Goal: Task Accomplishment & Management: Complete application form

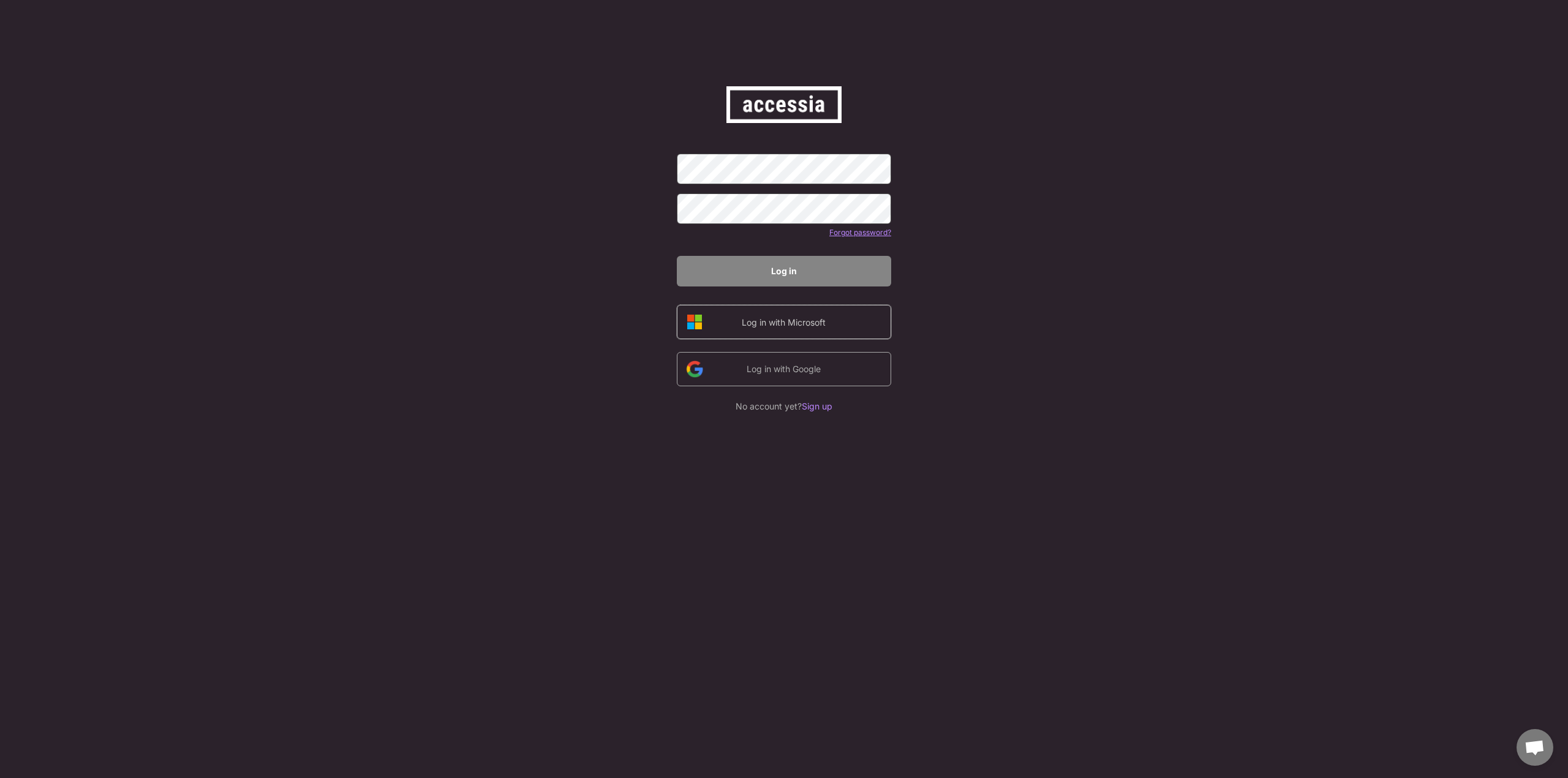
click at [846, 334] on div "Log in with Microsoft" at bounding box center [784, 322] width 214 height 34
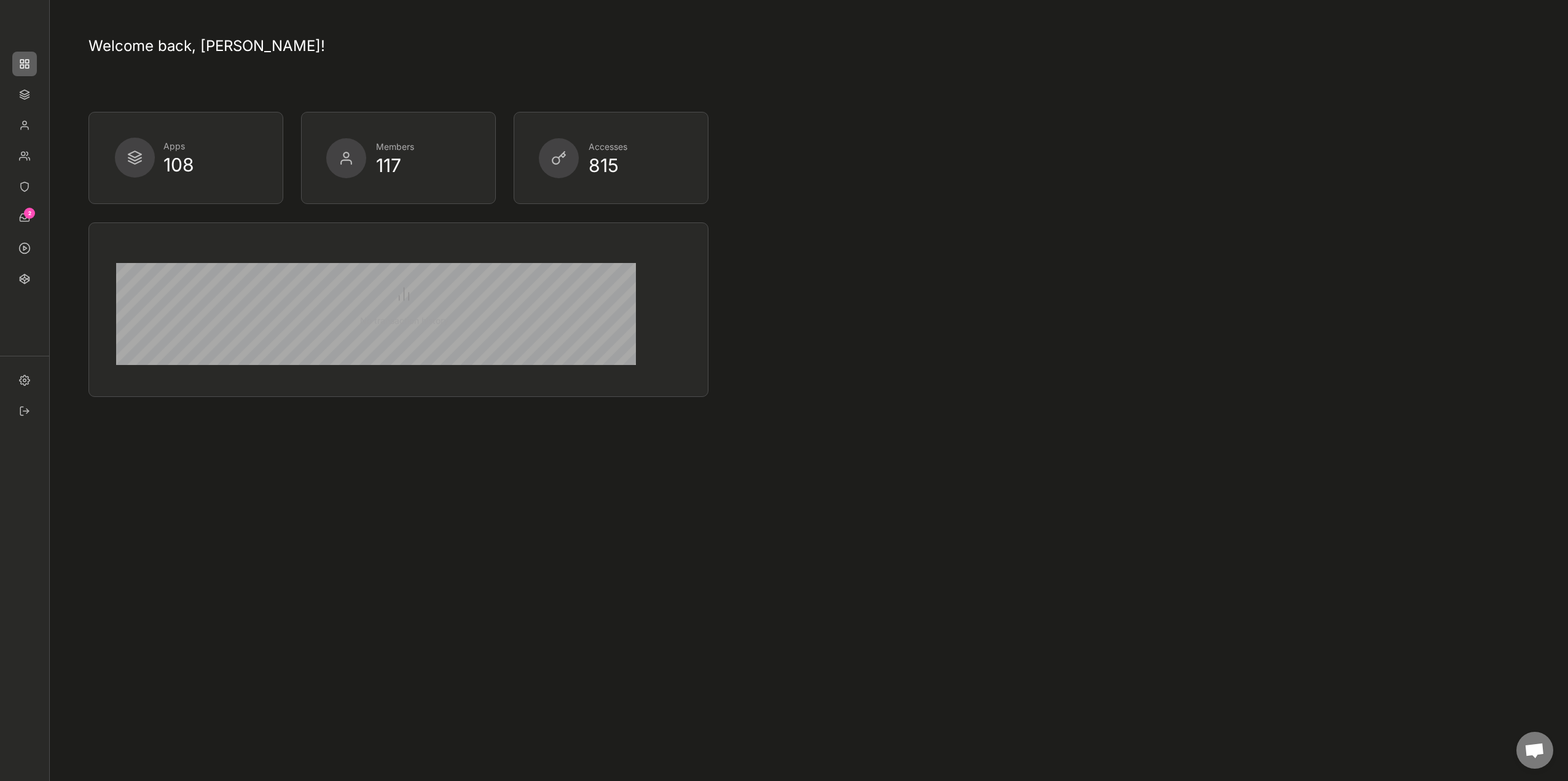
click at [27, 185] on img at bounding box center [25, 186] width 25 height 25
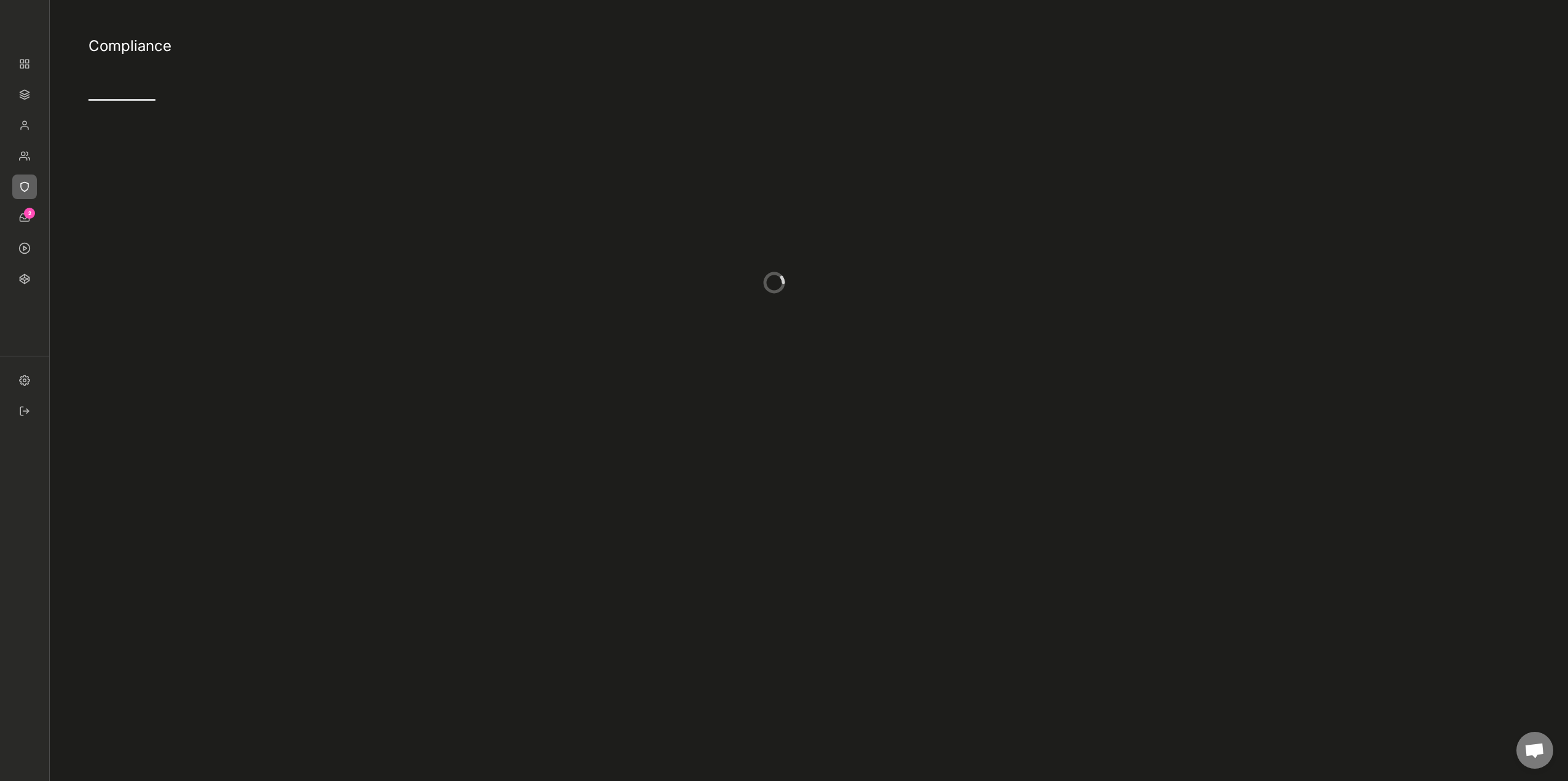
type input "4"
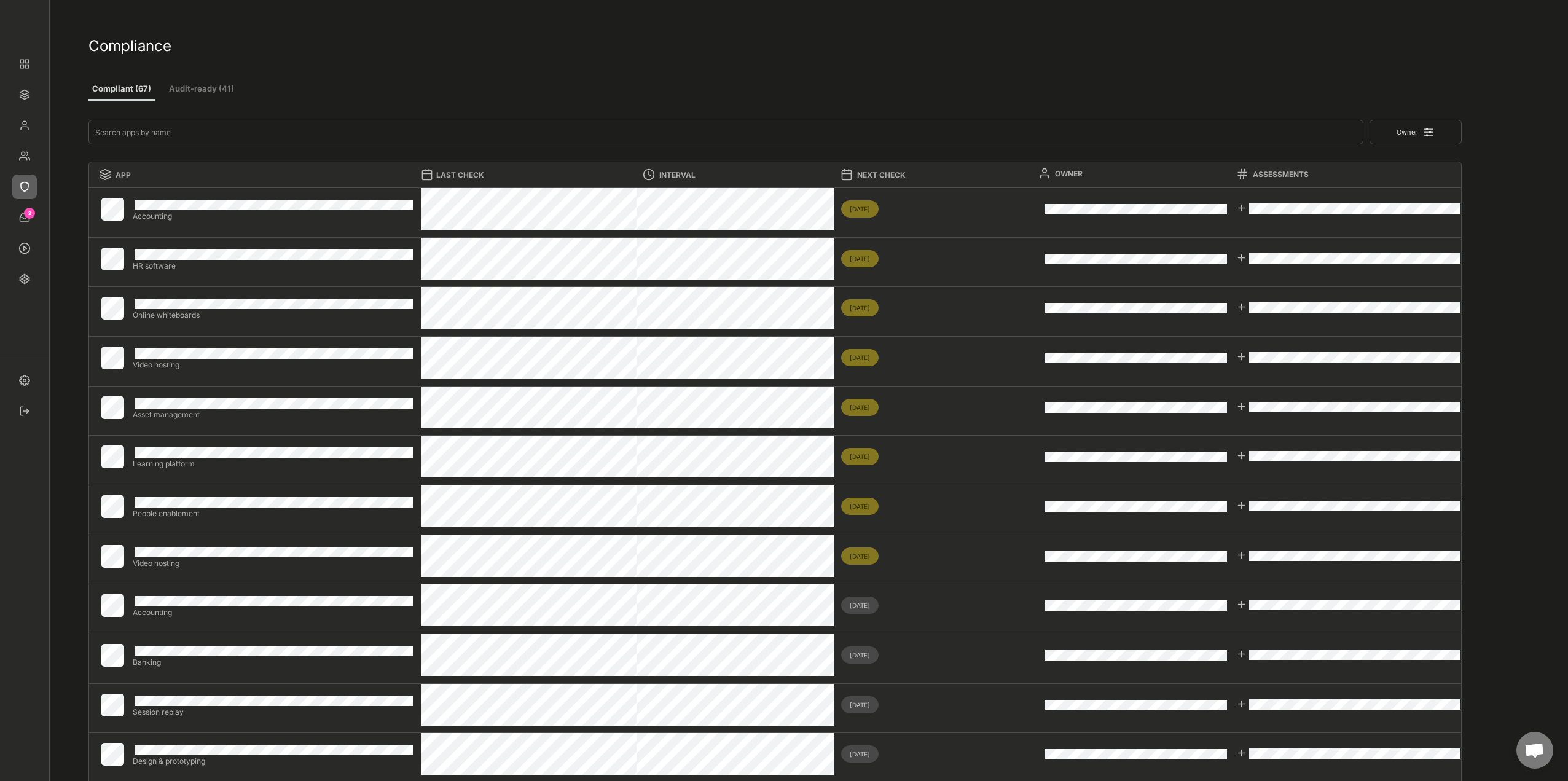
click at [207, 90] on button "Audit-ready (41)" at bounding box center [201, 90] width 74 height 22
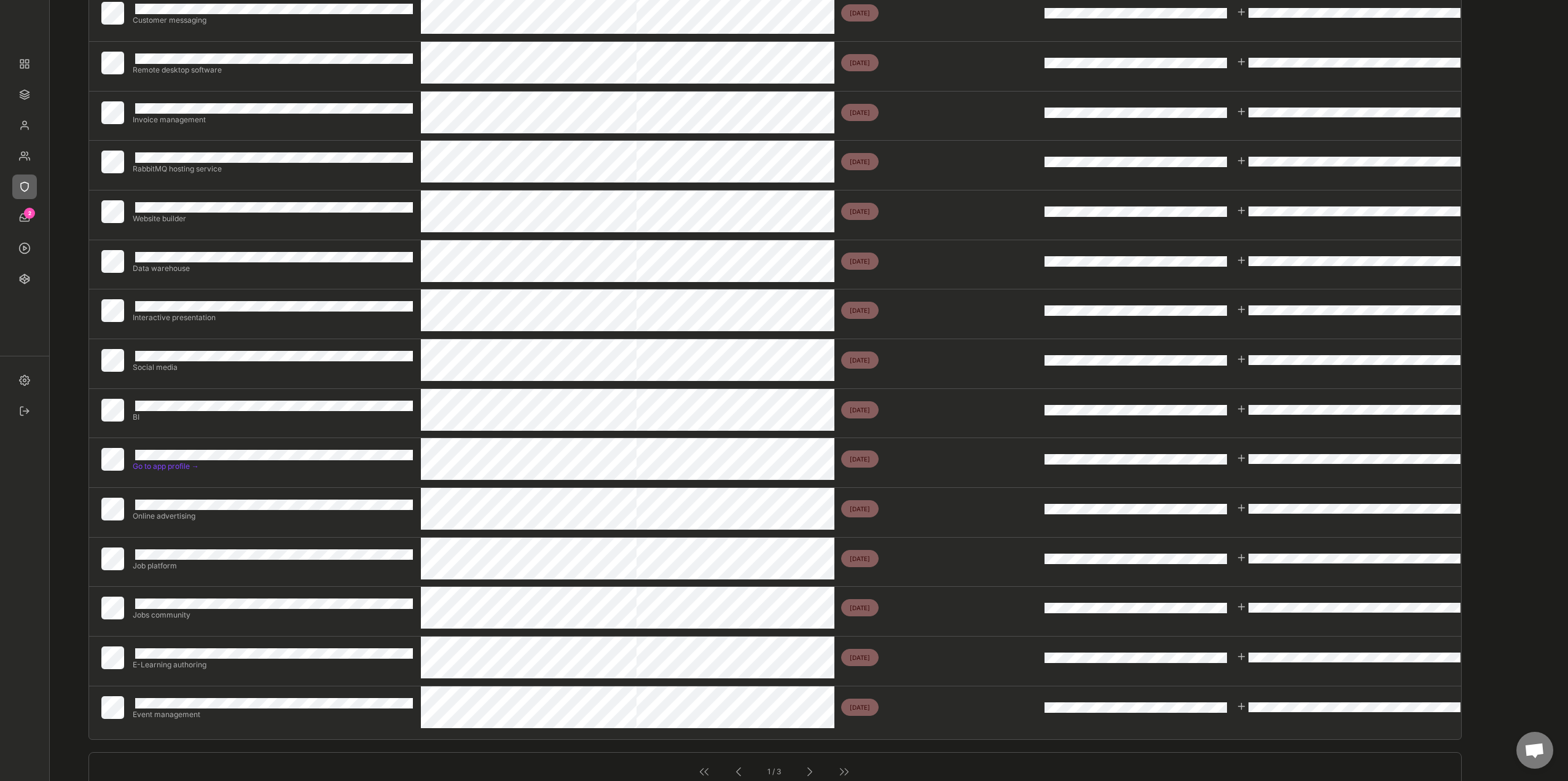
scroll to position [430, 0]
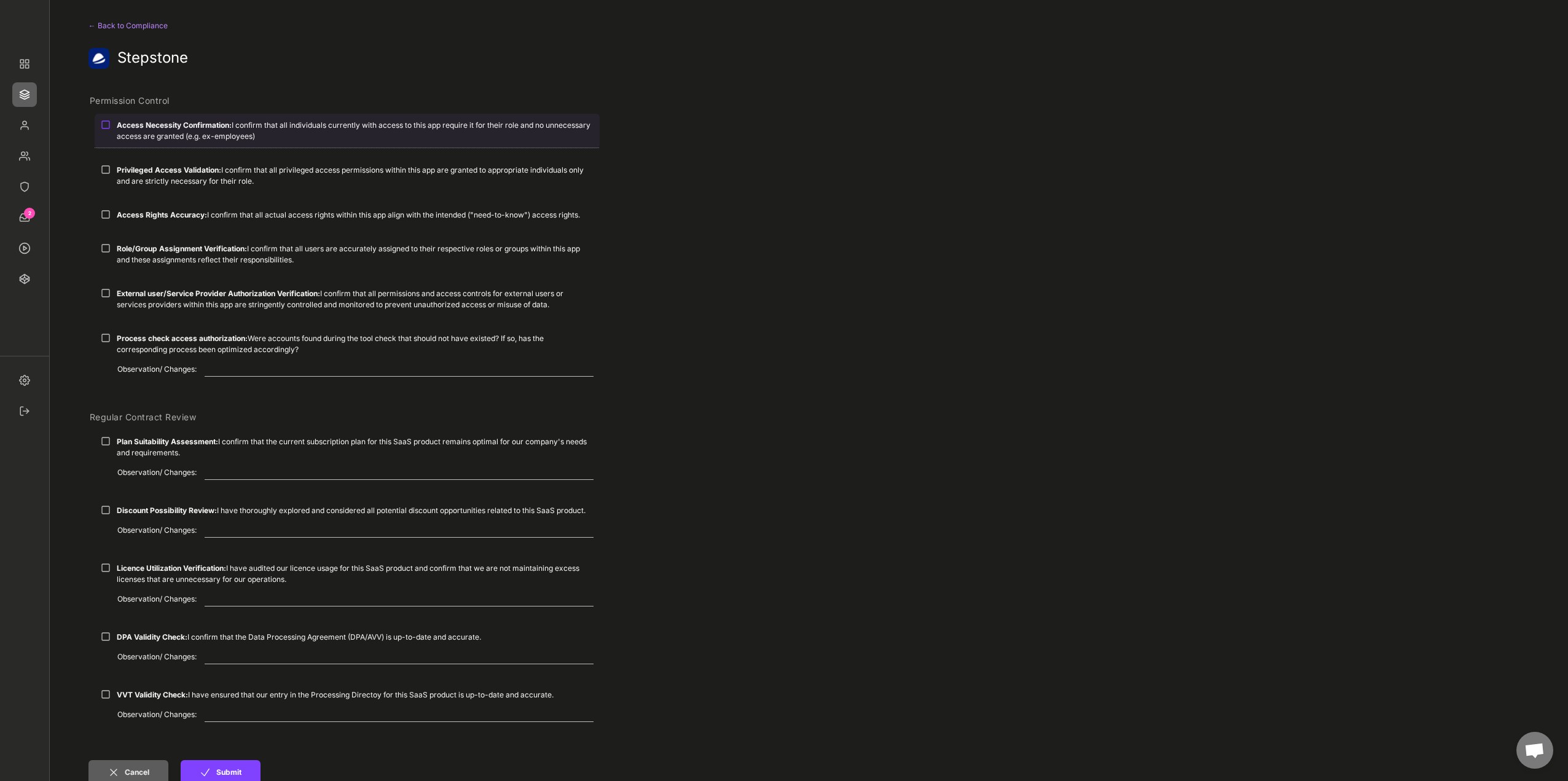
click at [226, 127] on strong "Access Necessity Confirmation:" at bounding box center [174, 125] width 115 height 9
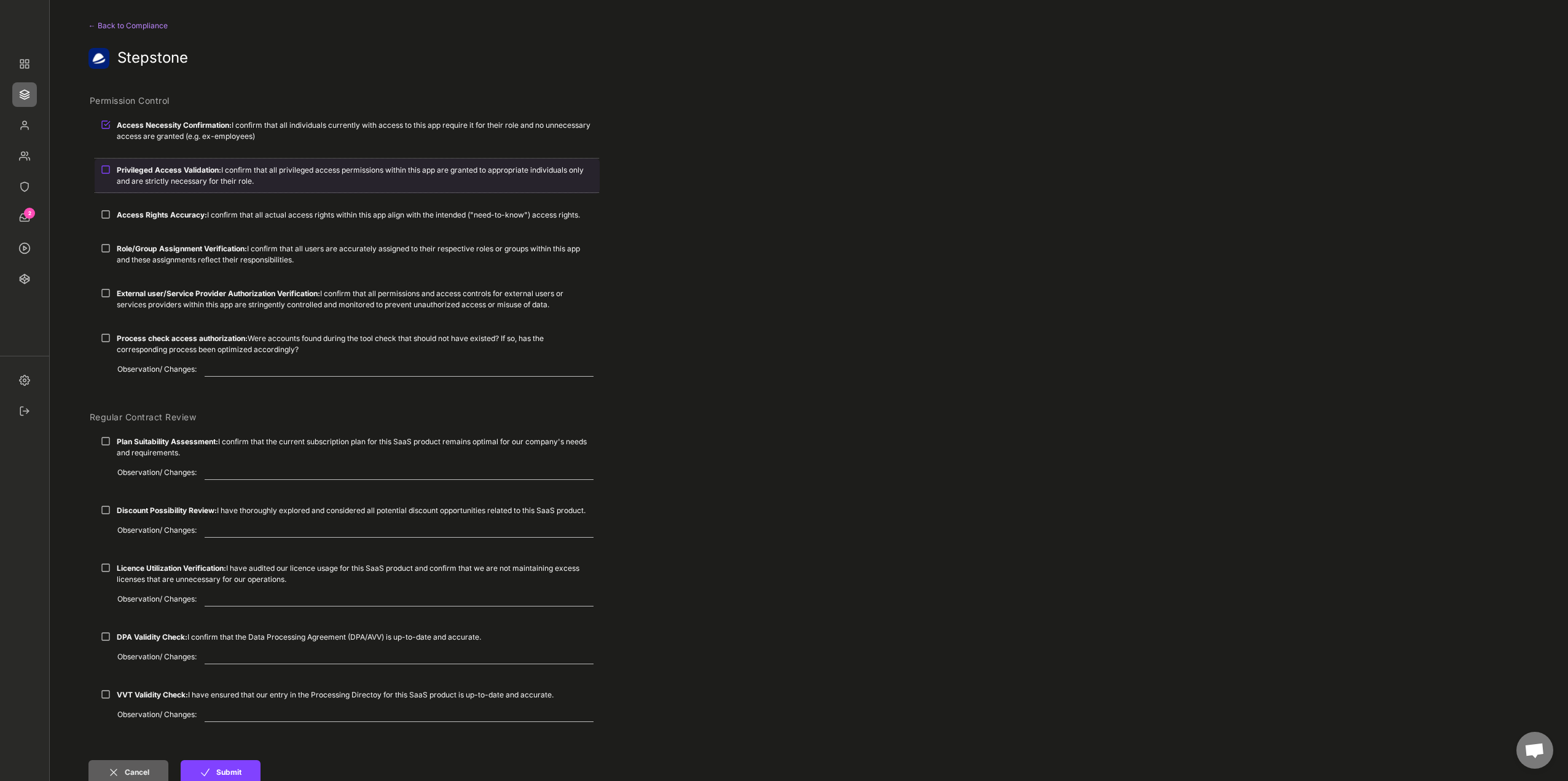
click at [208, 177] on div "Privileged Access Validation: I confirm that all privileged access permissions …" at bounding box center [355, 176] width 477 height 22
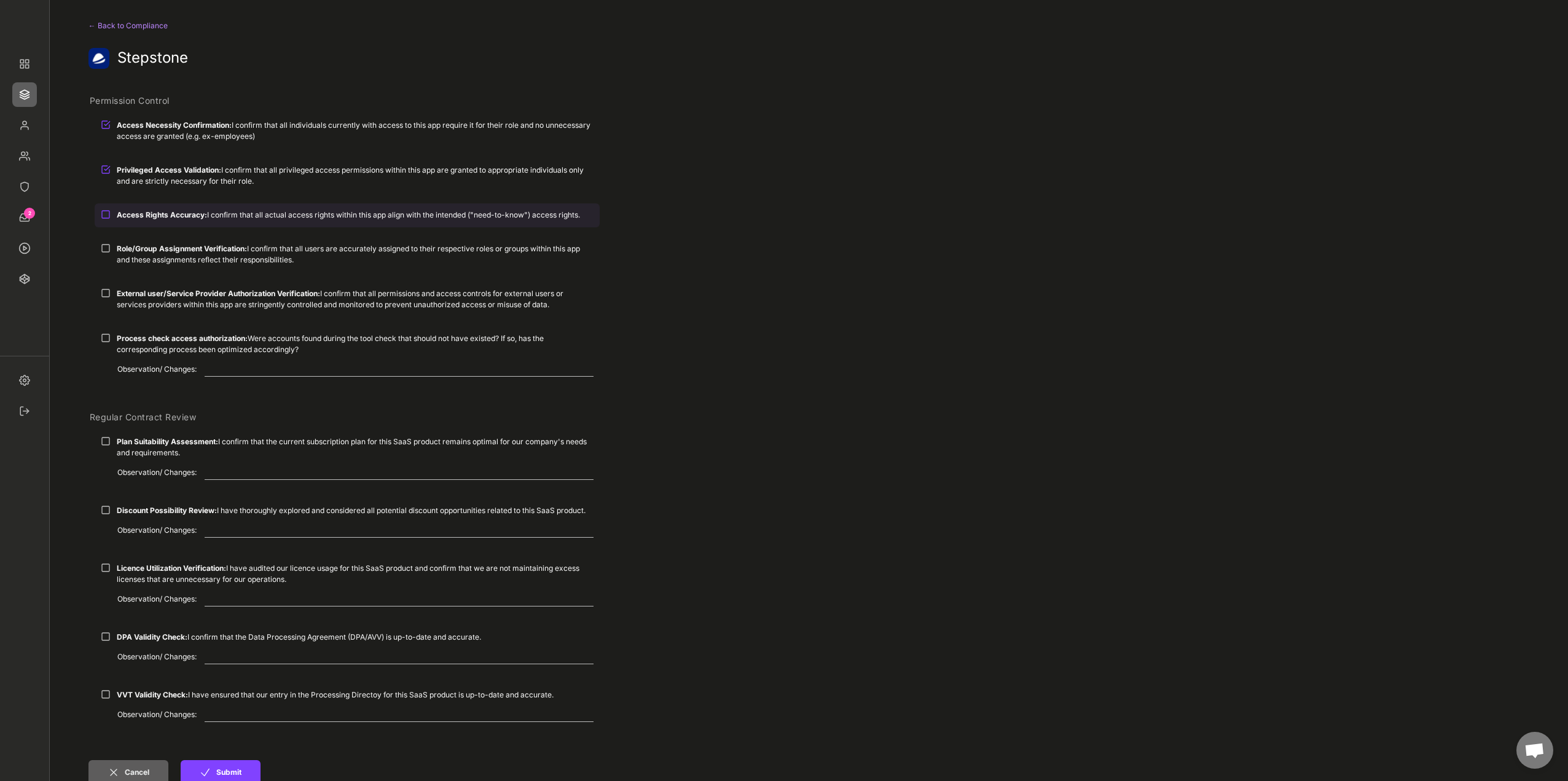
click at [199, 216] on strong "Access Rights Accuracy:" at bounding box center [162, 214] width 90 height 9
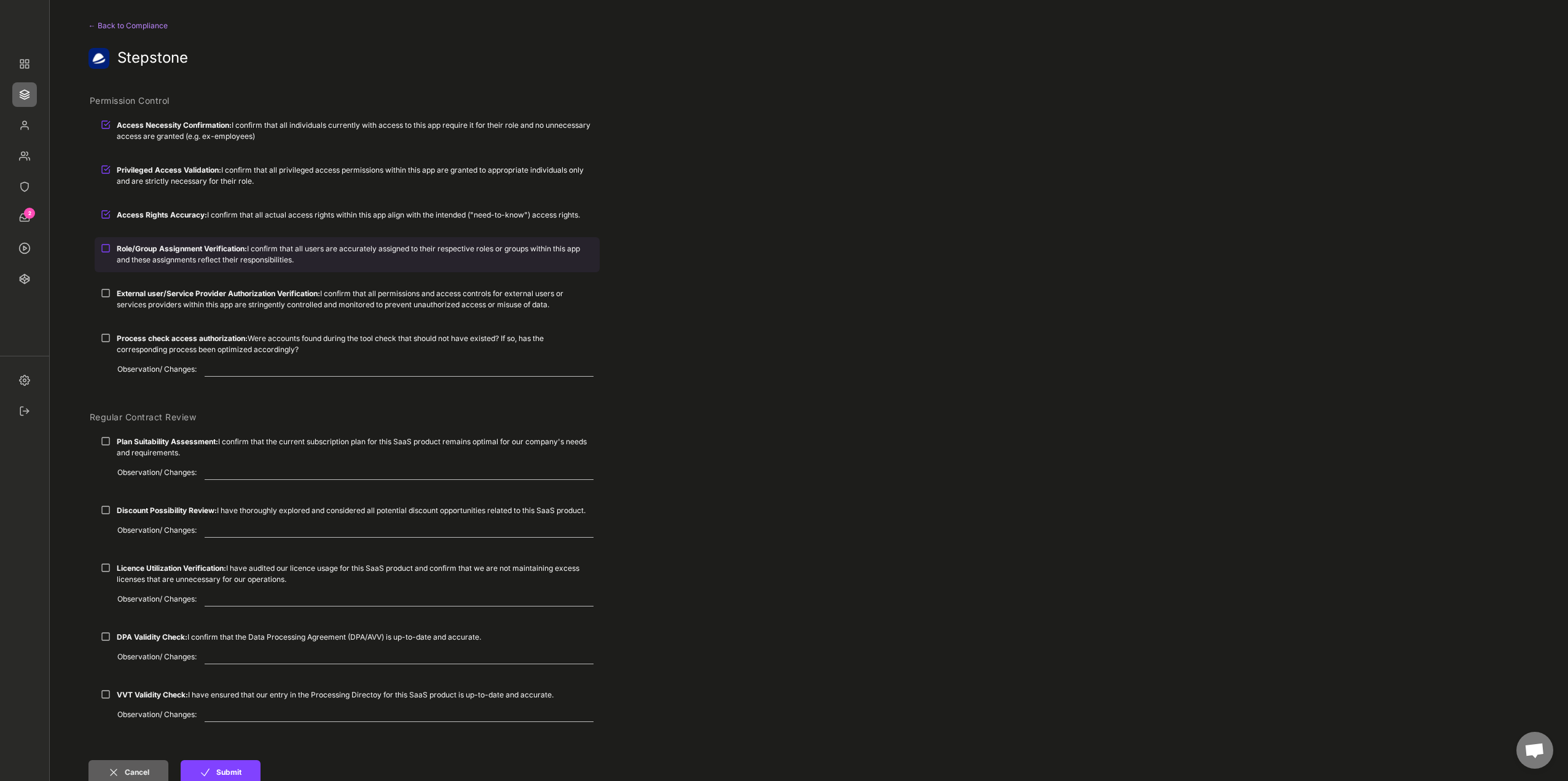
click at [187, 249] on strong "Role/Group Assignment Verification:" at bounding box center [182, 248] width 130 height 9
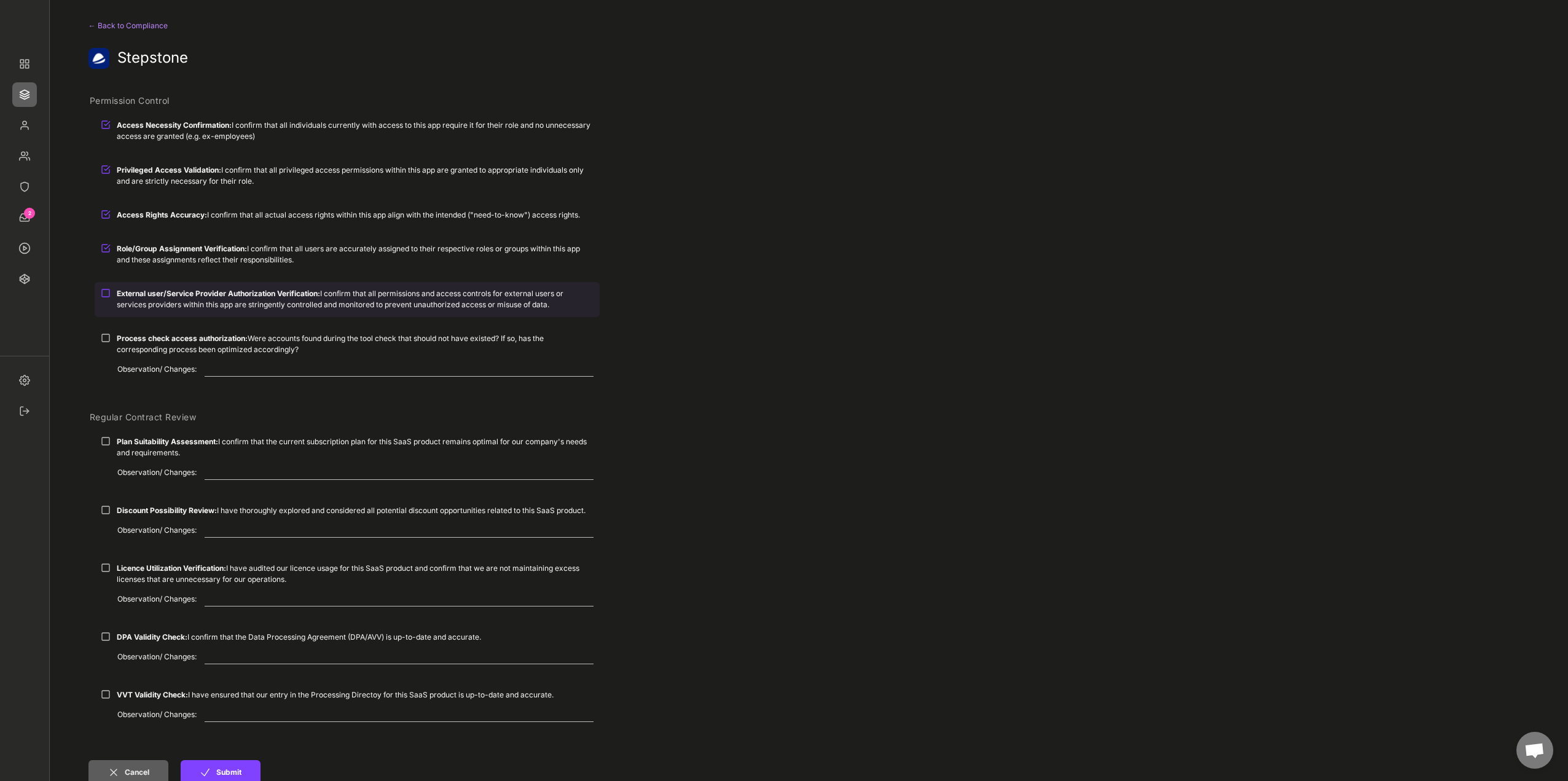
click at [180, 293] on strong "External user/Service Provider Authorization Verification:" at bounding box center [218, 293] width 203 height 9
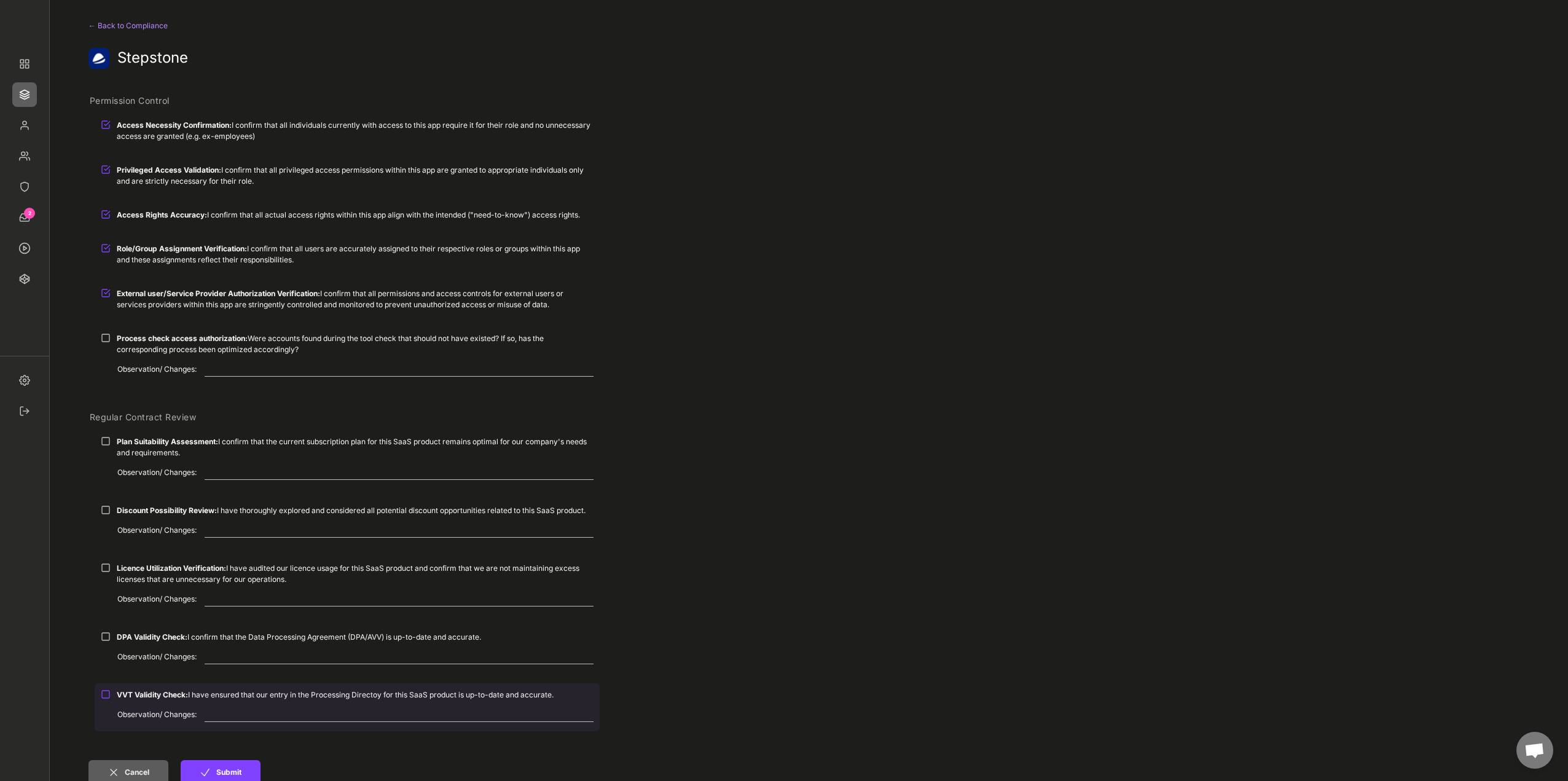
click at [162, 694] on strong "VVT Validity Check:" at bounding box center [153, 694] width 71 height 9
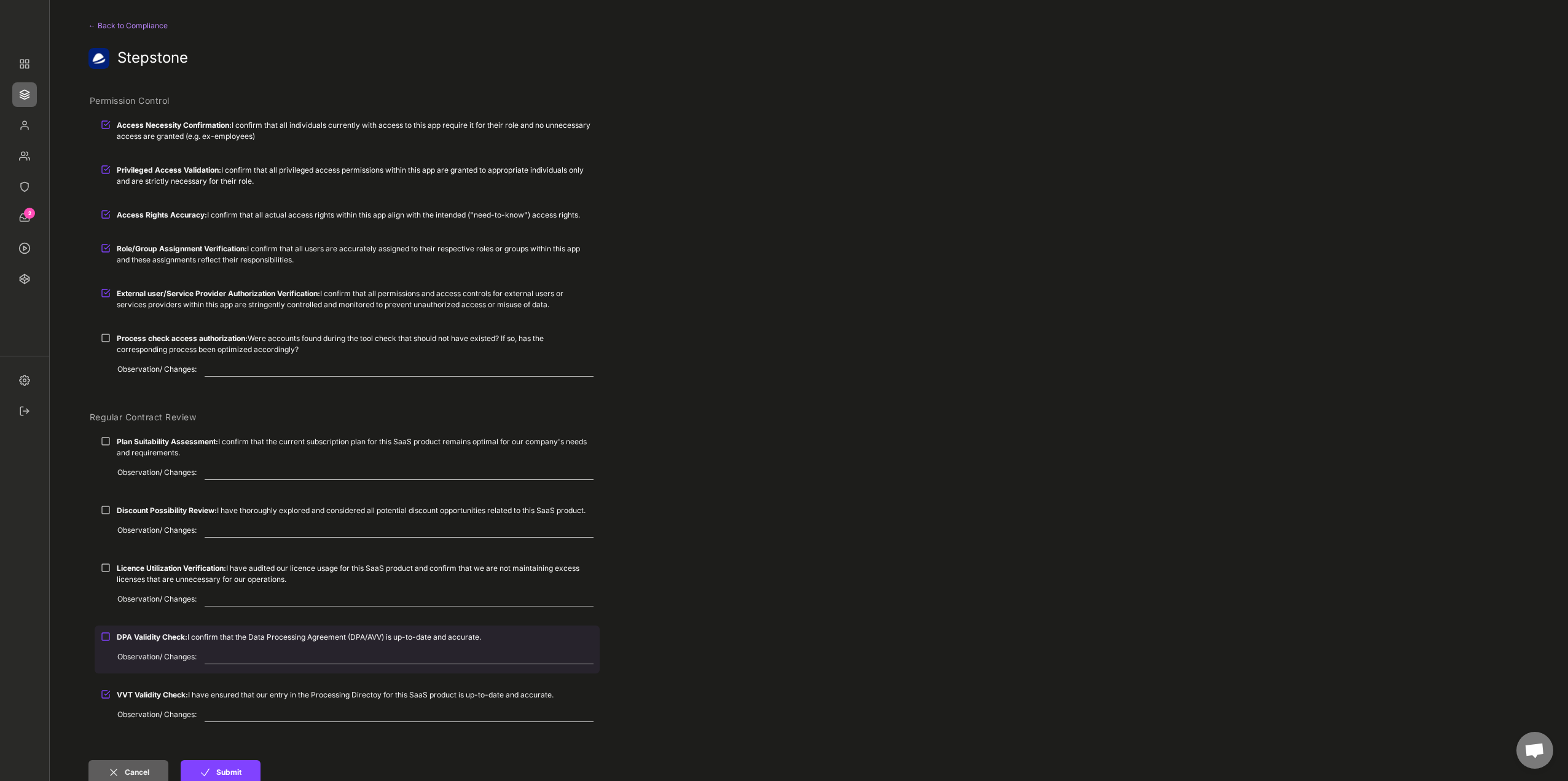
click at [138, 644] on div "DPA Validity Check: I confirm that the Data Processing Agreement (DPA/AVV) is u…" at bounding box center [347, 637] width 505 height 22
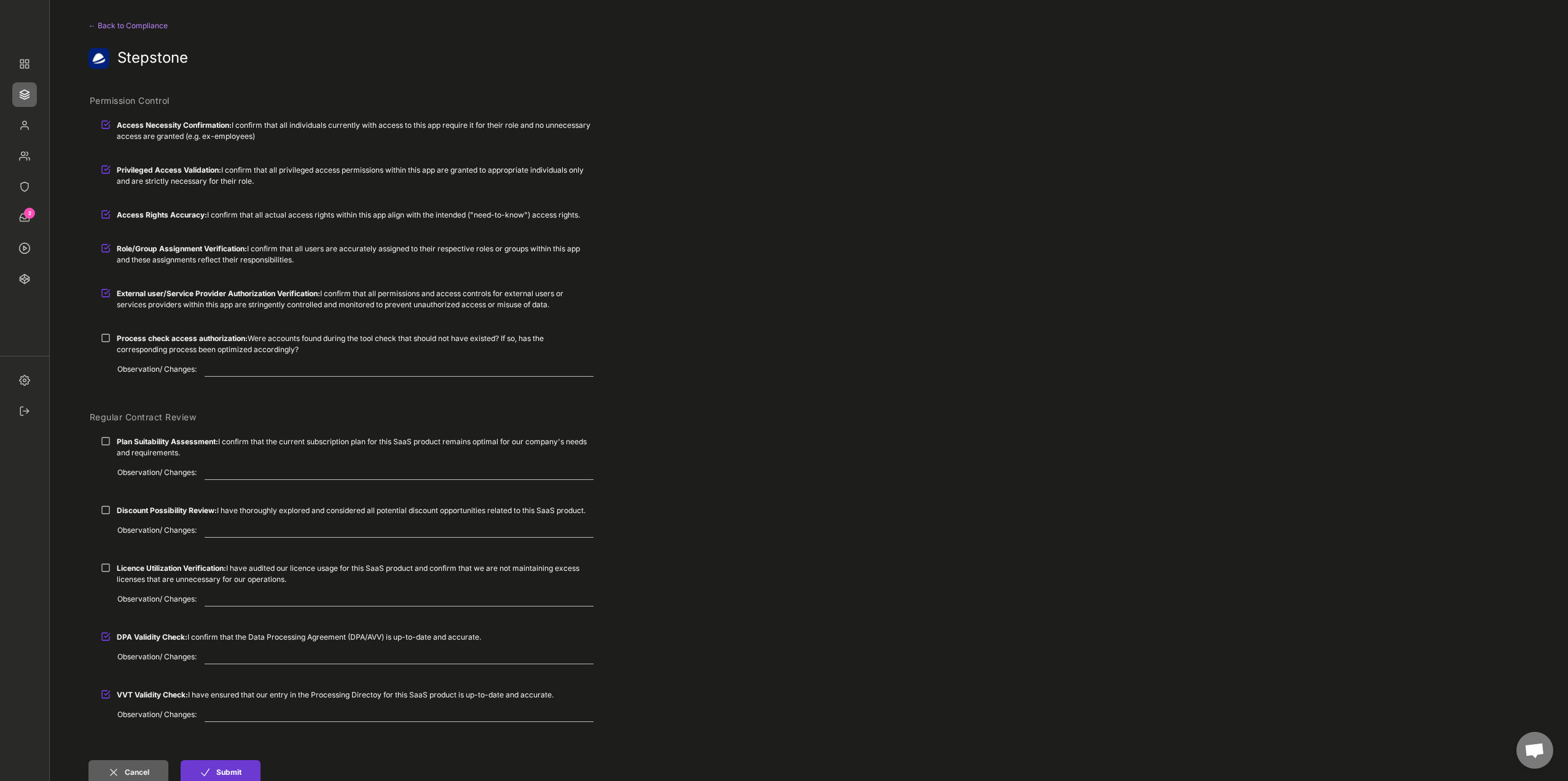
click at [226, 777] on button "Submit" at bounding box center [221, 772] width 80 height 25
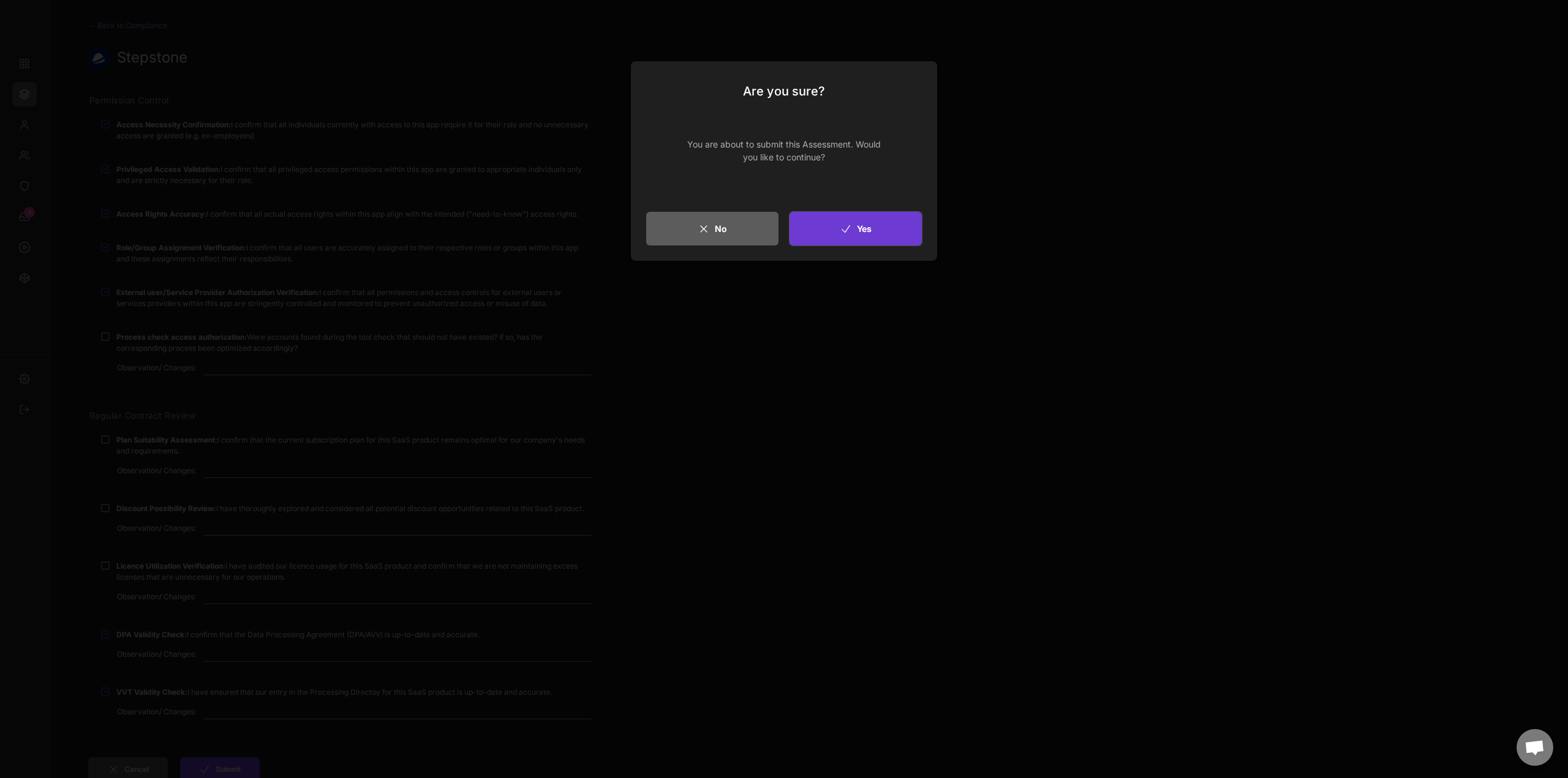
click at [891, 236] on button "Yes" at bounding box center [856, 229] width 133 height 33
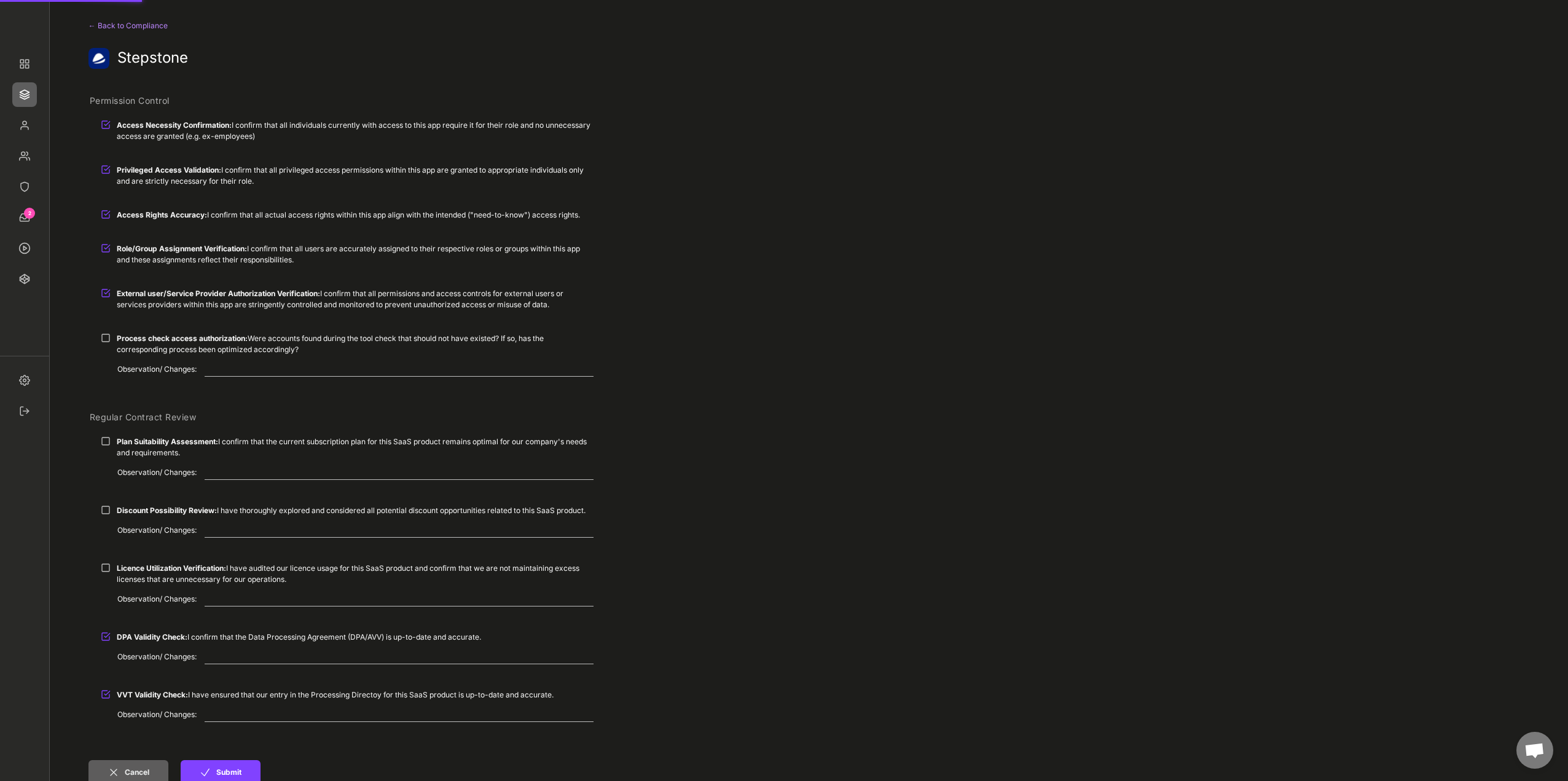
scroll to position [430, 0]
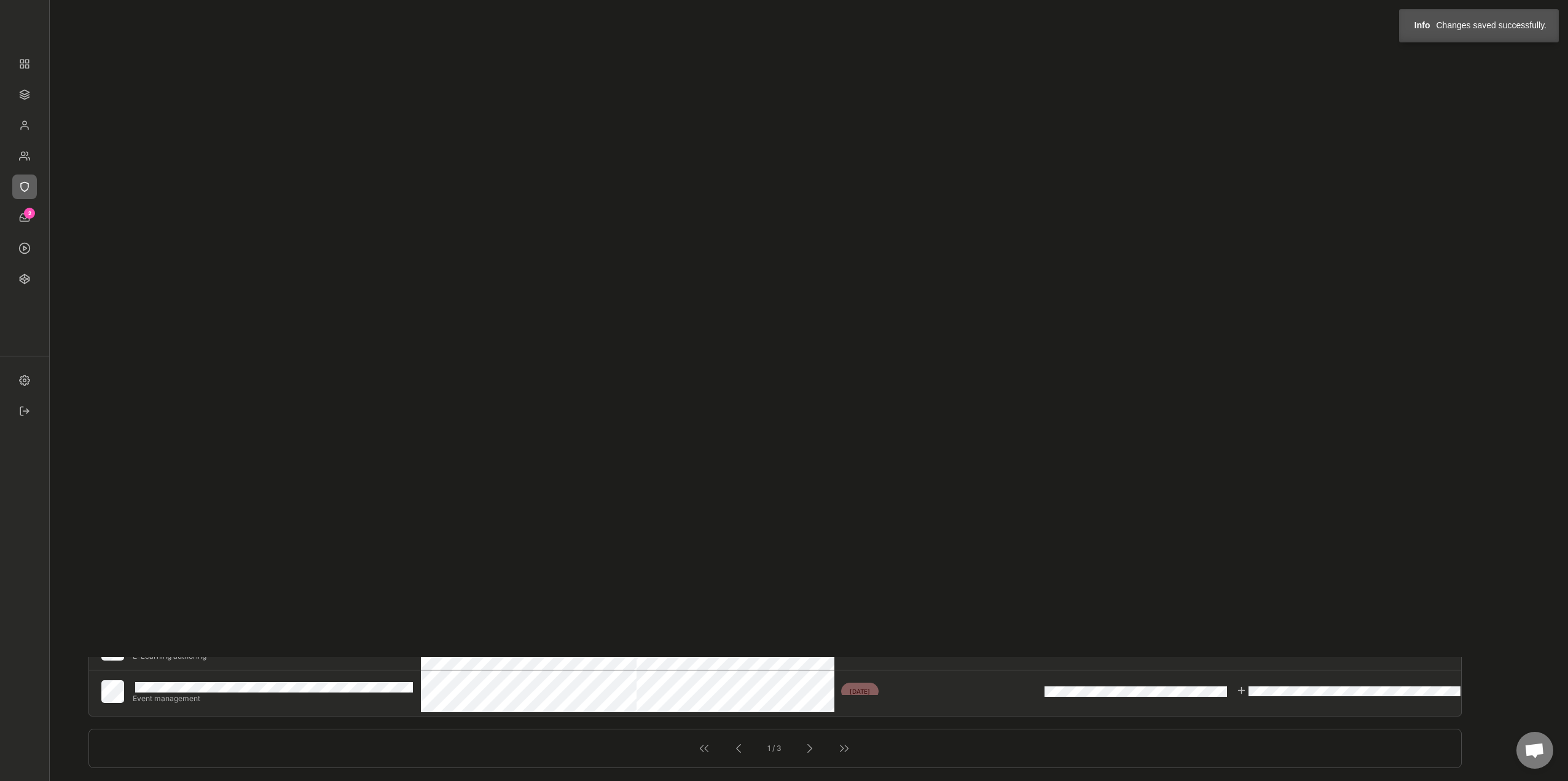
type input "2"
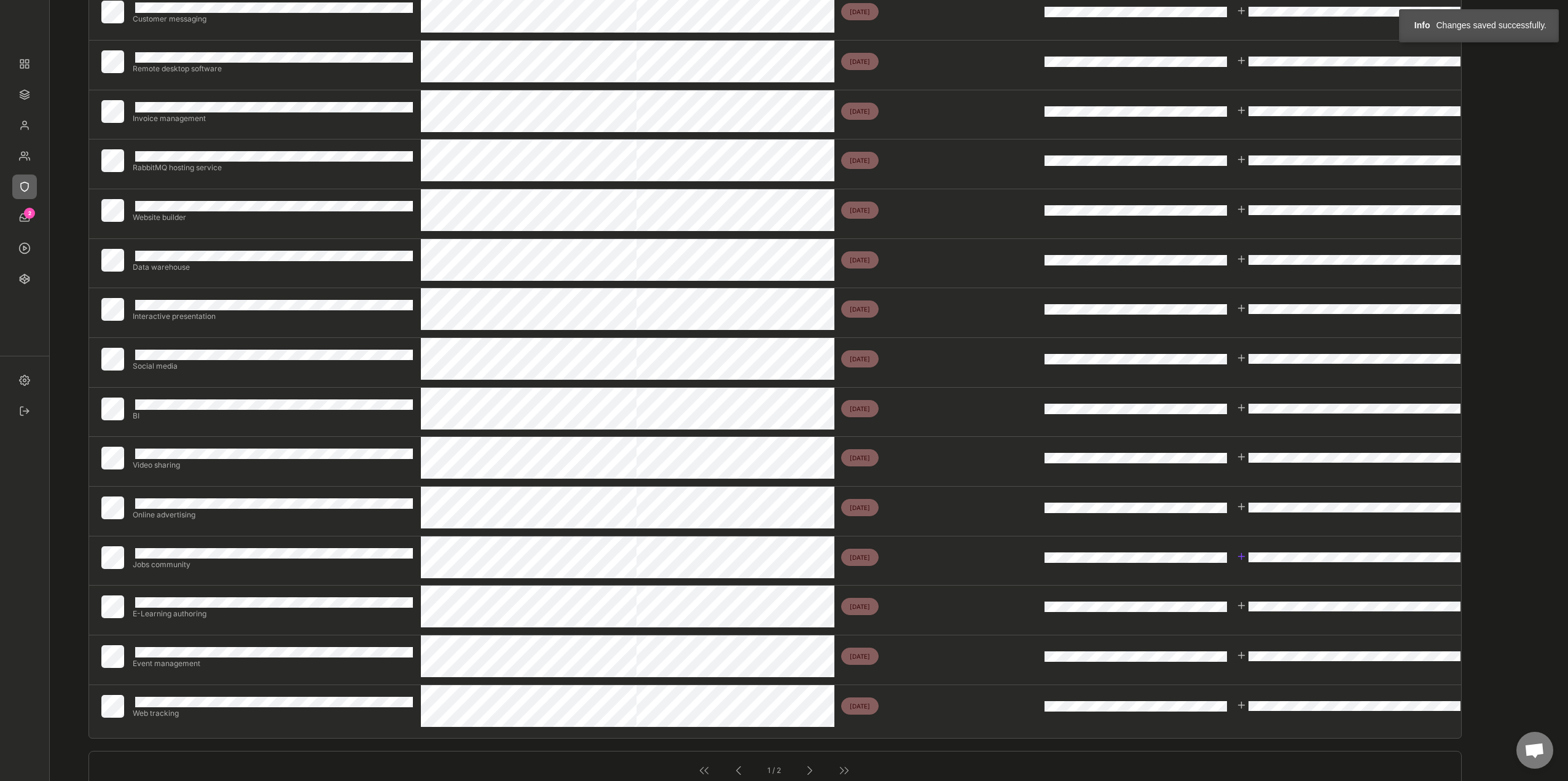
click at [1245, 555] on div at bounding box center [1242, 556] width 11 height 11
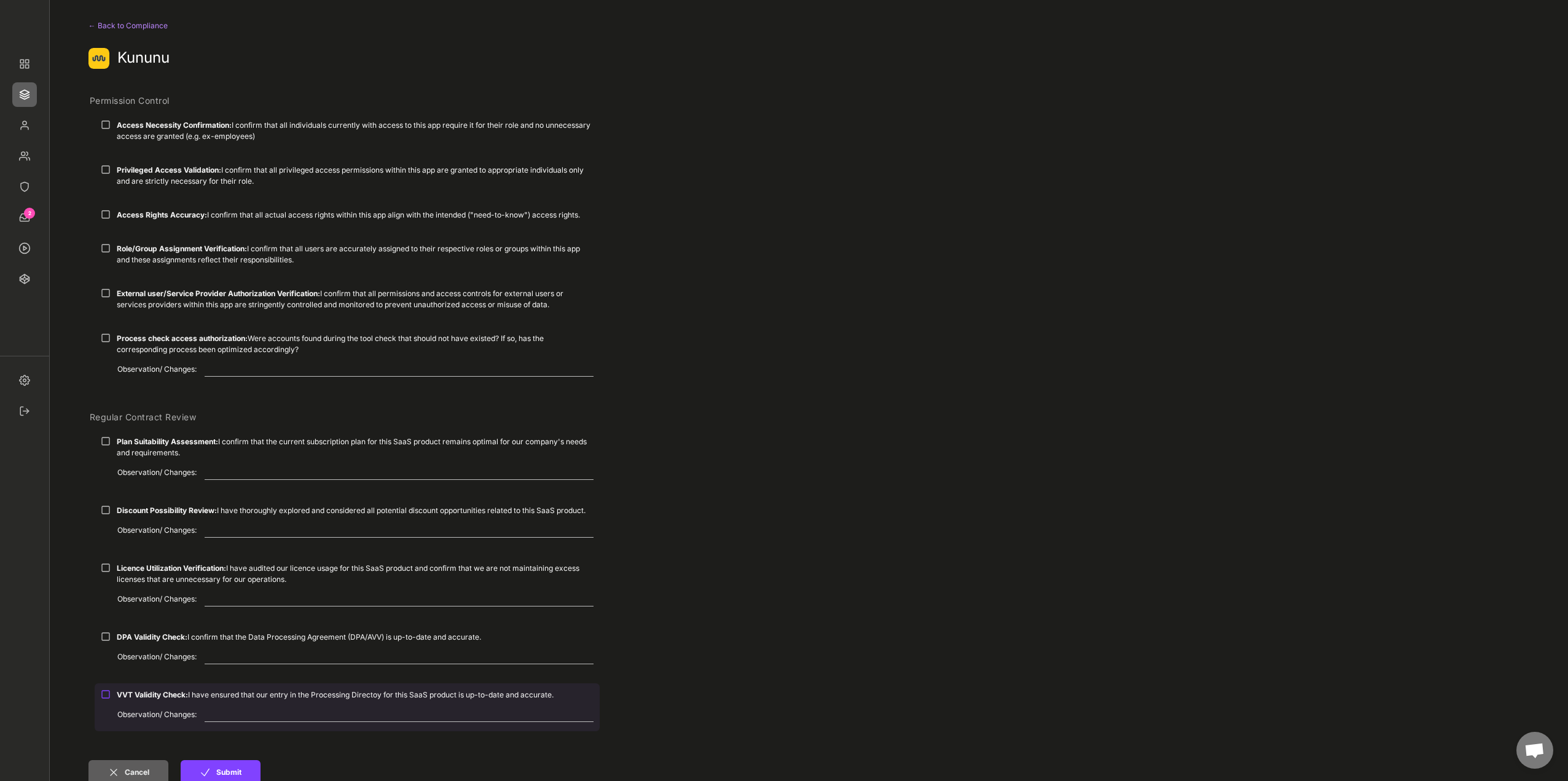
click at [183, 691] on strong "VVT Validity Check:" at bounding box center [153, 694] width 71 height 9
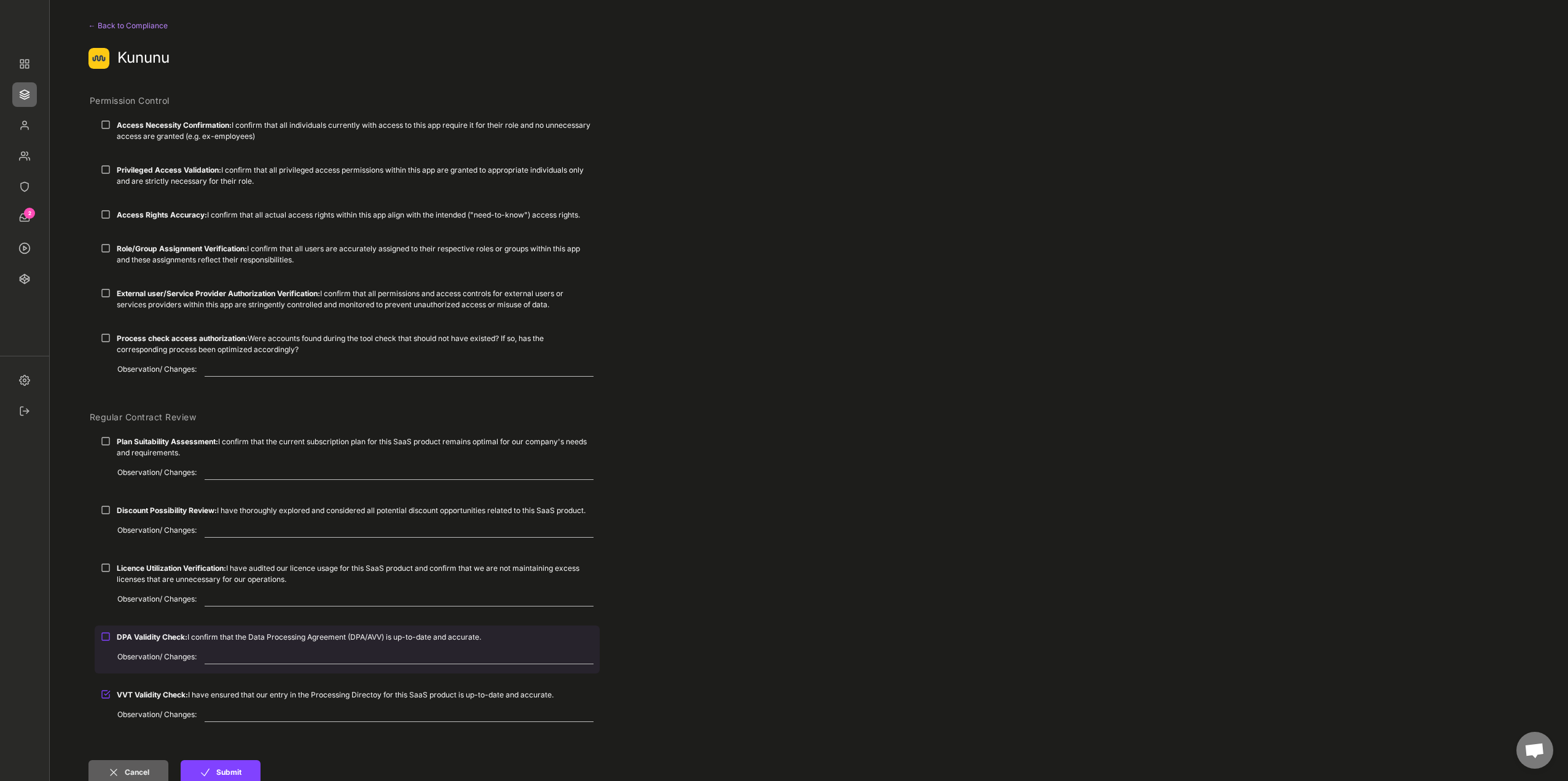
click at [167, 637] on strong "DPA Validity Check:" at bounding box center [152, 637] width 71 height 9
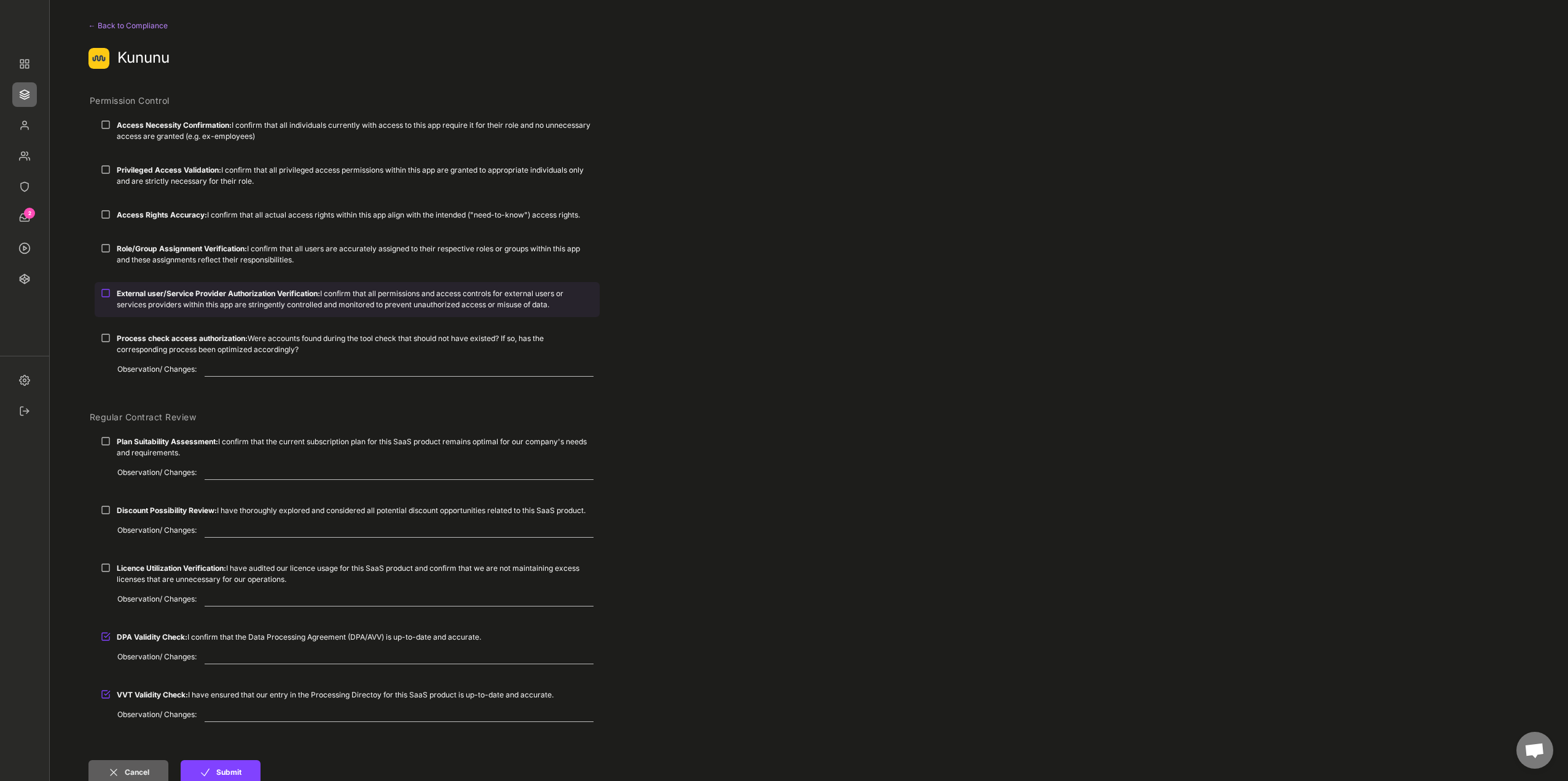
click at [148, 296] on strong "External user/Service Provider Authorization Verification:" at bounding box center [218, 293] width 203 height 9
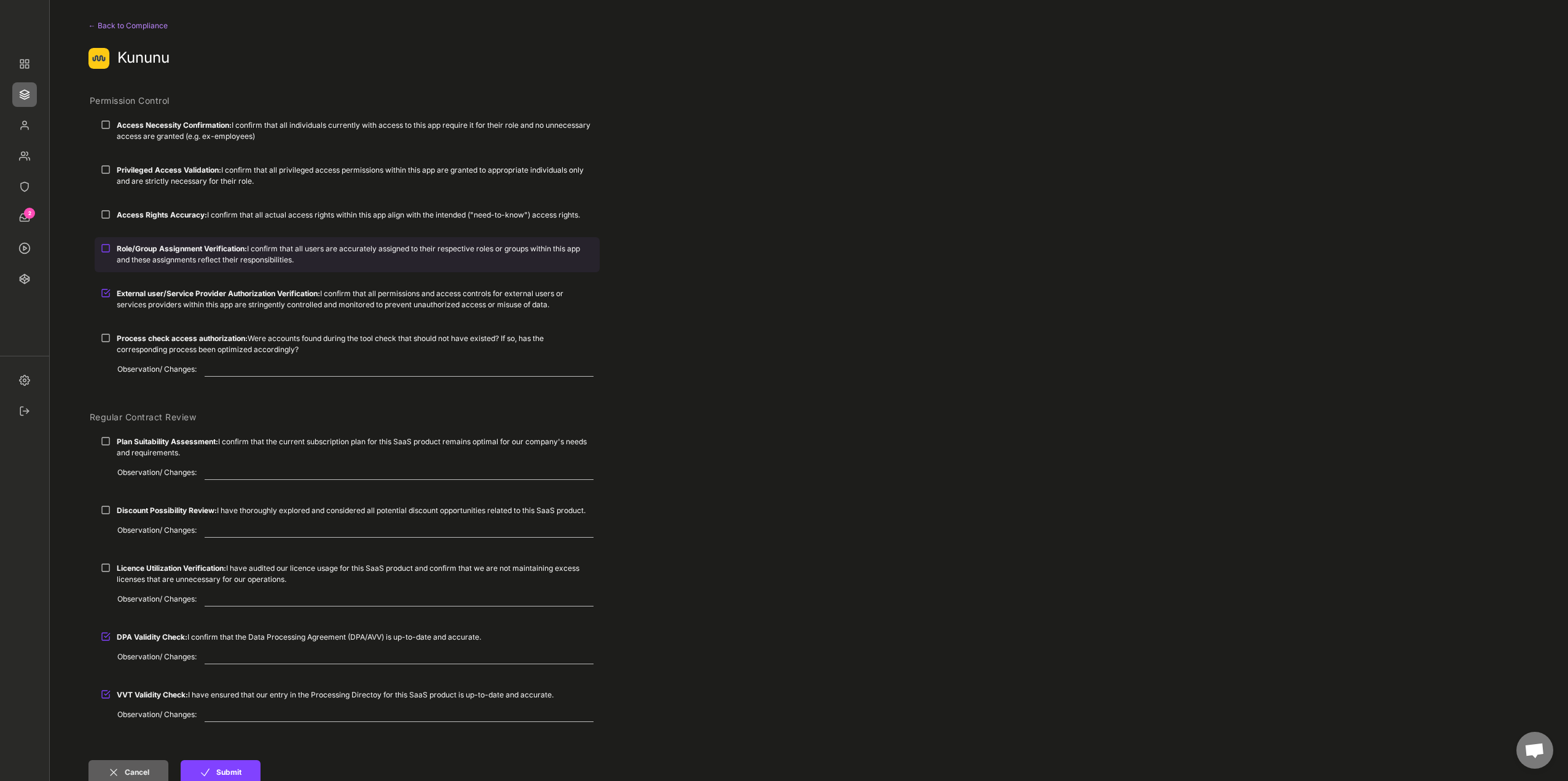
click at [149, 243] on div "Role/Group Assignment Verification: I confirm that all users are accurately ass…" at bounding box center [347, 254] width 505 height 34
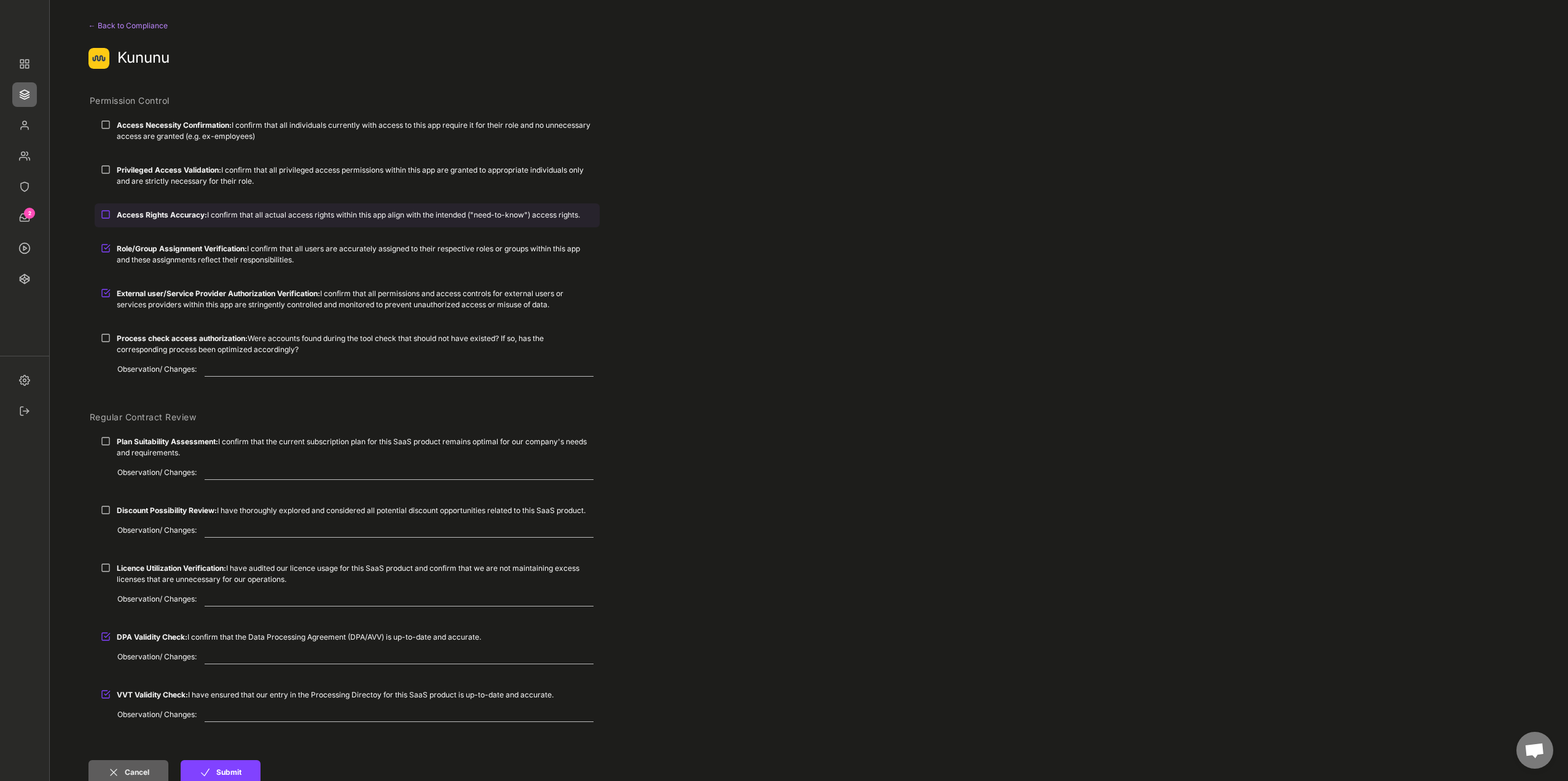
click at [148, 218] on strong "Access Rights Accuracy:" at bounding box center [162, 214] width 90 height 9
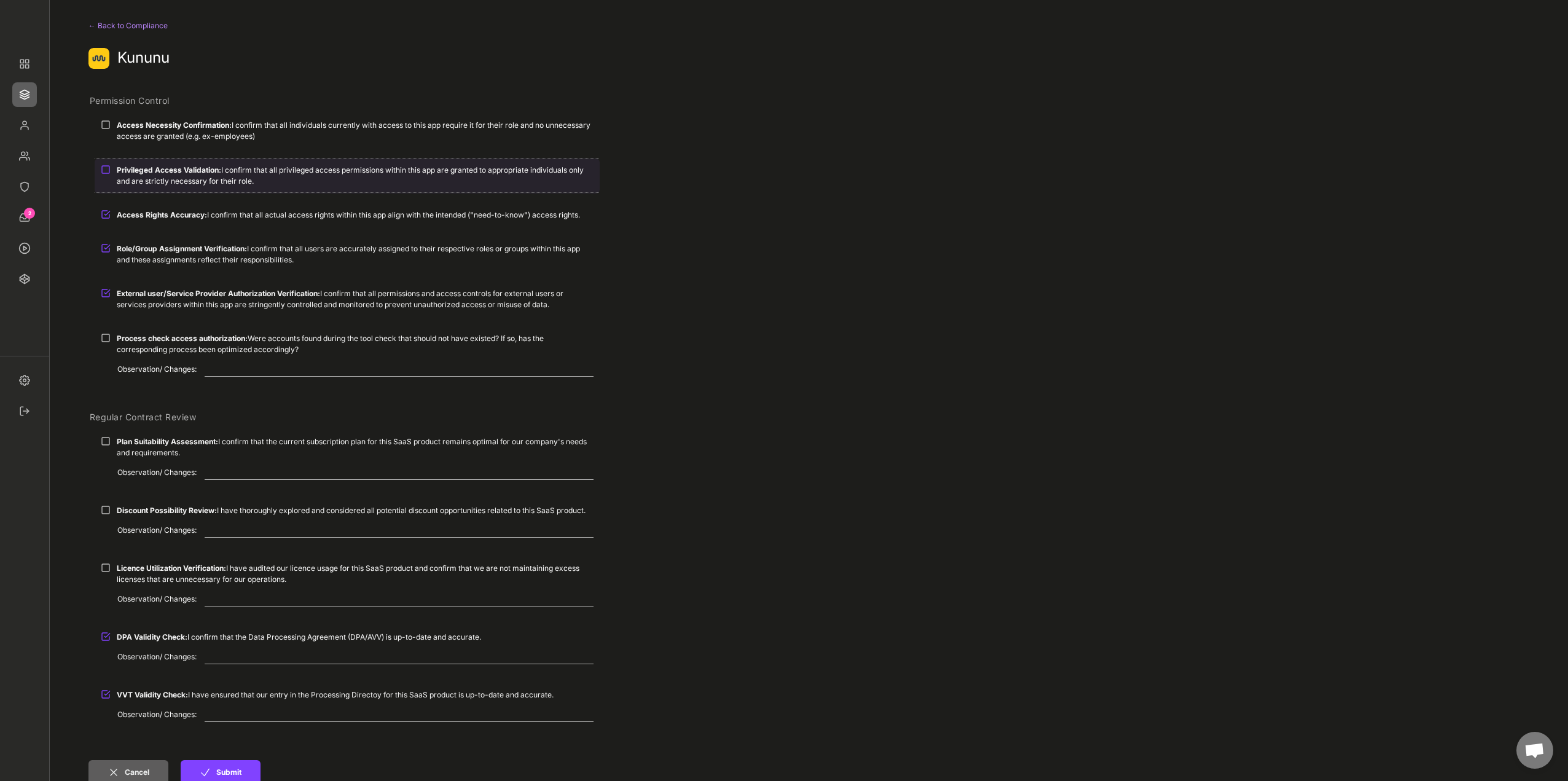
click at [158, 173] on strong "Privileged Access Validation:" at bounding box center [169, 170] width 104 height 9
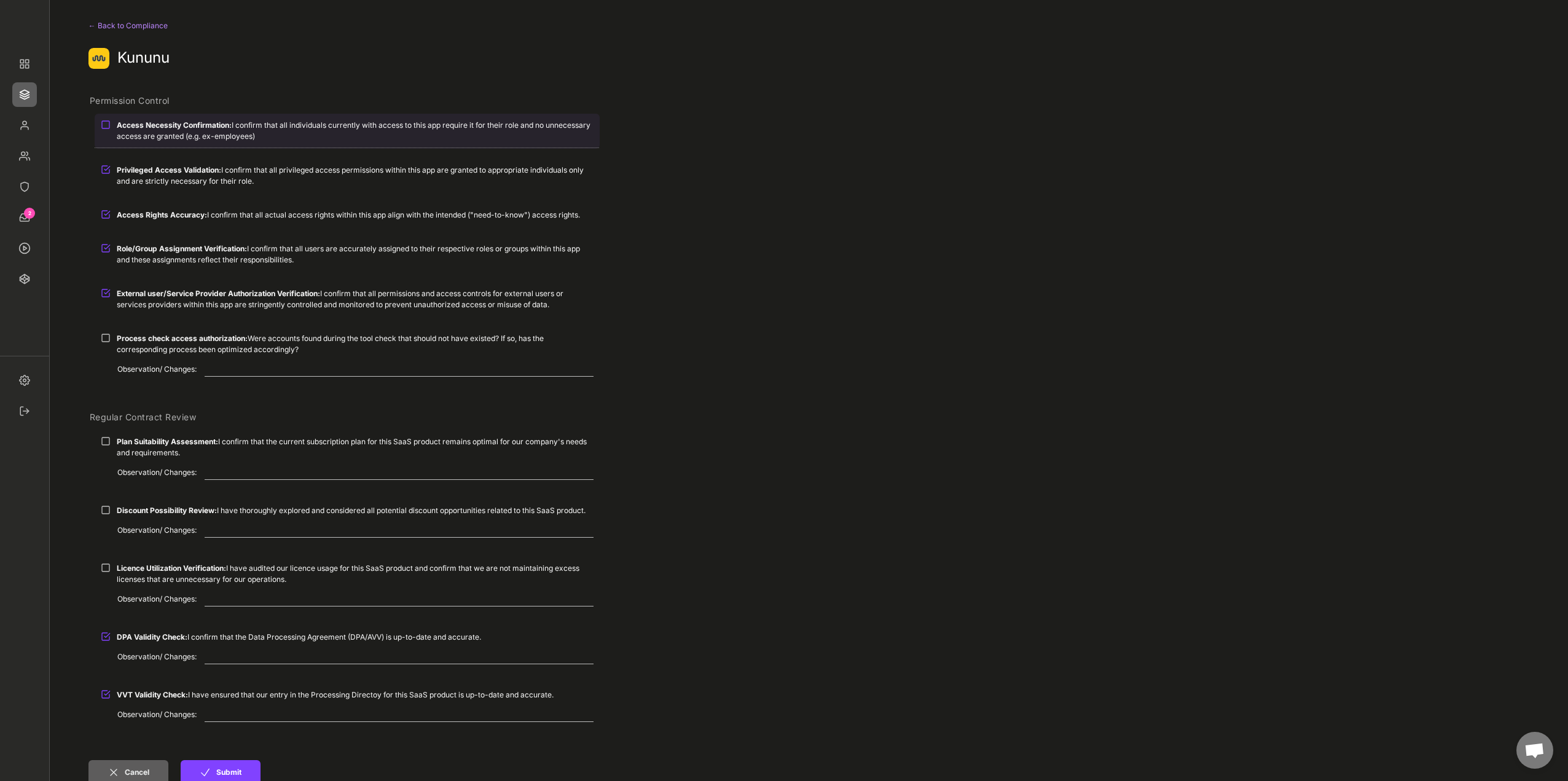
click at [176, 125] on strong "Access Necessity Confirmation:" at bounding box center [174, 125] width 115 height 9
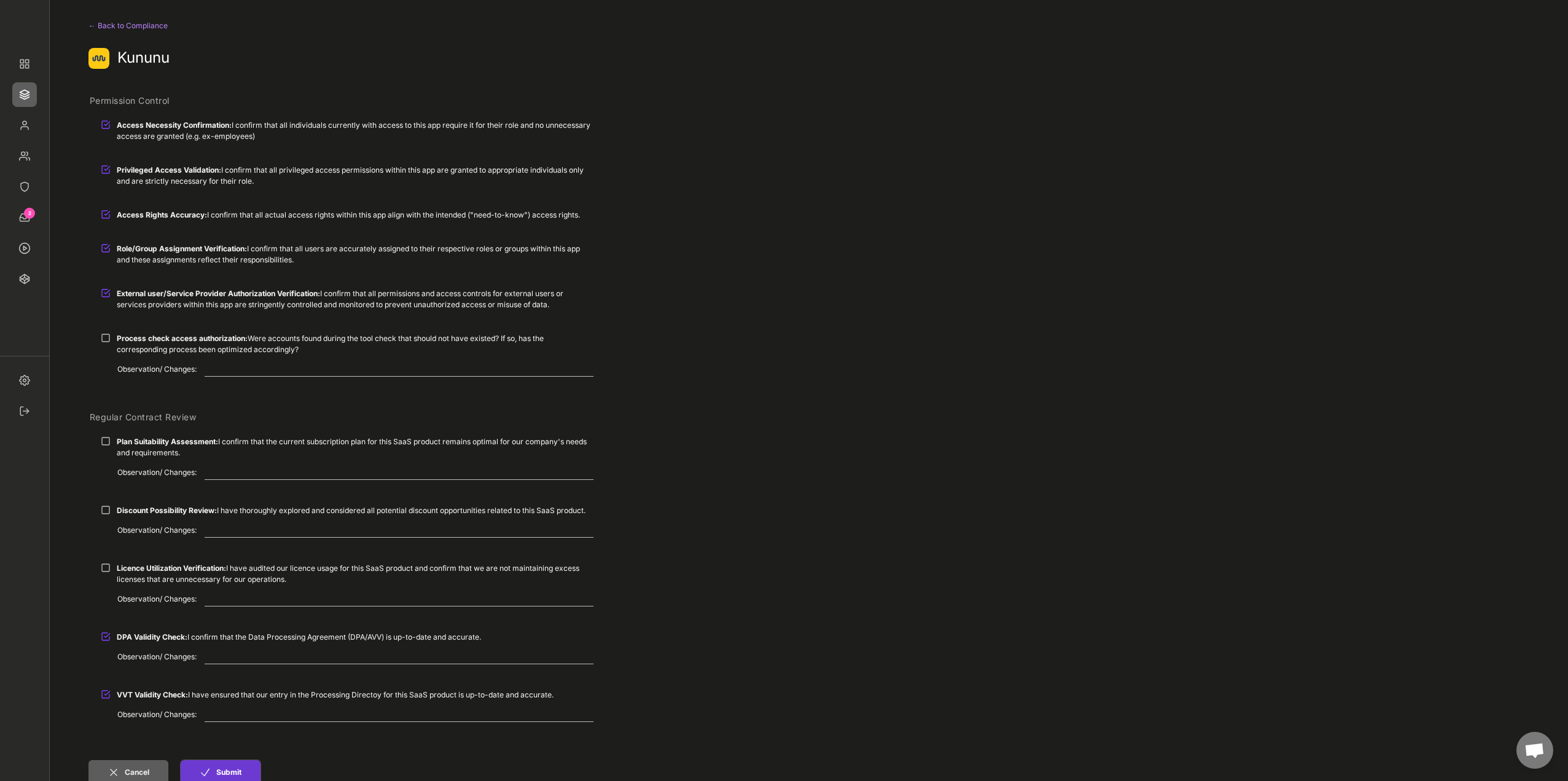
click at [242, 766] on button "Submit" at bounding box center [221, 772] width 80 height 25
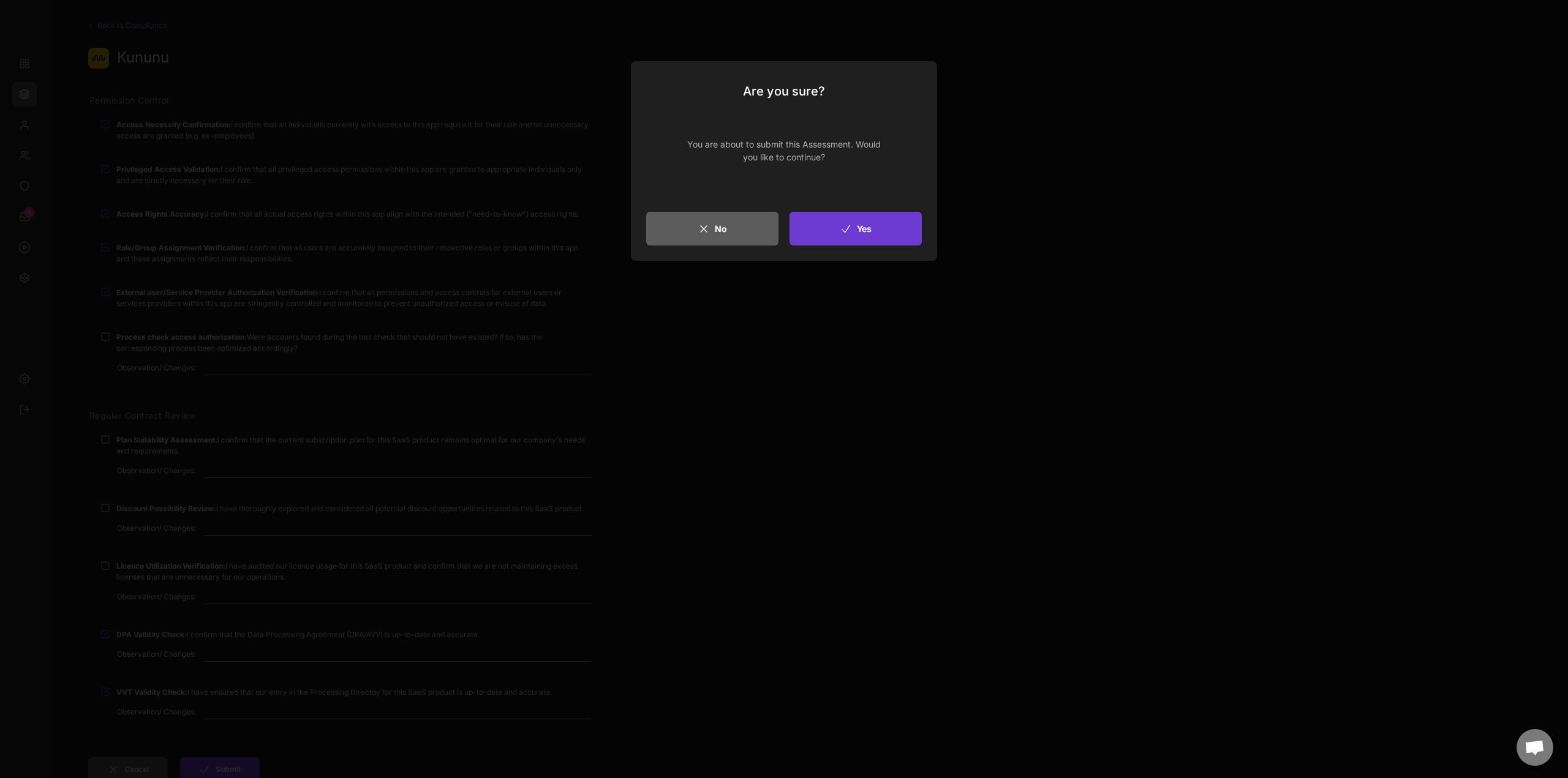
click at [889, 225] on button "Yes" at bounding box center [856, 229] width 133 height 33
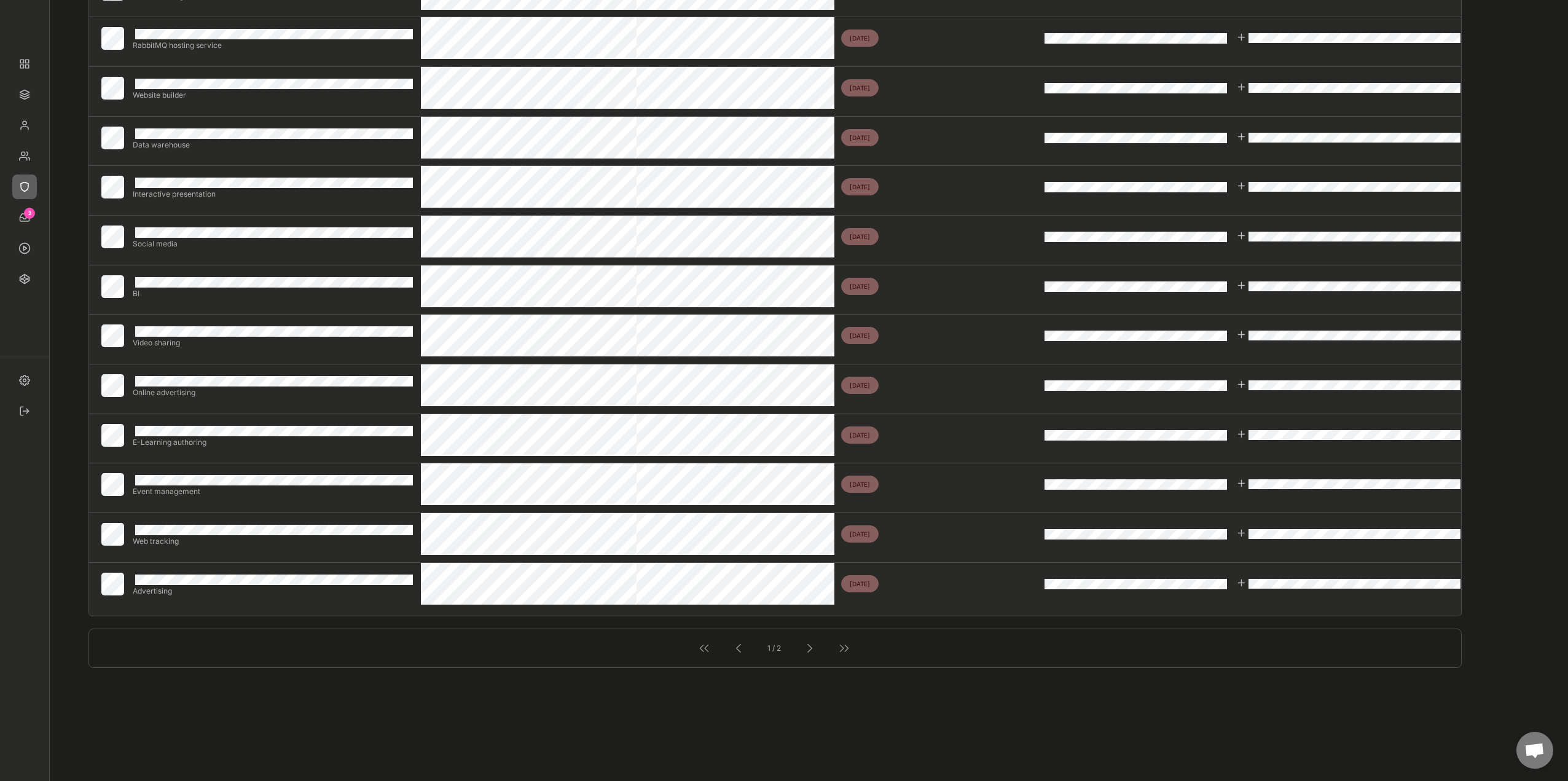
scroll to position [553, 0]
click at [802, 650] on div at bounding box center [810, 647] width 16 height 16
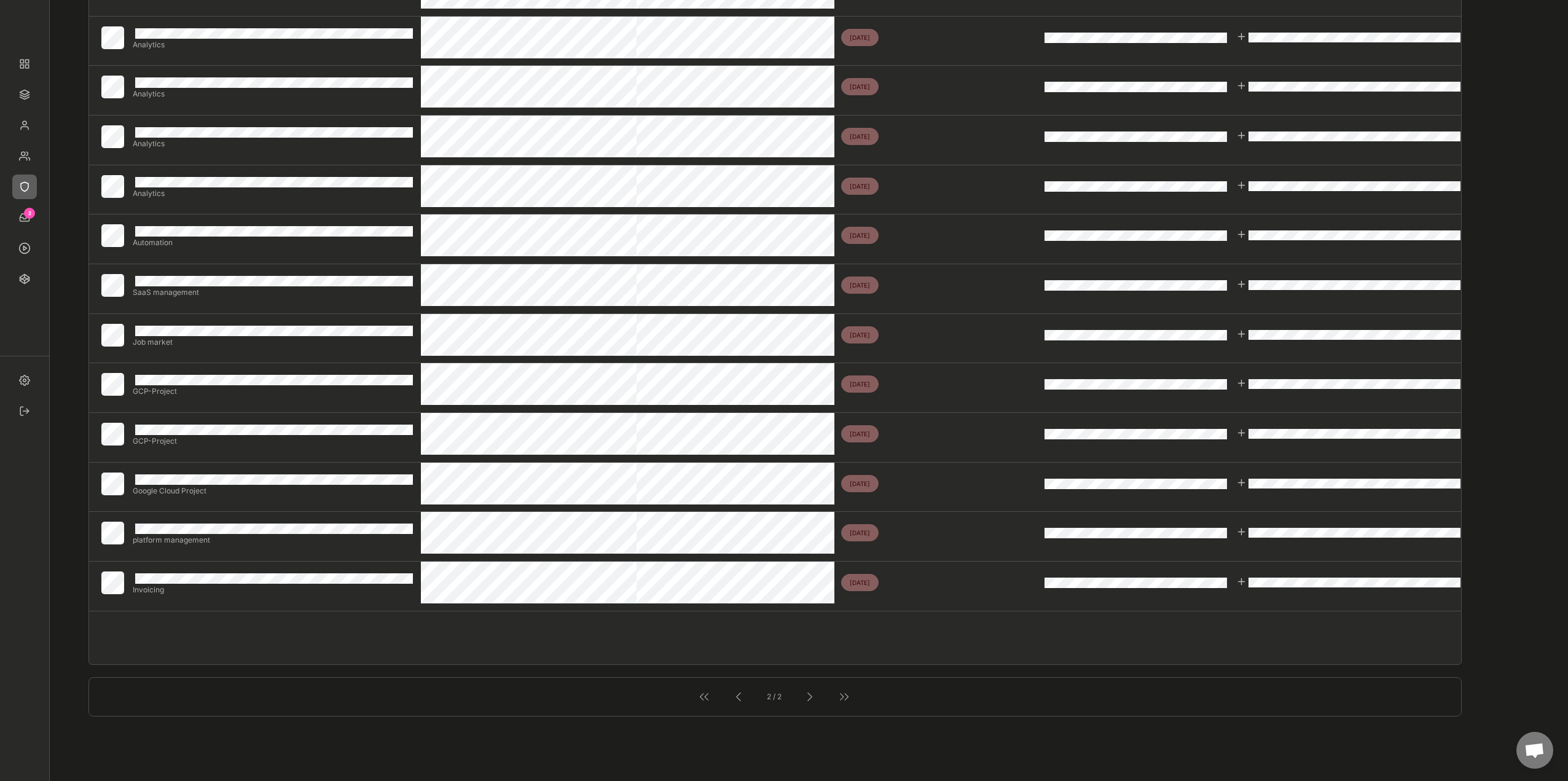
scroll to position [492, 0]
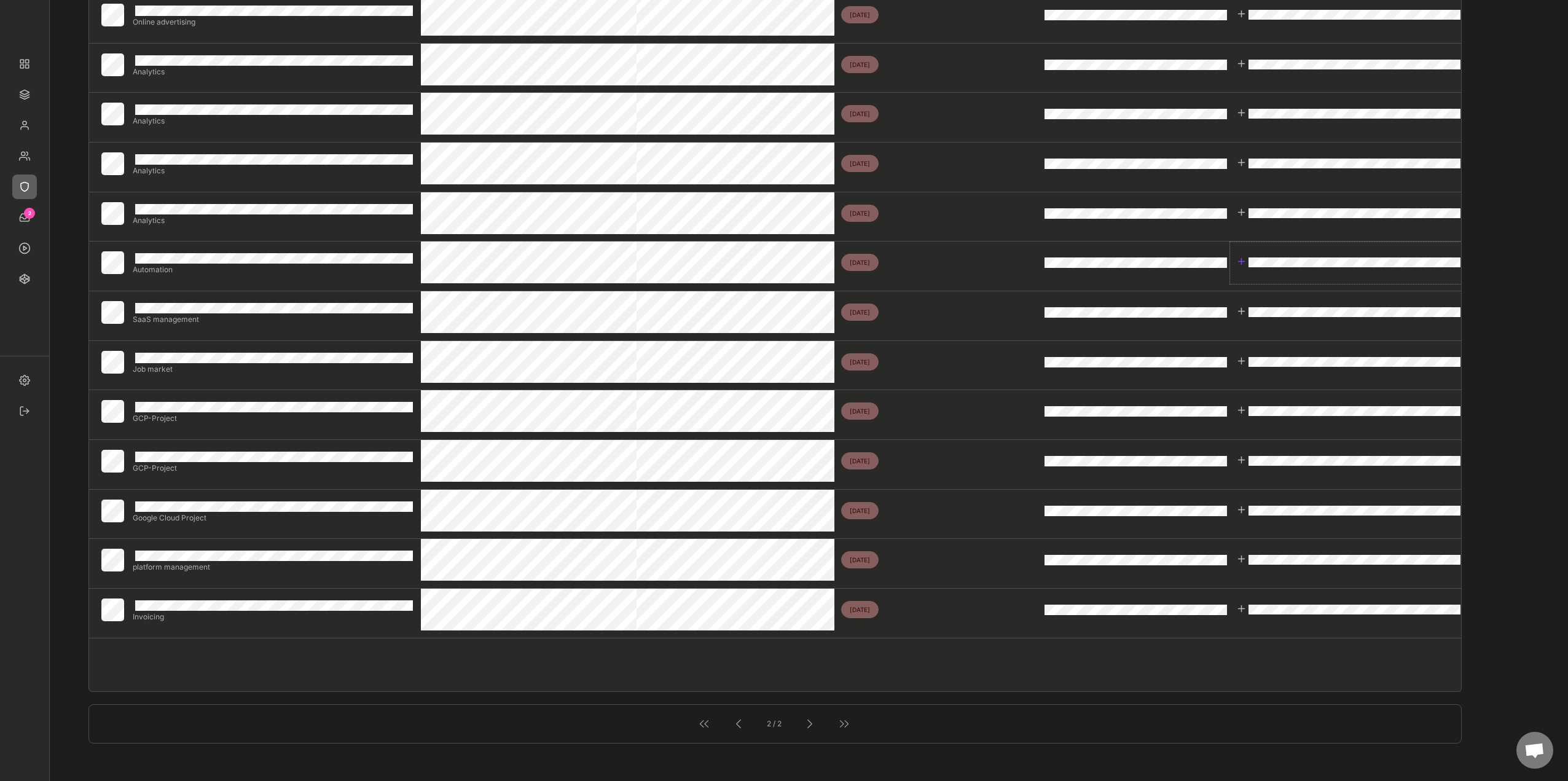
click at [1247, 261] on div at bounding box center [1349, 262] width 225 height 13
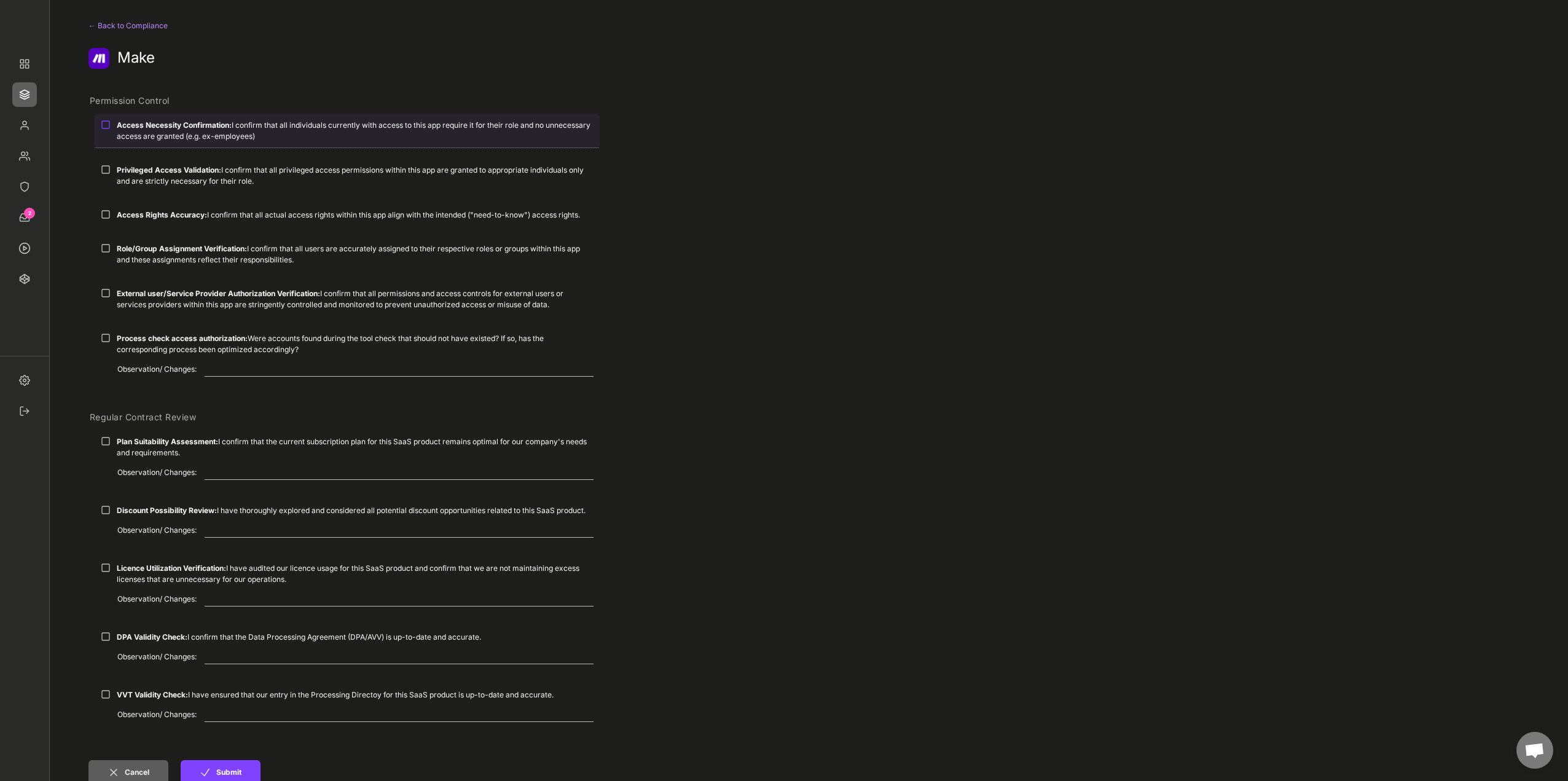
click at [215, 128] on strong "Access Necessity Confirmation:" at bounding box center [174, 125] width 115 height 9
click at [198, 163] on div "Privileged Access Validation: I confirm that all privileged access permissions …" at bounding box center [347, 175] width 505 height 34
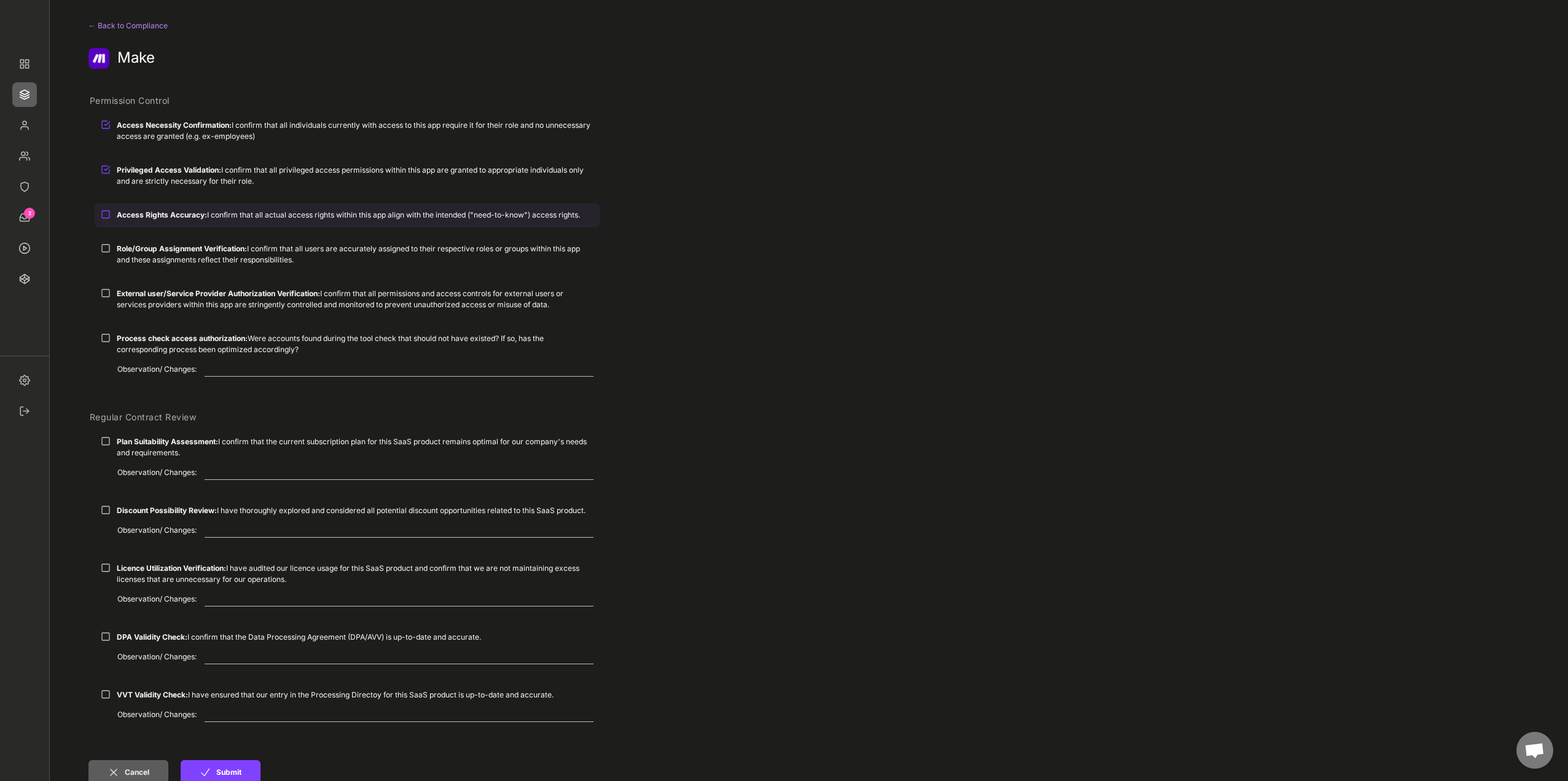
click at [197, 212] on strong "Access Rights Accuracy:" at bounding box center [162, 214] width 90 height 9
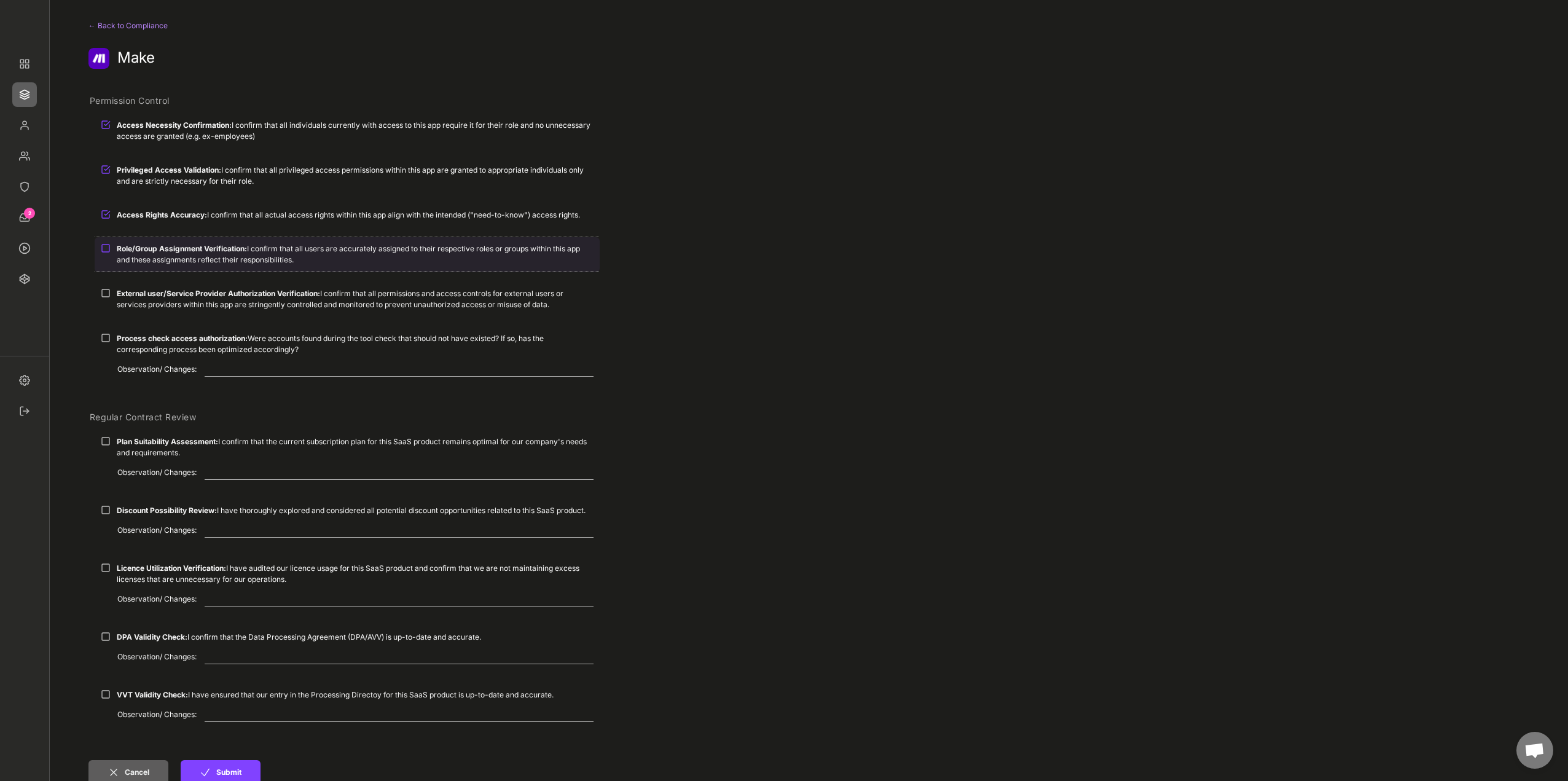
click at [190, 249] on strong "Role/Group Assignment Verification:" at bounding box center [182, 248] width 130 height 9
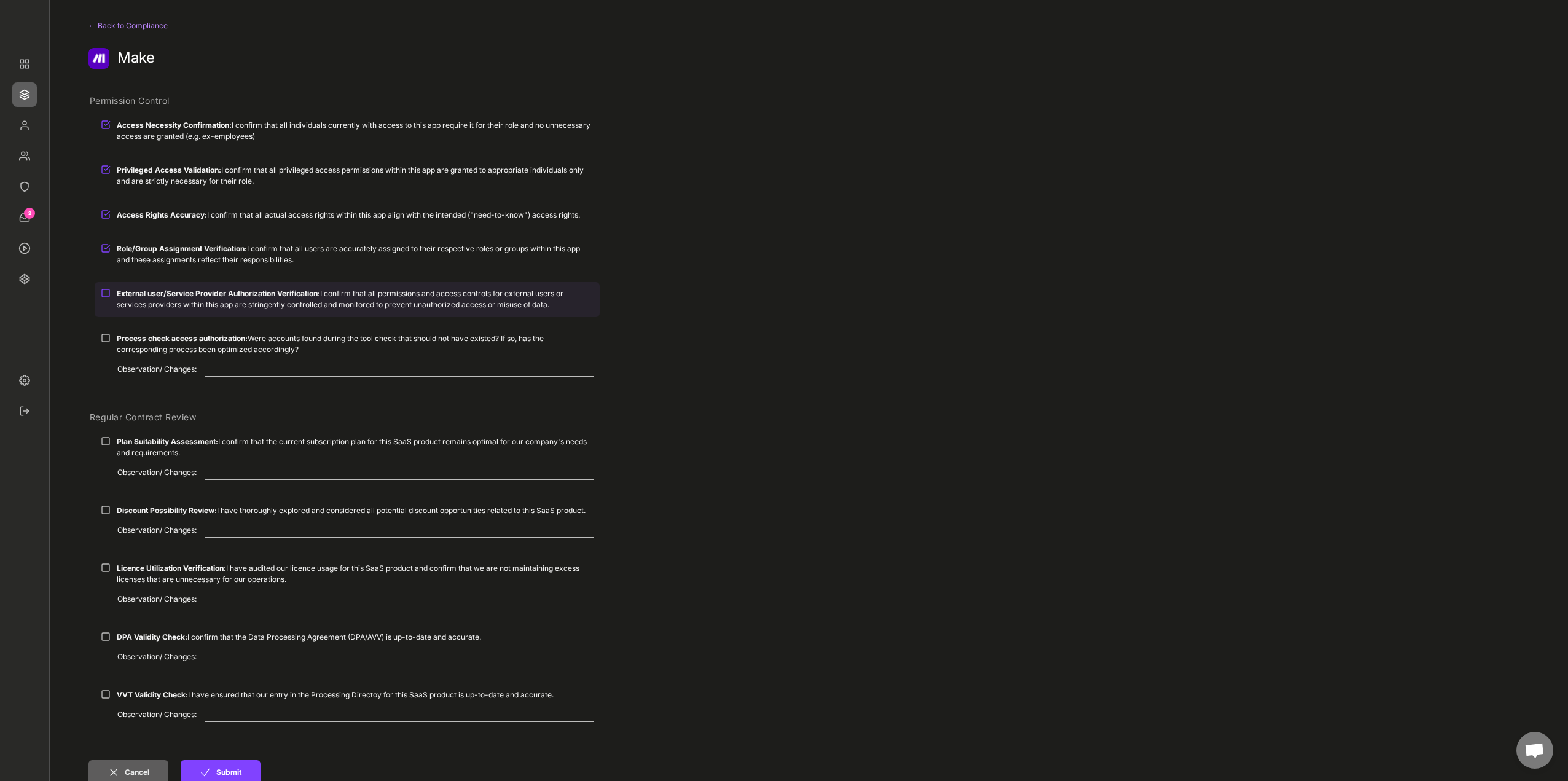
click at [192, 291] on strong "External user/Service Provider Authorization Verification:" at bounding box center [218, 293] width 203 height 9
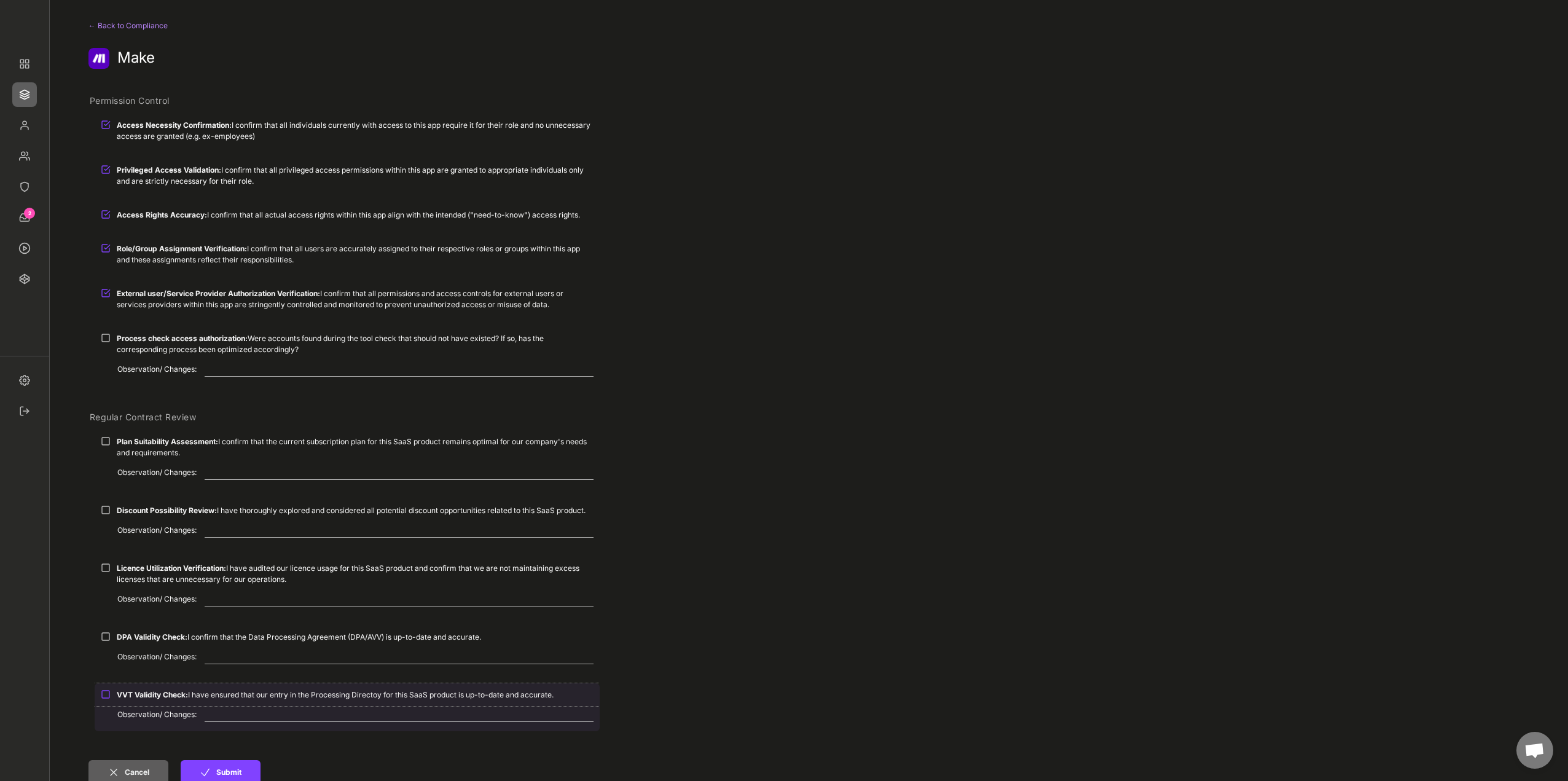
click at [179, 697] on strong "VVT Validity Check:" at bounding box center [153, 694] width 71 height 9
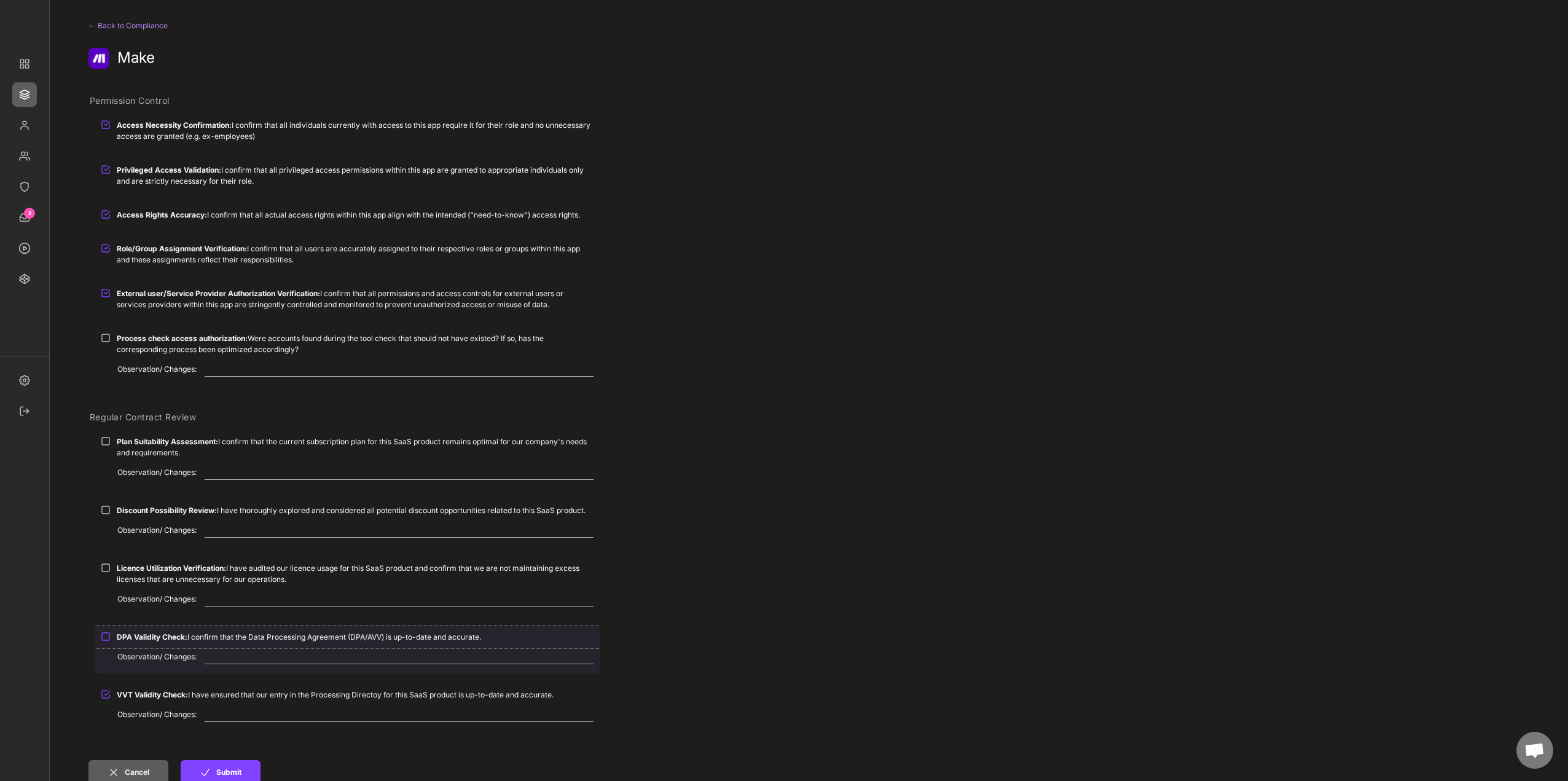
click at [141, 636] on strong "DPA Validity Check:" at bounding box center [152, 637] width 71 height 9
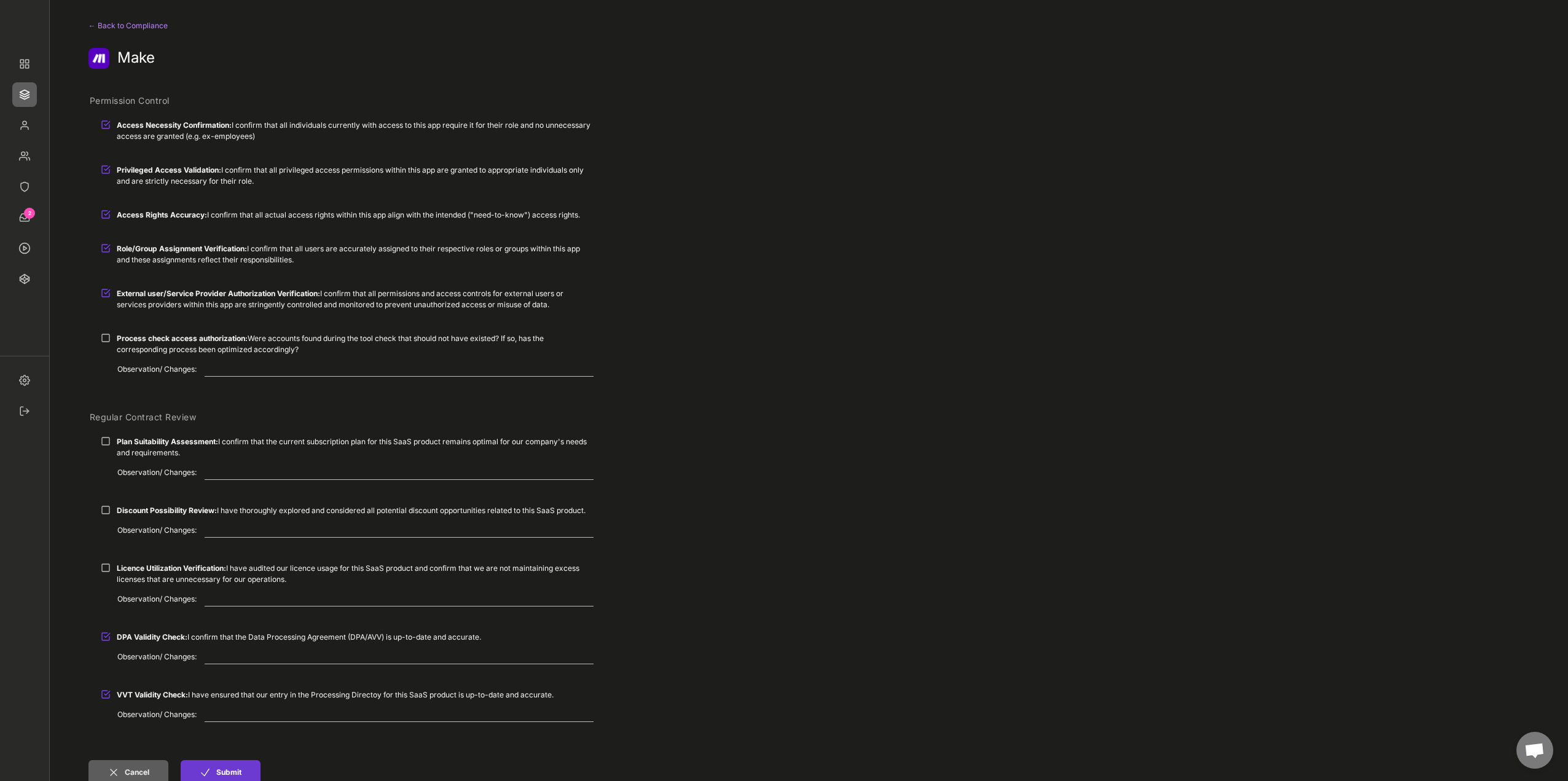
click at [214, 766] on button "Submit" at bounding box center [221, 772] width 80 height 25
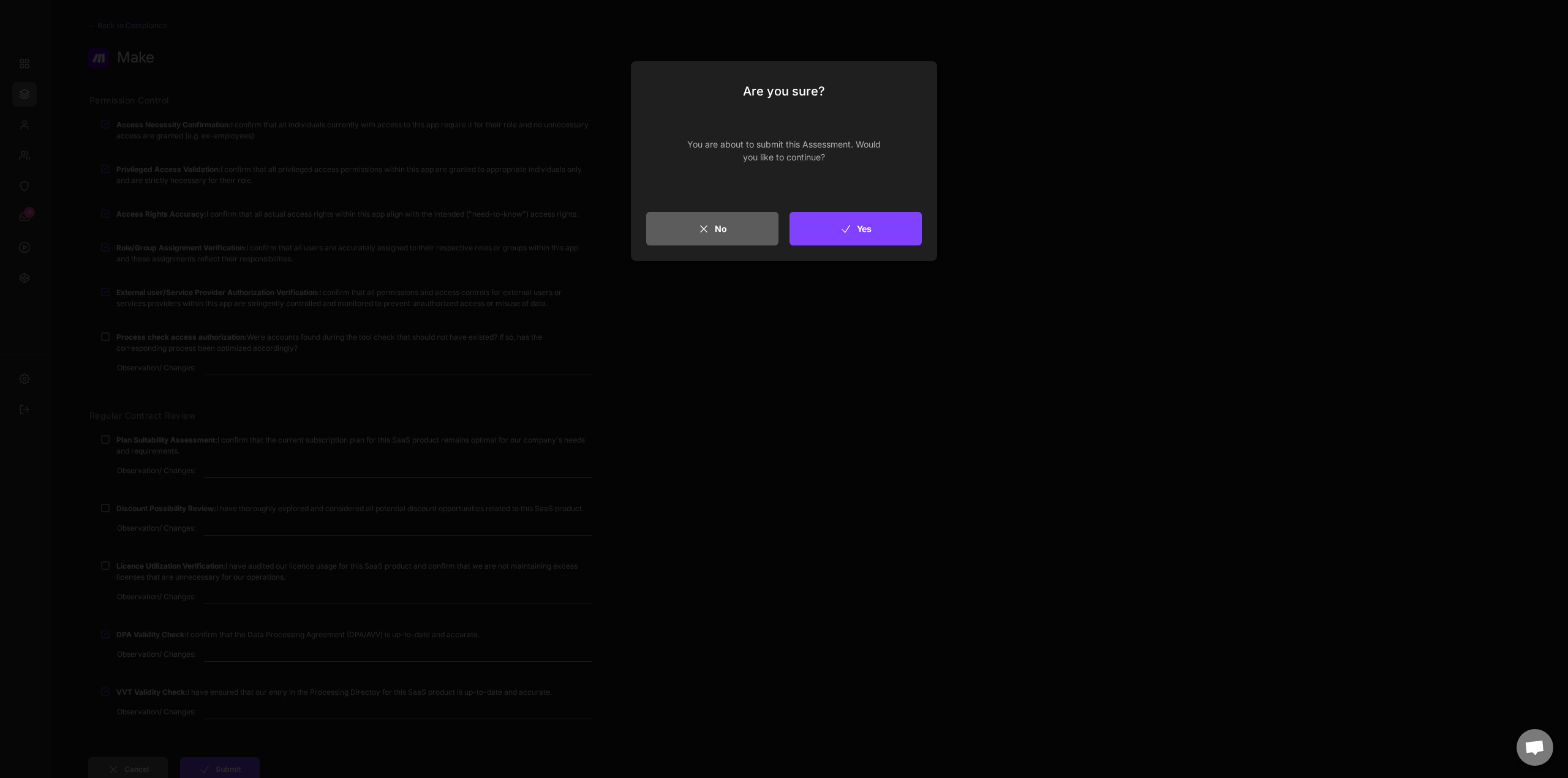
click at [892, 227] on button "Yes" at bounding box center [856, 229] width 133 height 33
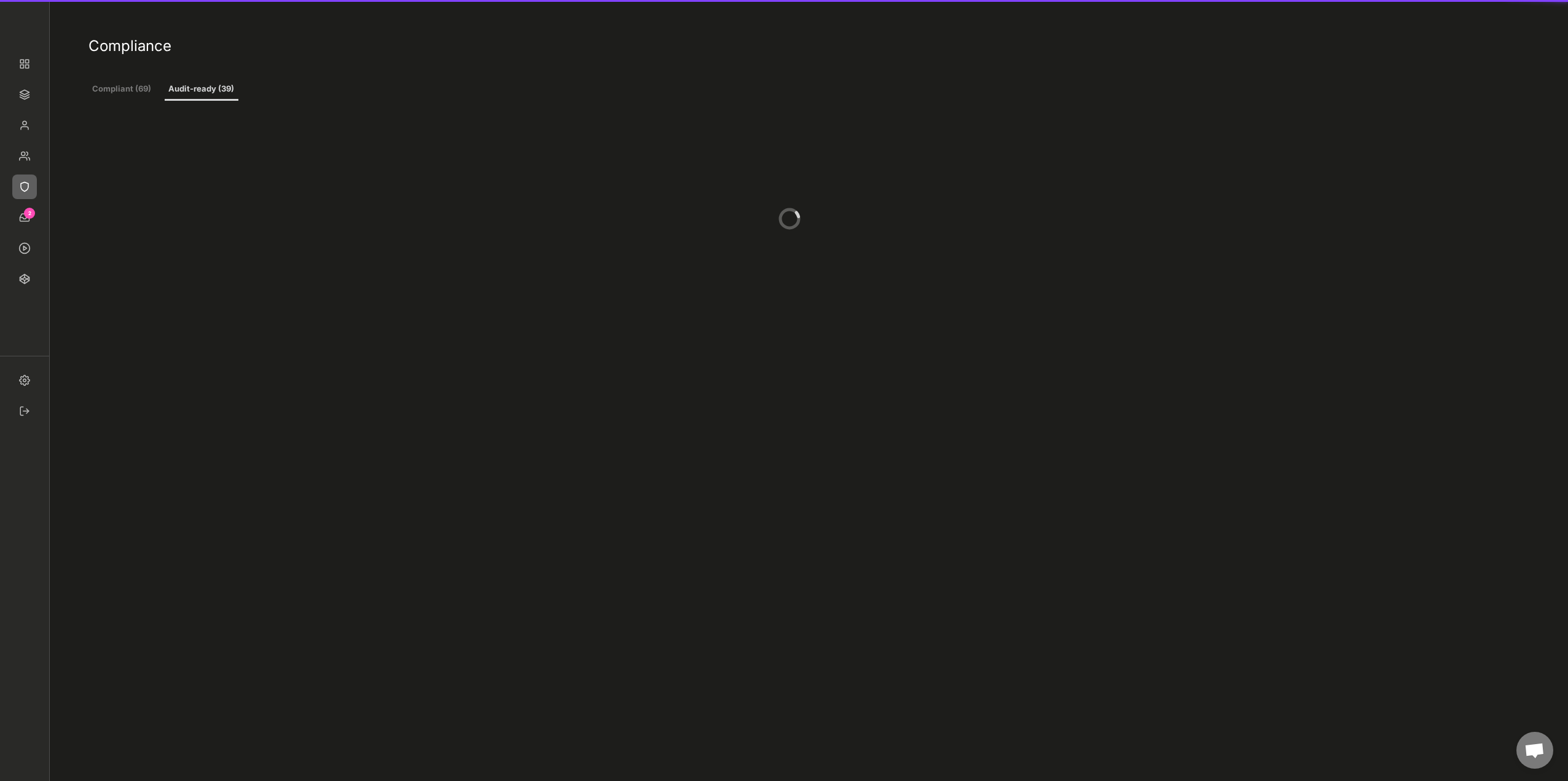
scroll to position [492, 0]
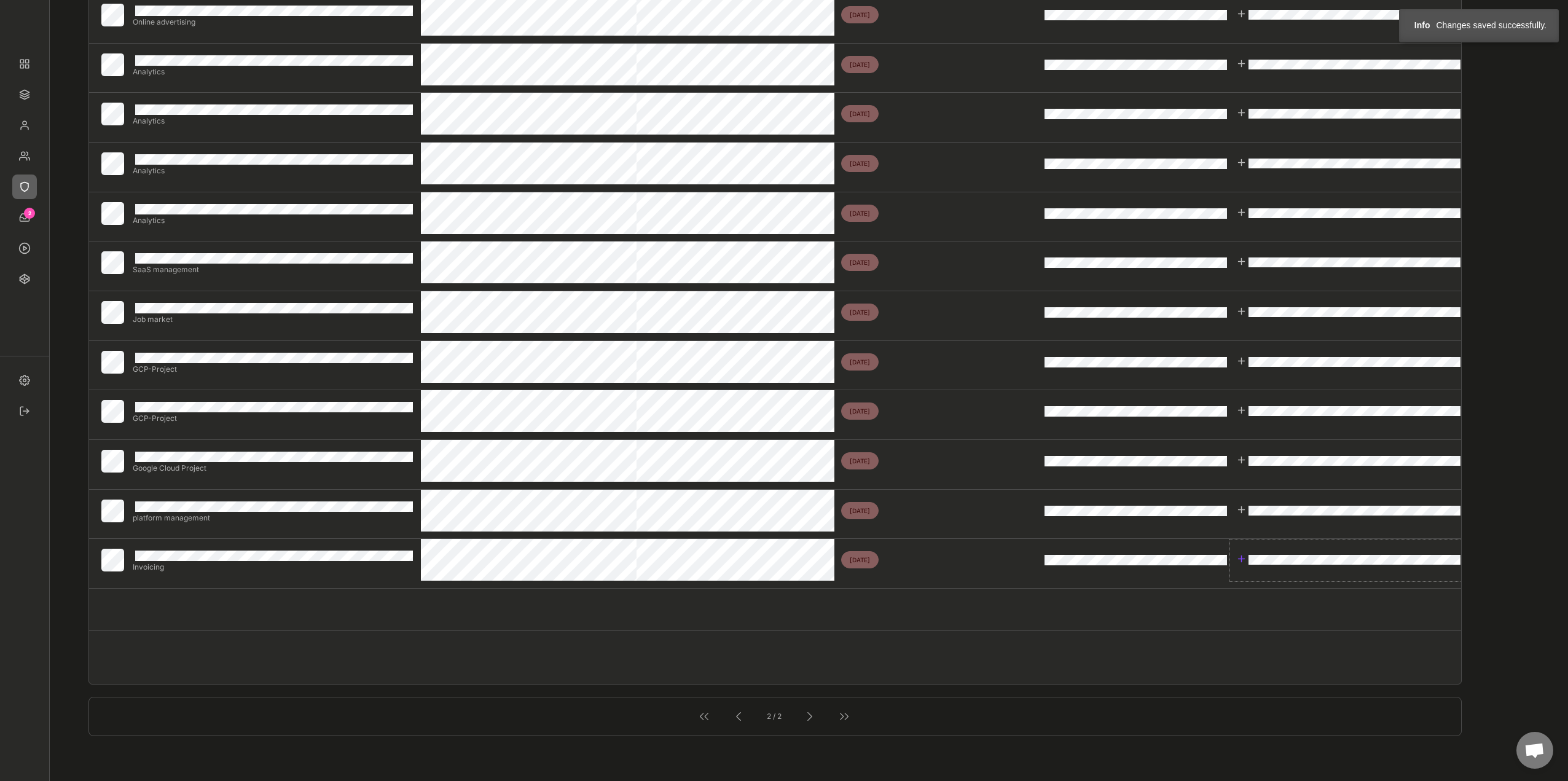
click at [1240, 559] on div at bounding box center [1242, 559] width 11 height 11
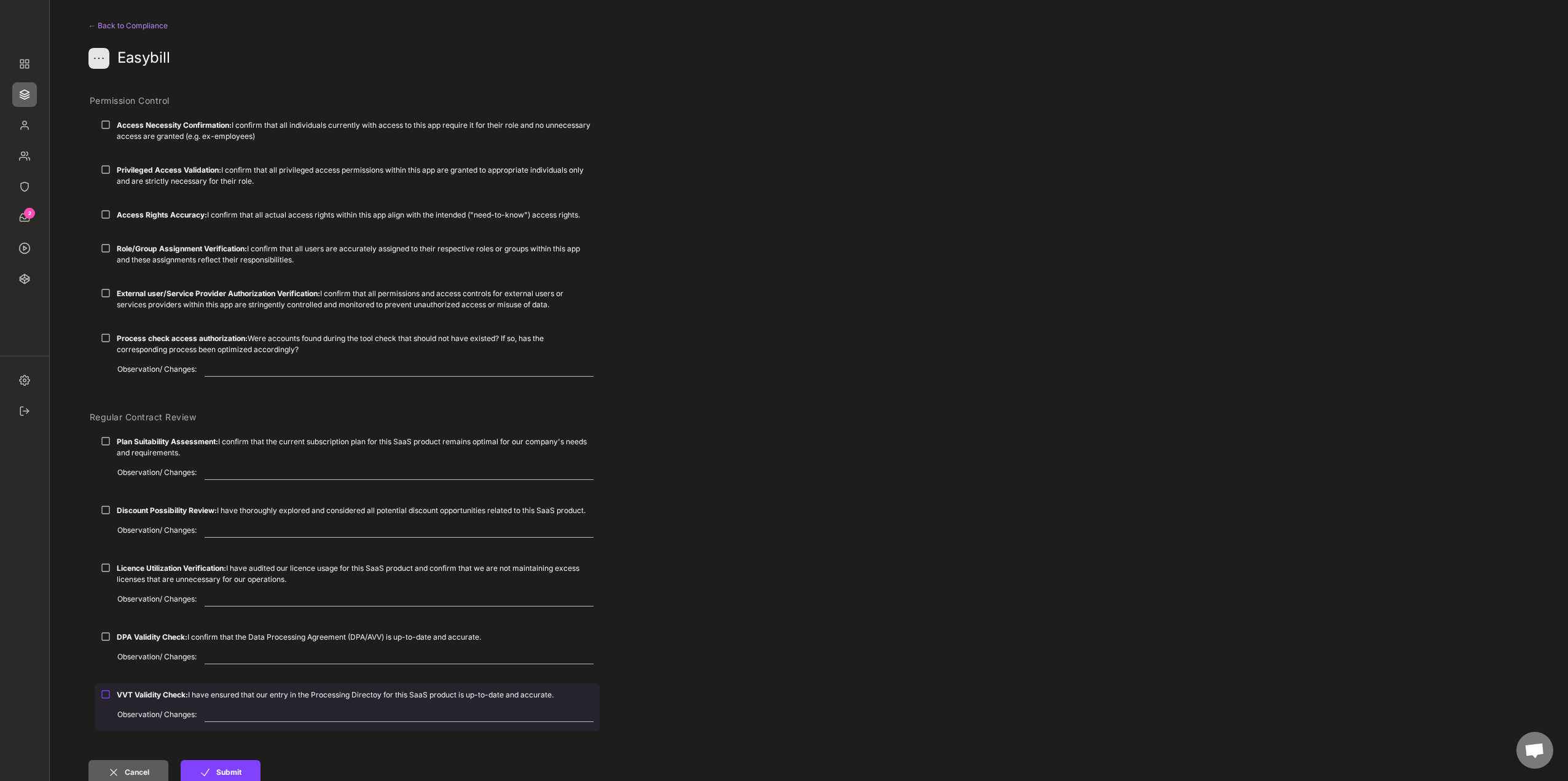
click at [108, 695] on div at bounding box center [106, 695] width 10 height 10
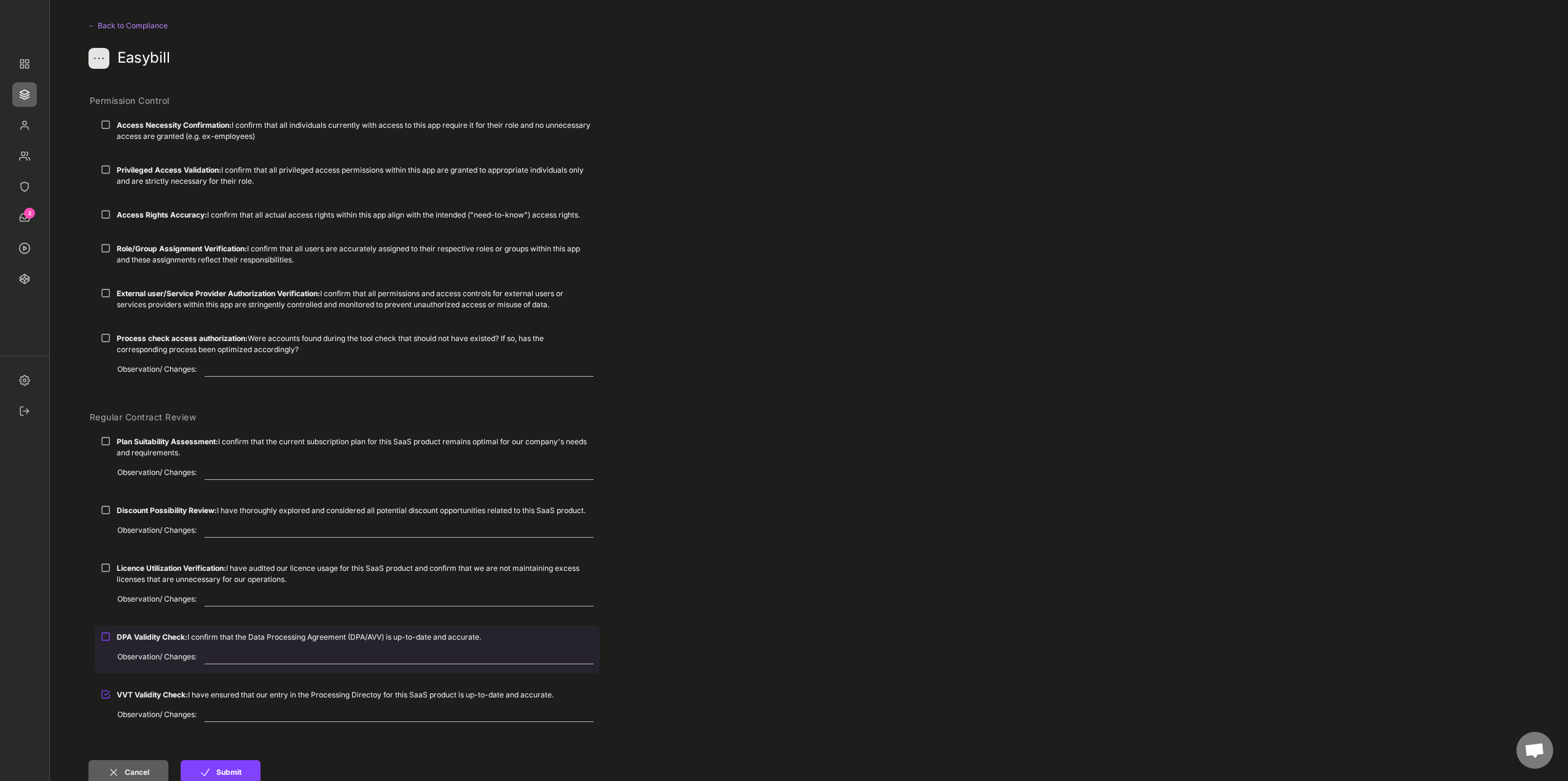
click at [108, 632] on div at bounding box center [106, 637] width 10 height 10
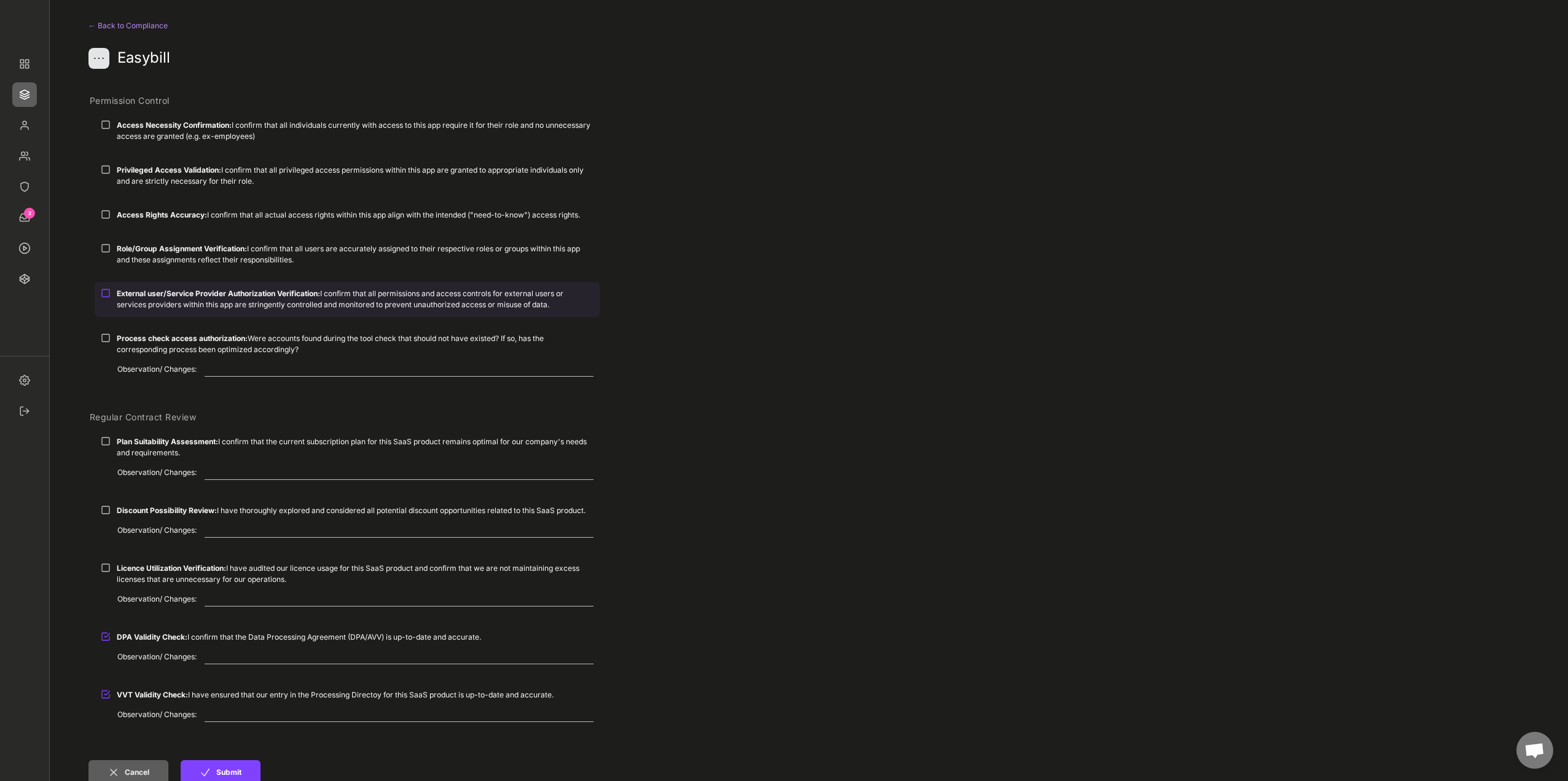
click at [116, 291] on div "External user/Service Provider Authorization Verification: I confirm that all p…" at bounding box center [347, 299] width 505 height 34
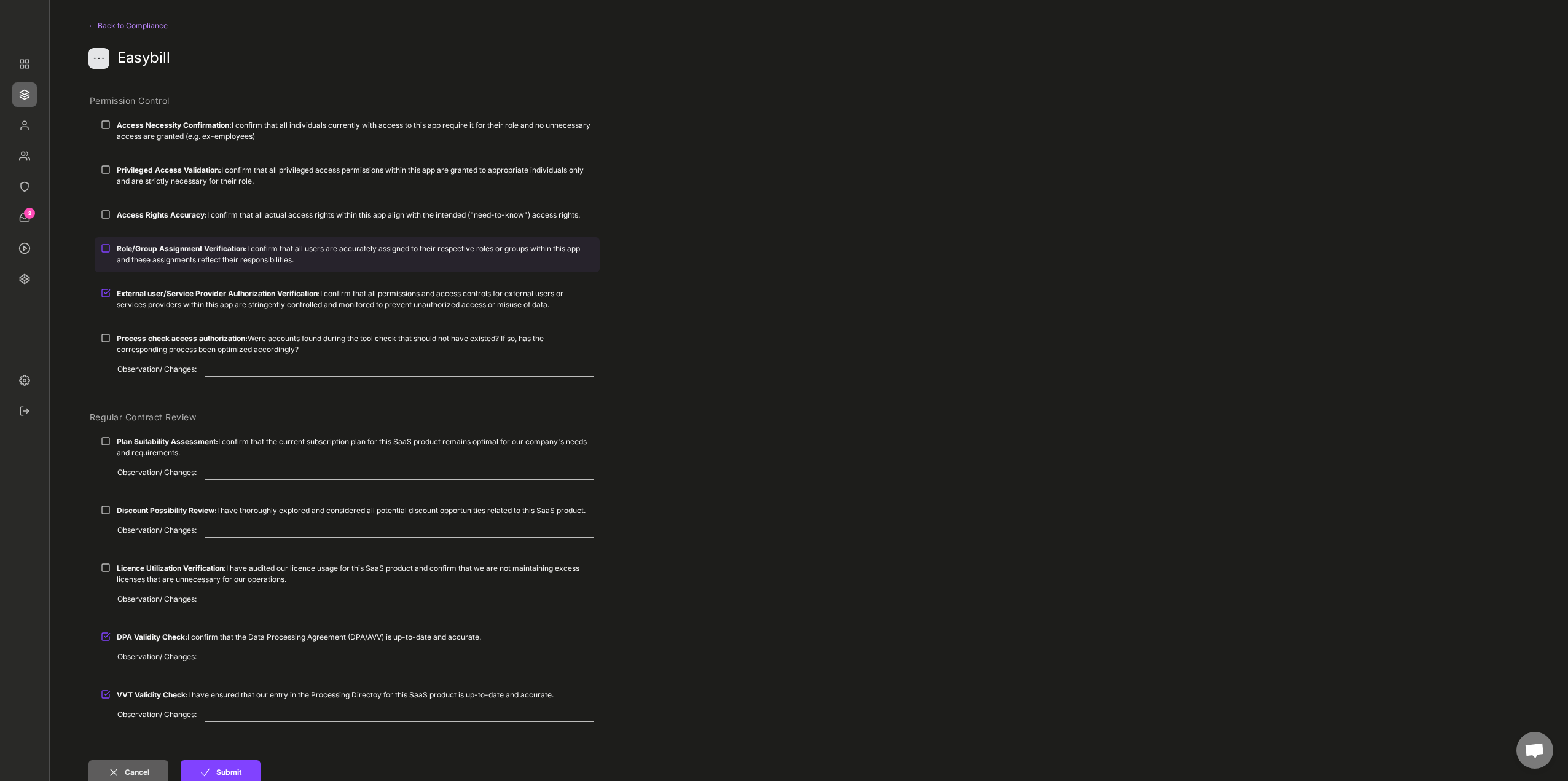
drag, startPoint x: 112, startPoint y: 258, endPoint x: 114, endPoint y: 252, distance: 6.3
click at [112, 258] on div "Role/Group Assignment Verification: I confirm that all users are accurately ass…" at bounding box center [347, 254] width 505 height 34
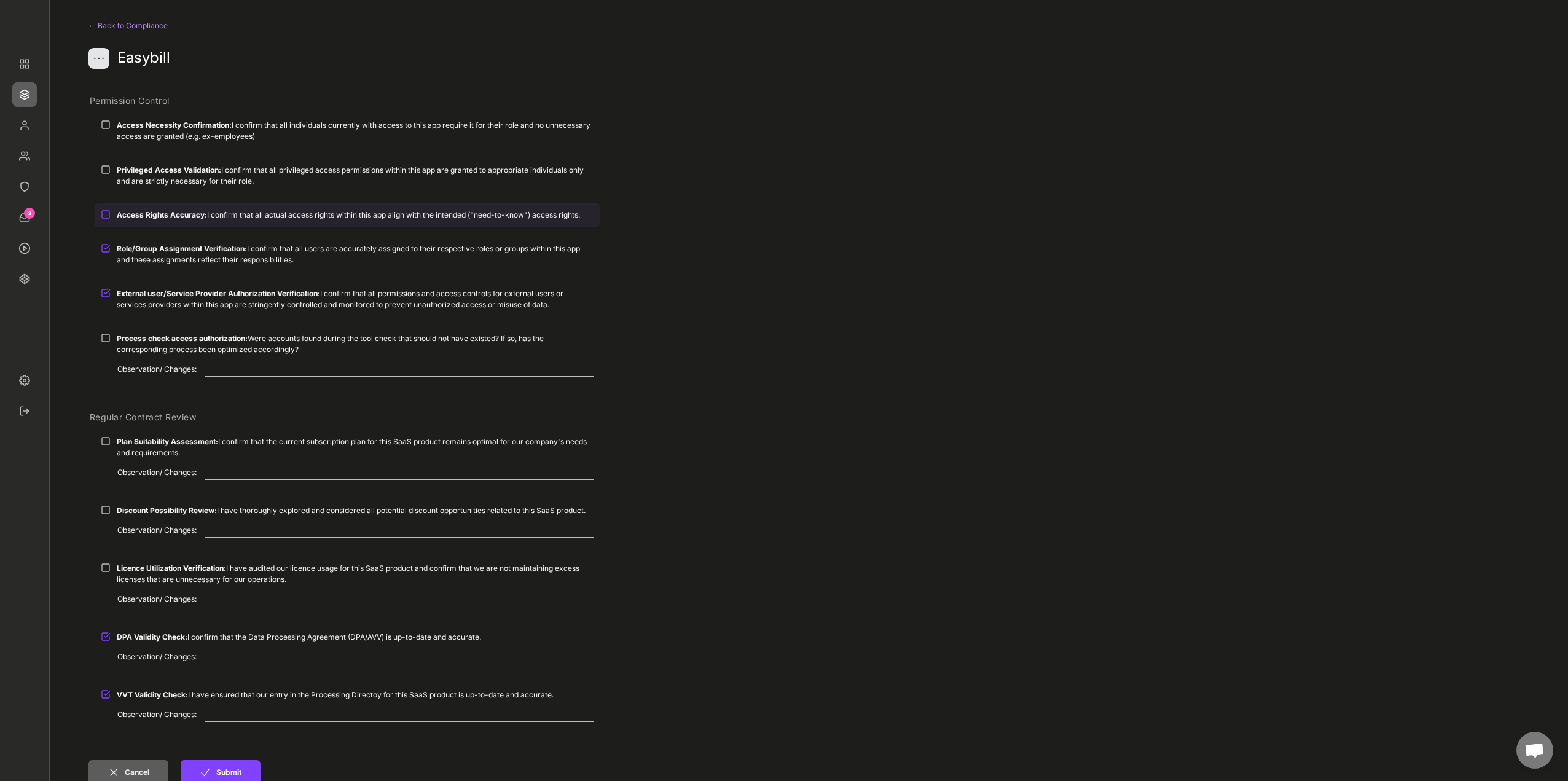
click at [128, 221] on div "Access Rights Accuracy: I confirm that all actual access rights within this app…" at bounding box center [347, 214] width 505 height 22
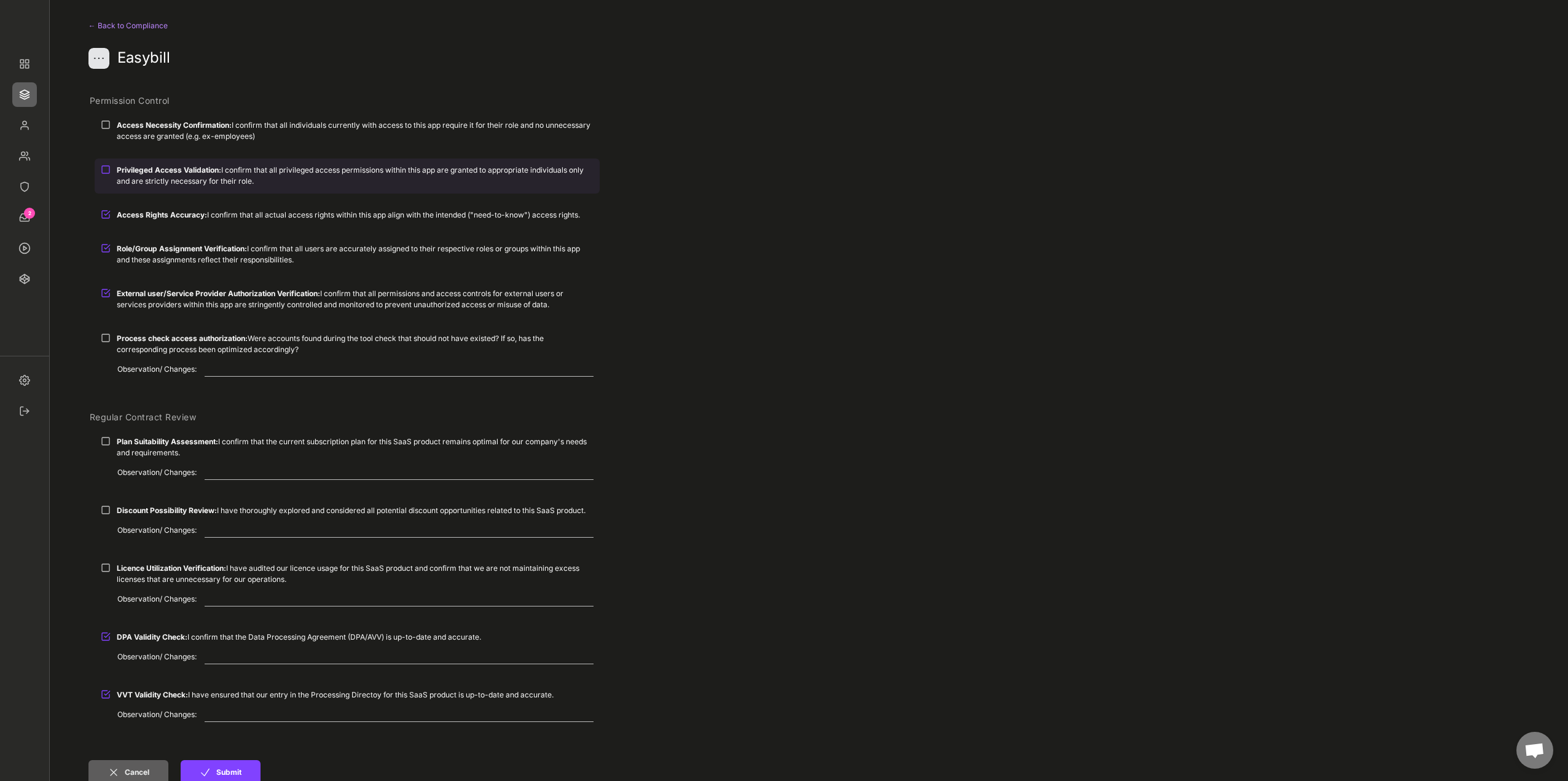
click at [138, 168] on strong "Privileged Access Validation:" at bounding box center [169, 170] width 104 height 9
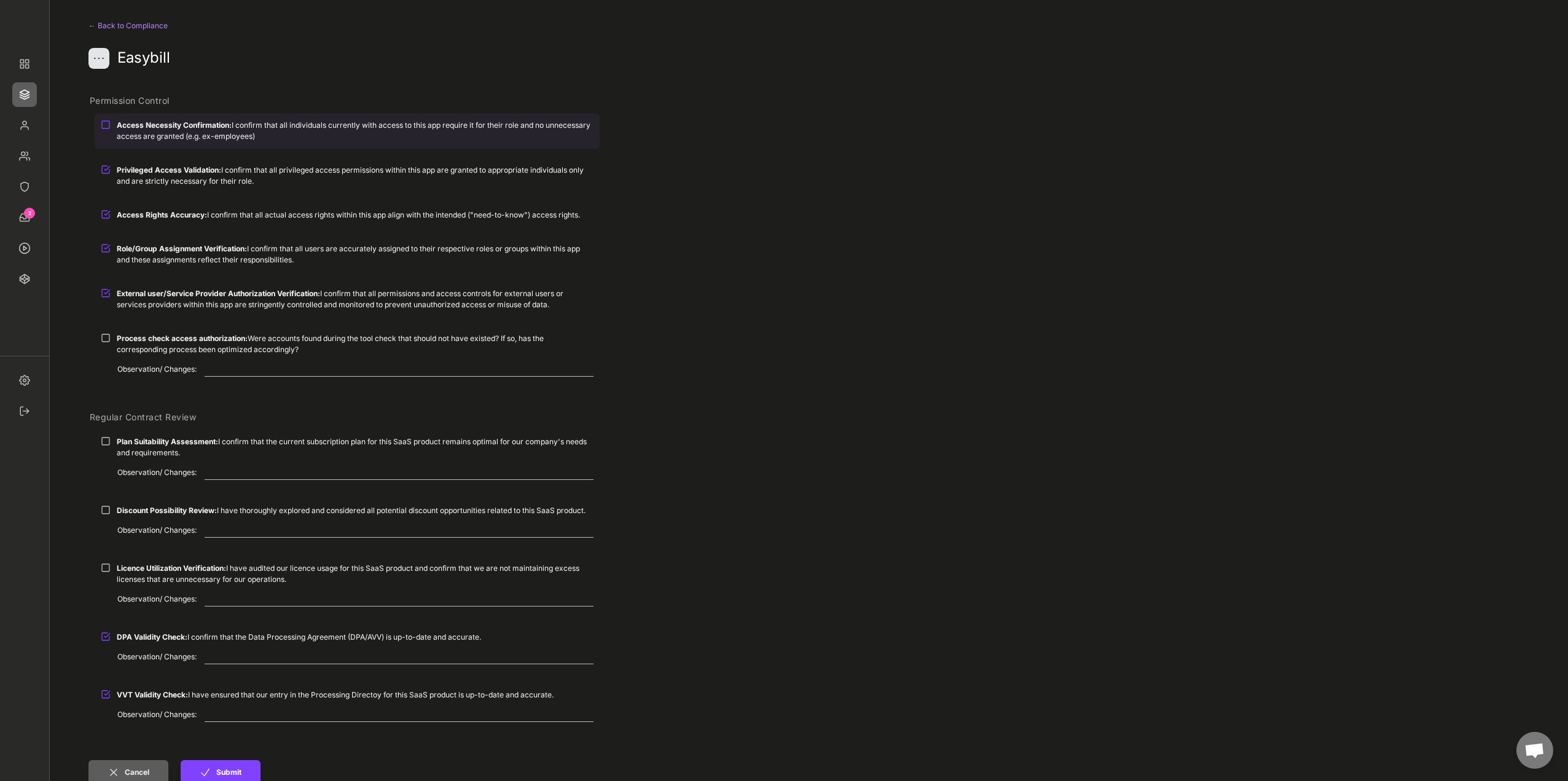
click at [148, 127] on strong "Access Necessity Confirmation:" at bounding box center [174, 125] width 115 height 9
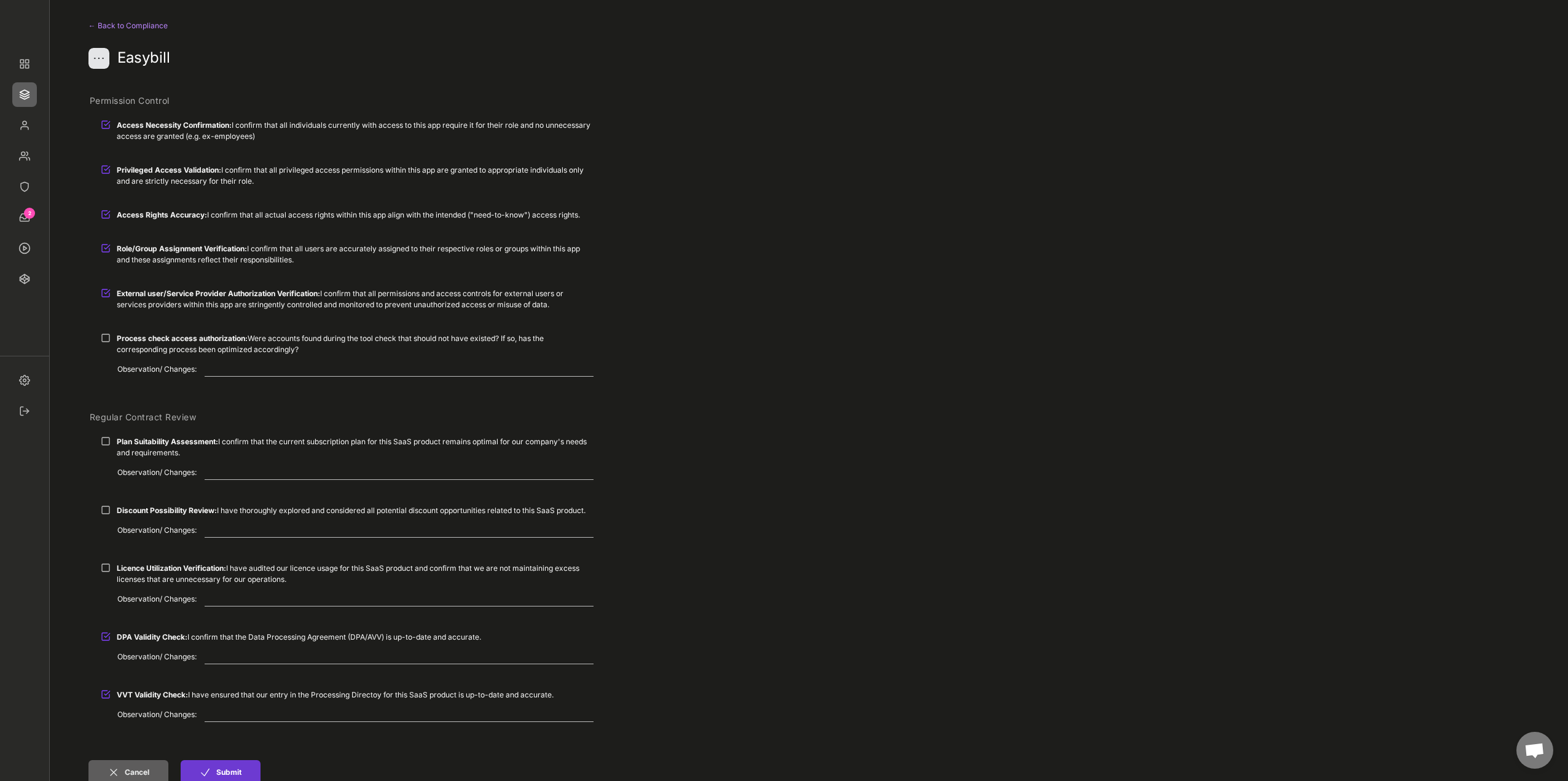
click at [228, 770] on button "Submit" at bounding box center [221, 772] width 80 height 25
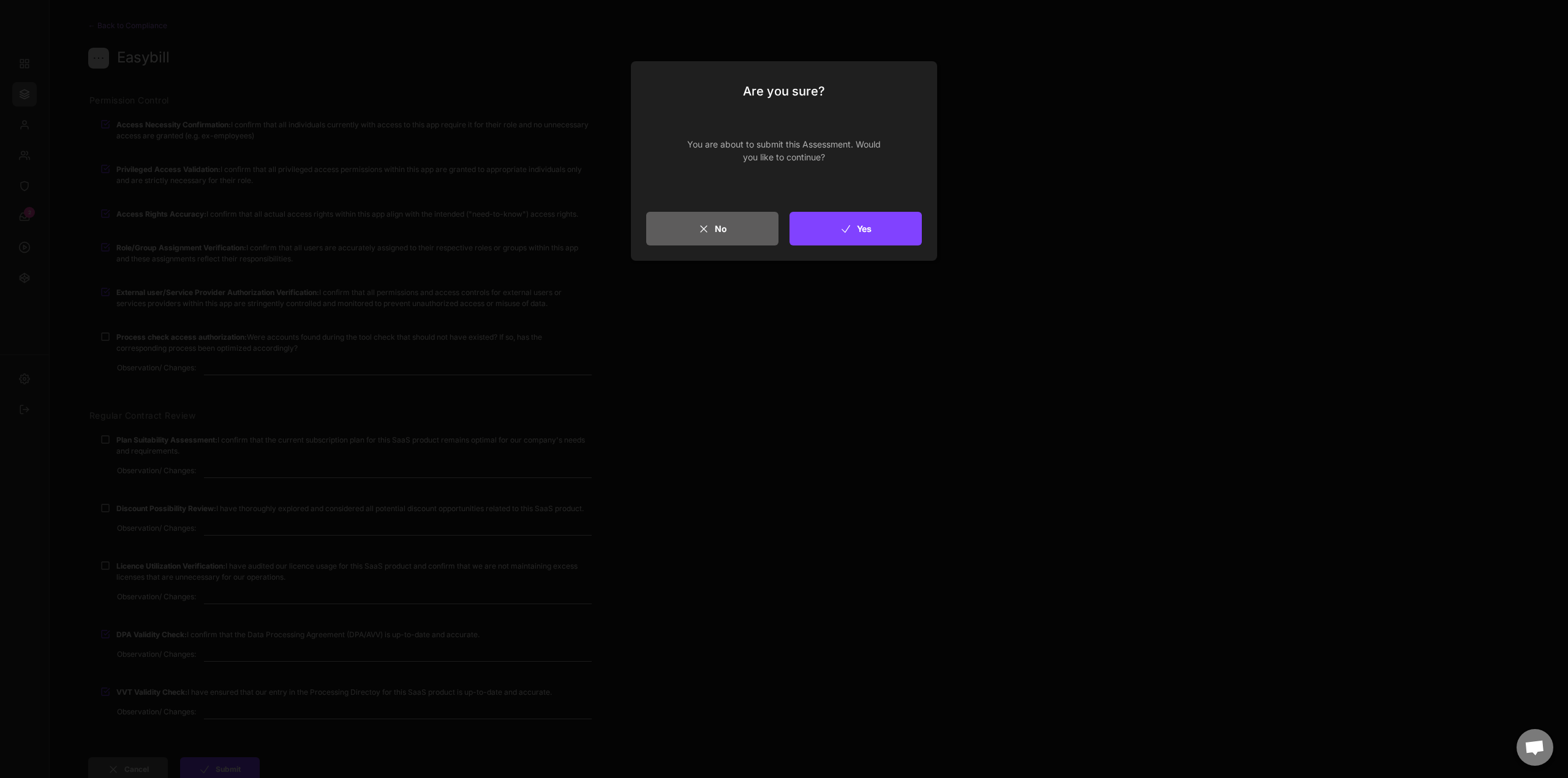
click at [882, 228] on button "Yes" at bounding box center [856, 229] width 133 height 33
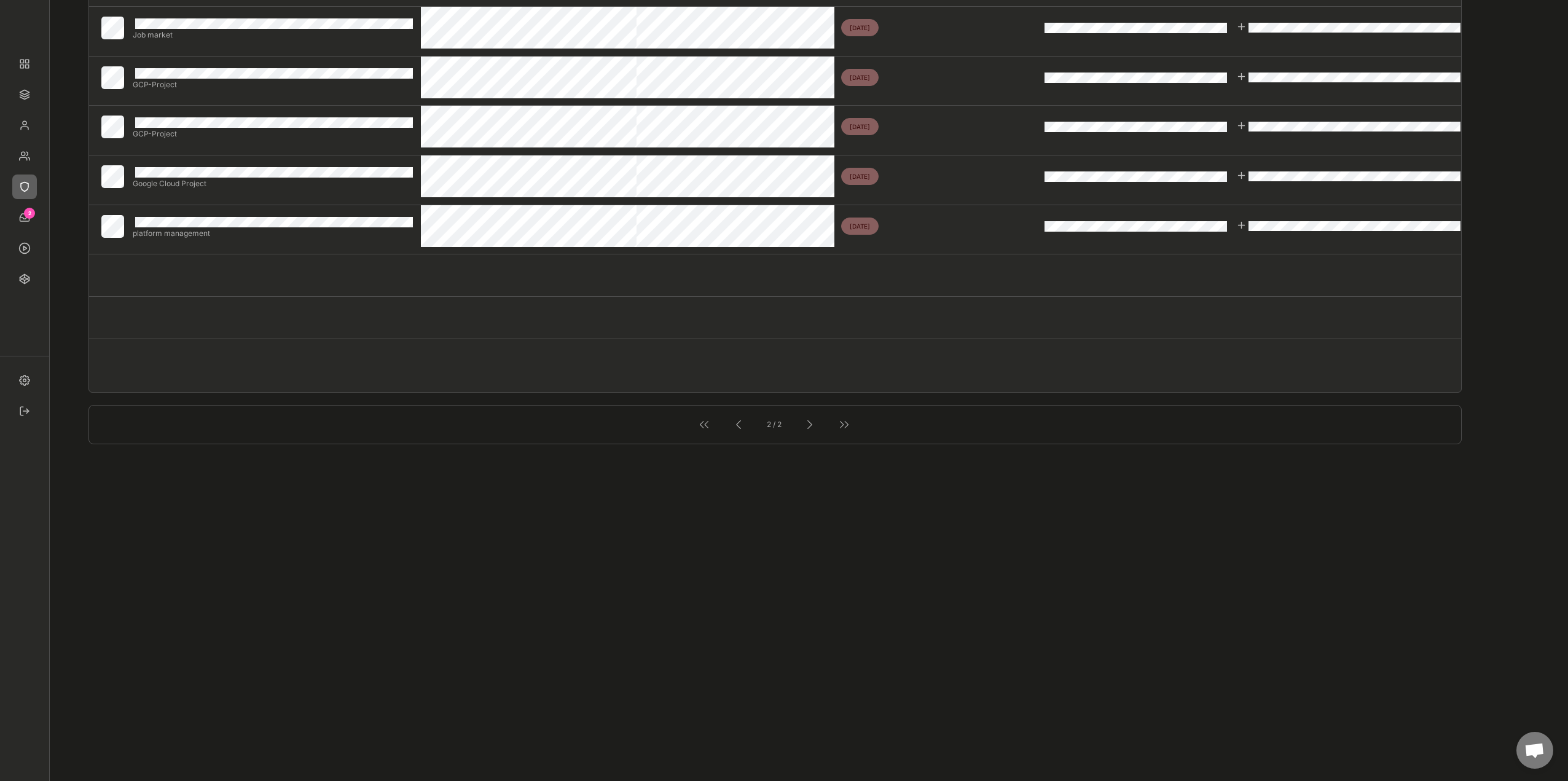
scroll to position [799, 0]
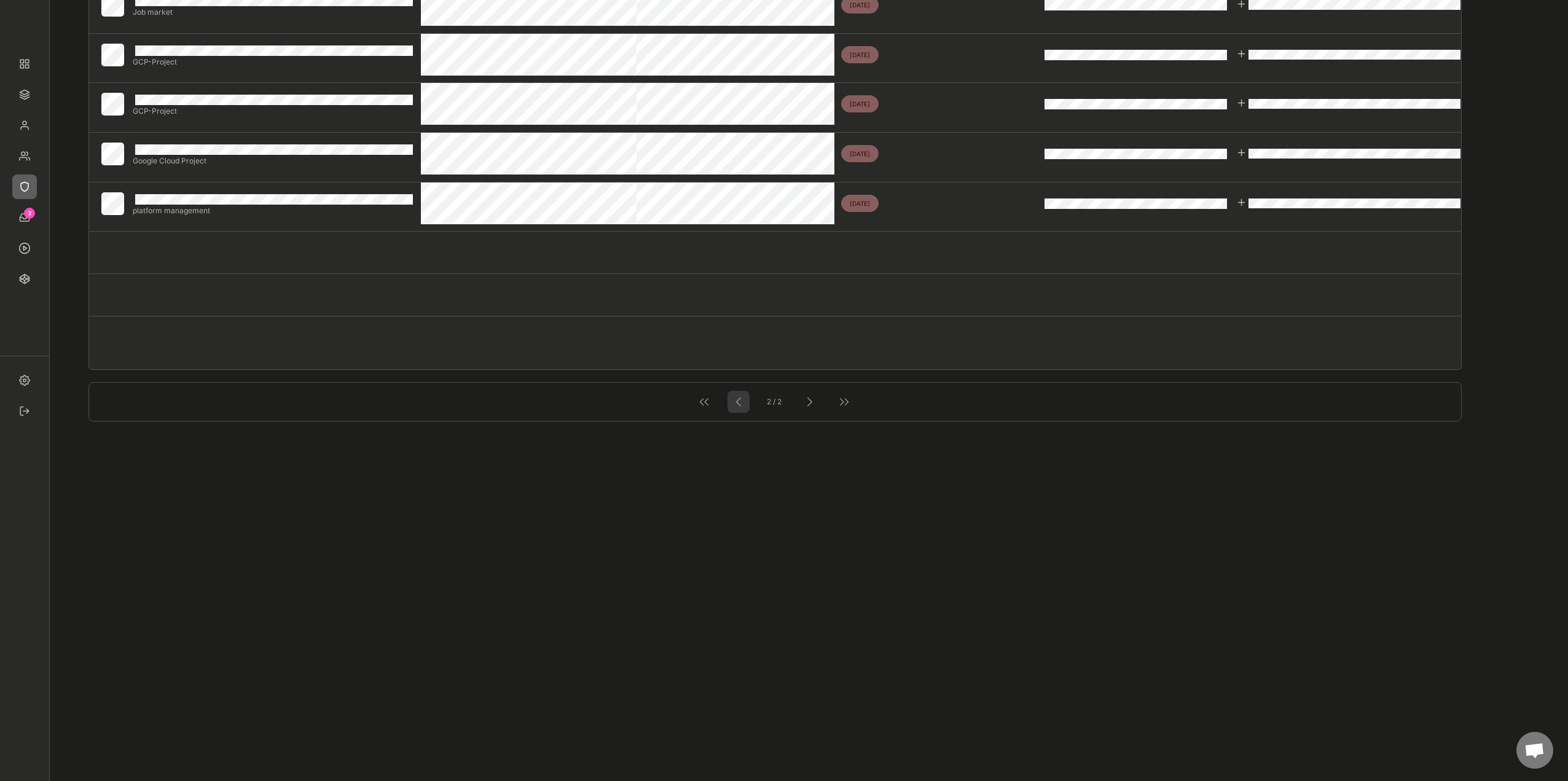
click at [736, 405] on div at bounding box center [738, 401] width 16 height 16
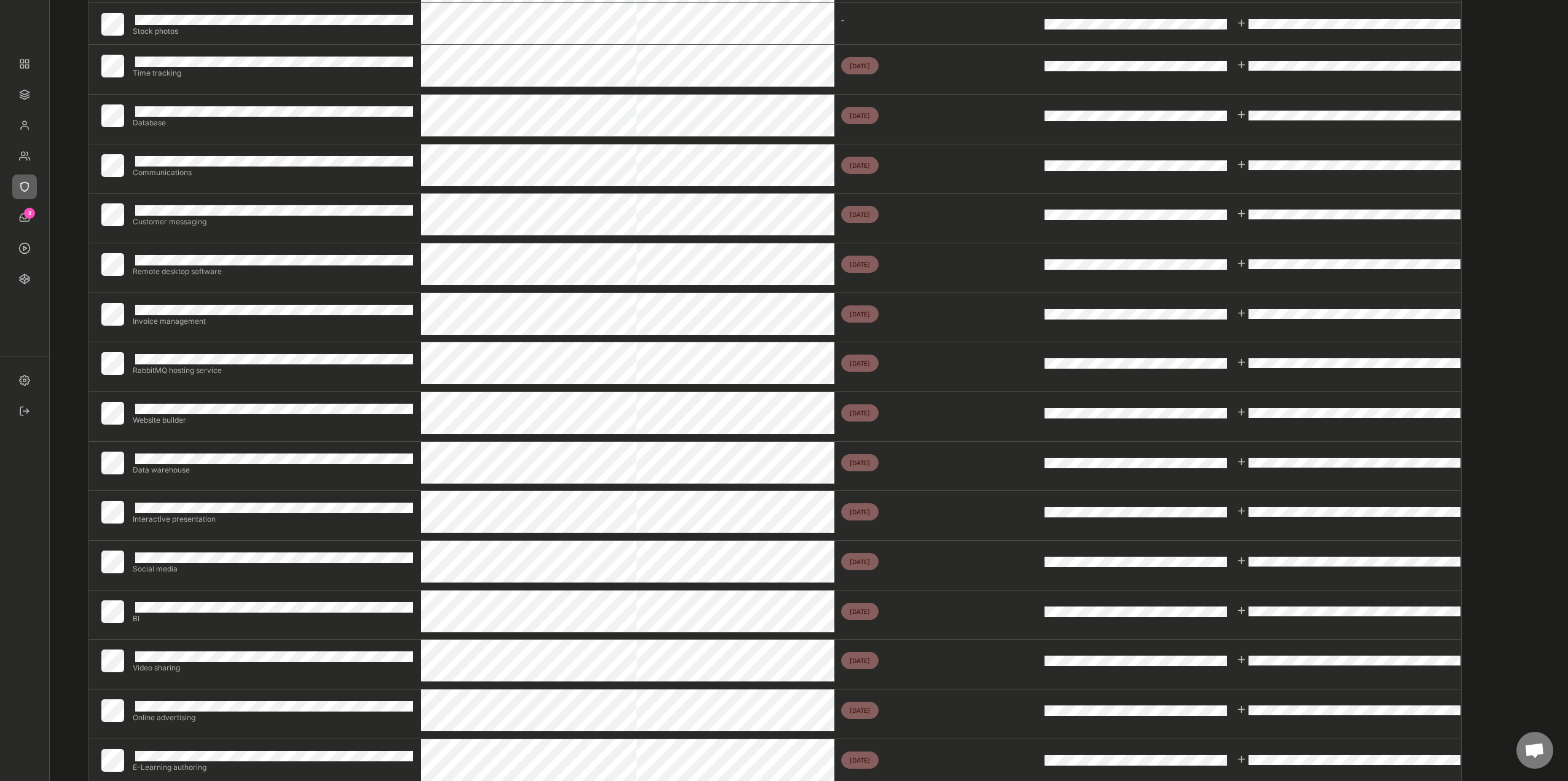
scroll to position [0, 0]
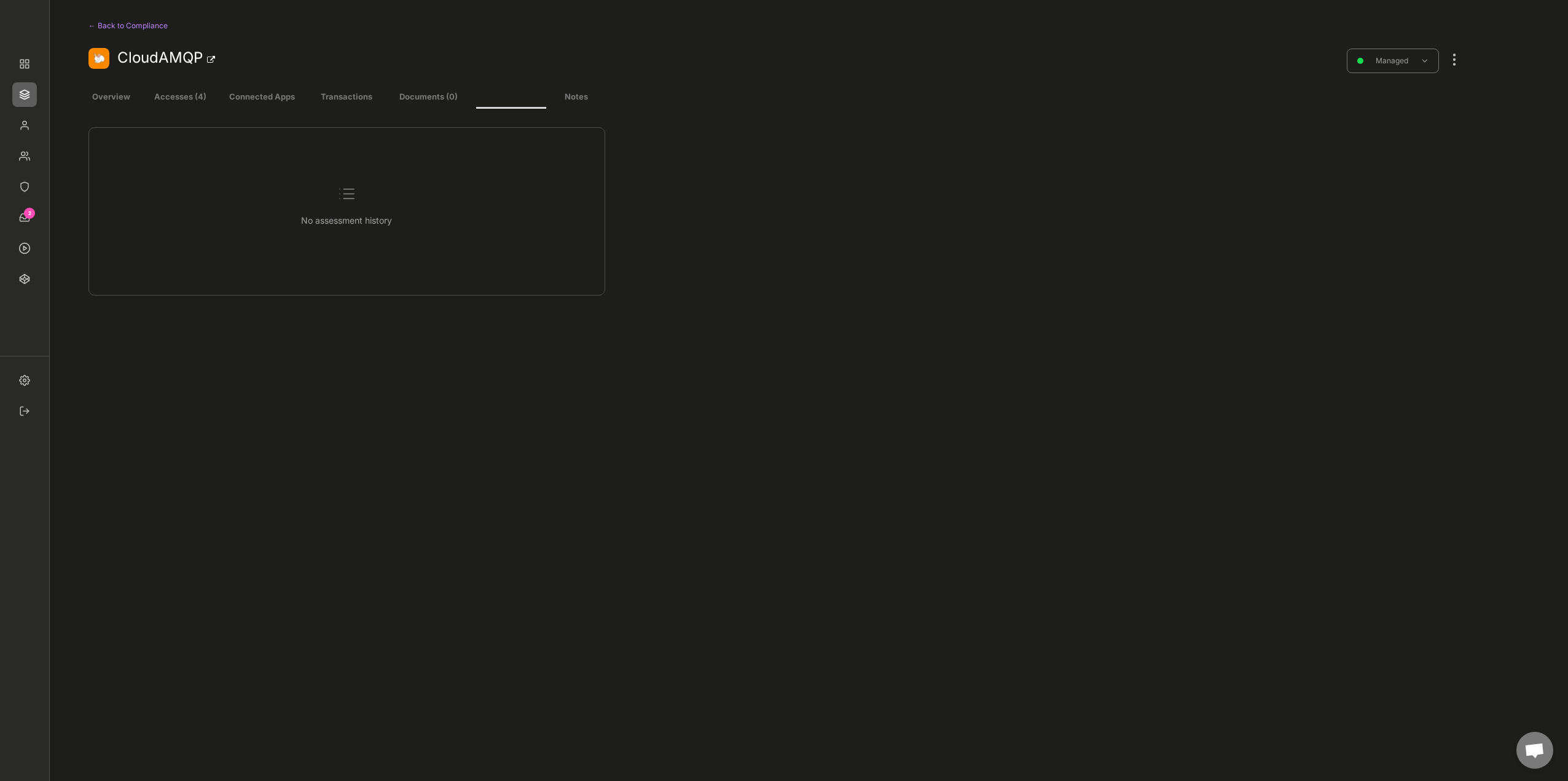
select select ""every_6_months""
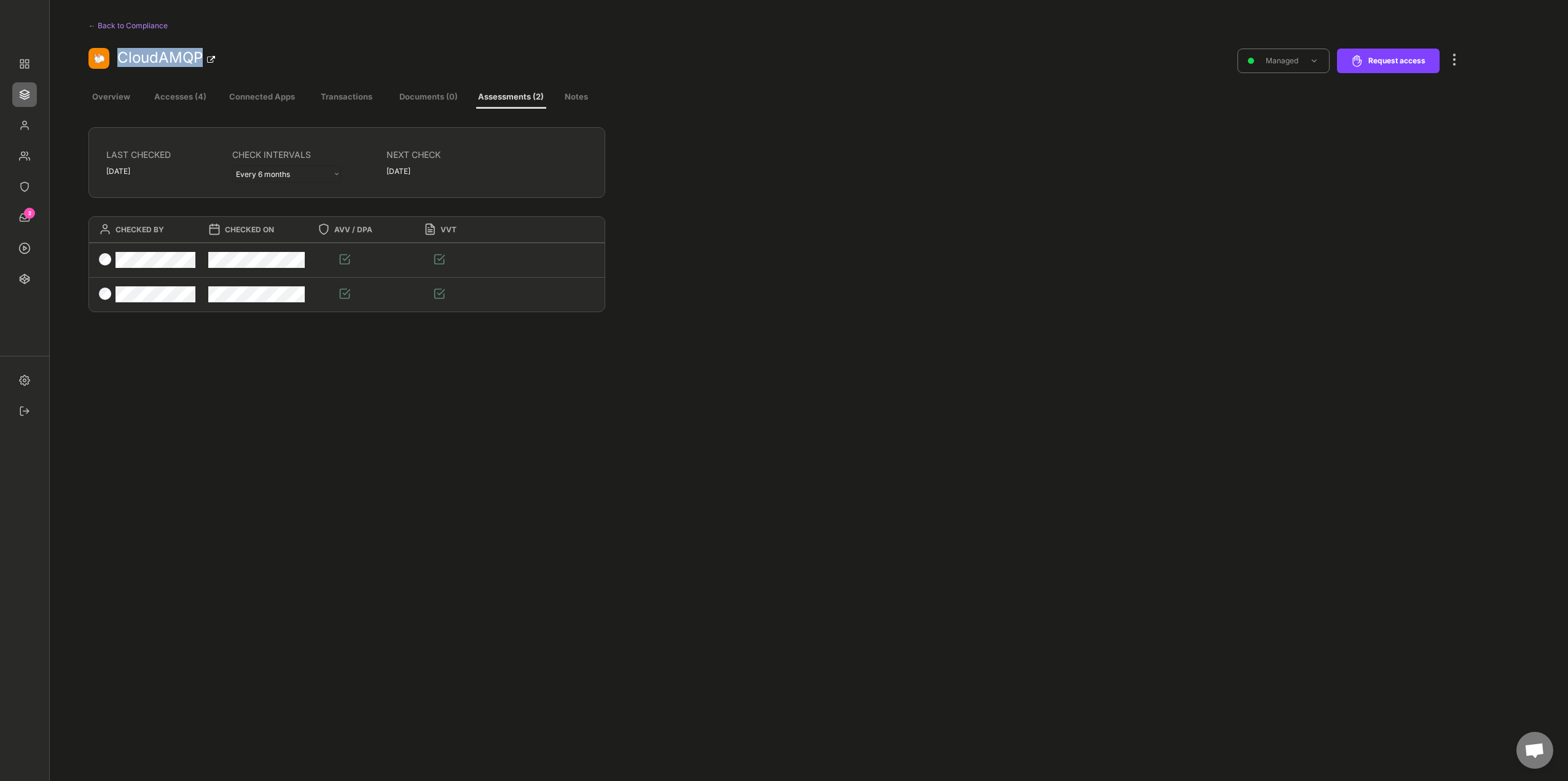
drag, startPoint x: 116, startPoint y: 57, endPoint x: 203, endPoint y: 64, distance: 87.3
click at [203, 64] on div "CloudAMQP" at bounding box center [659, 63] width 1142 height 32
copy link "CloudAMQP"
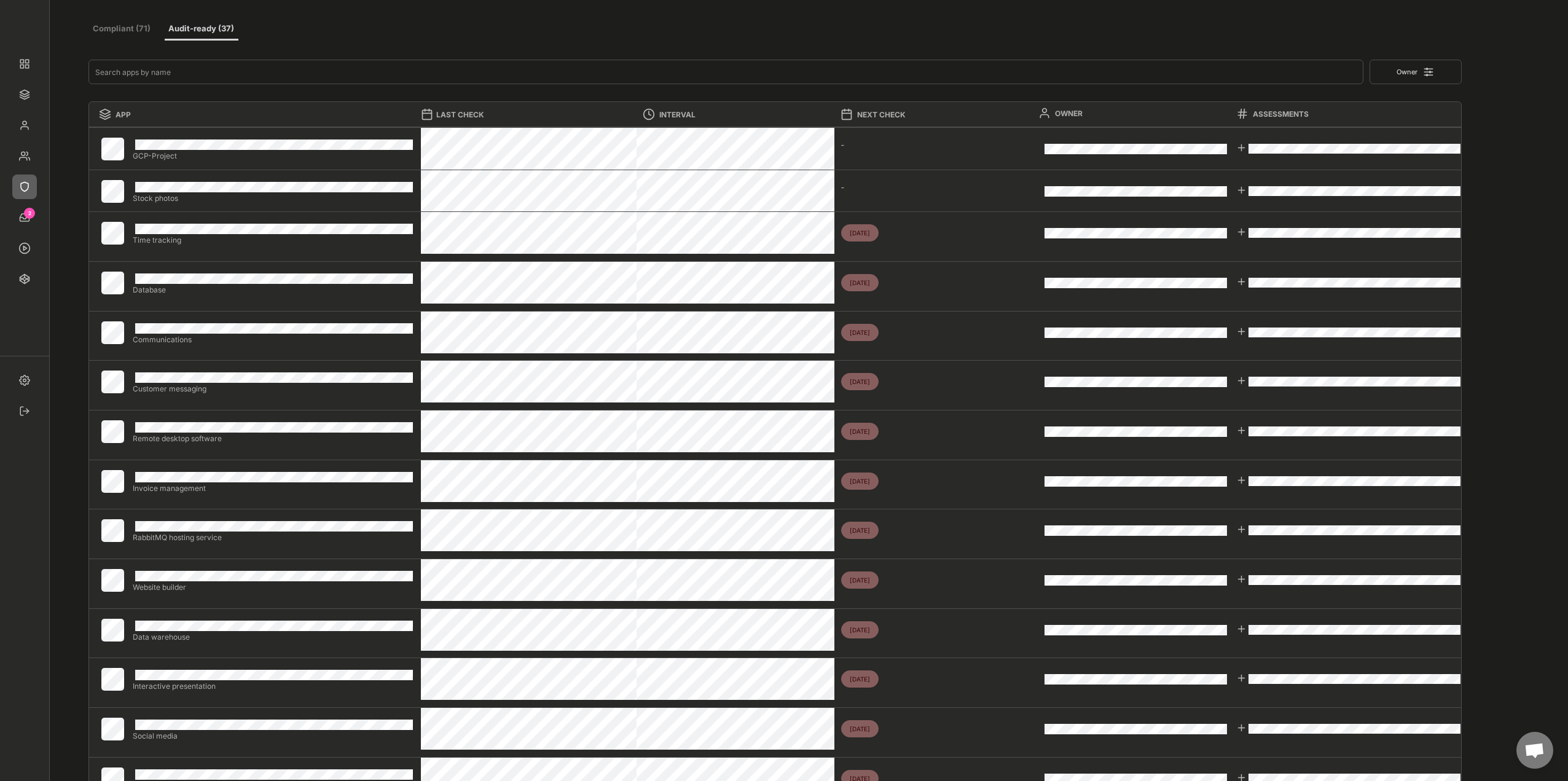
scroll to position [62, 0]
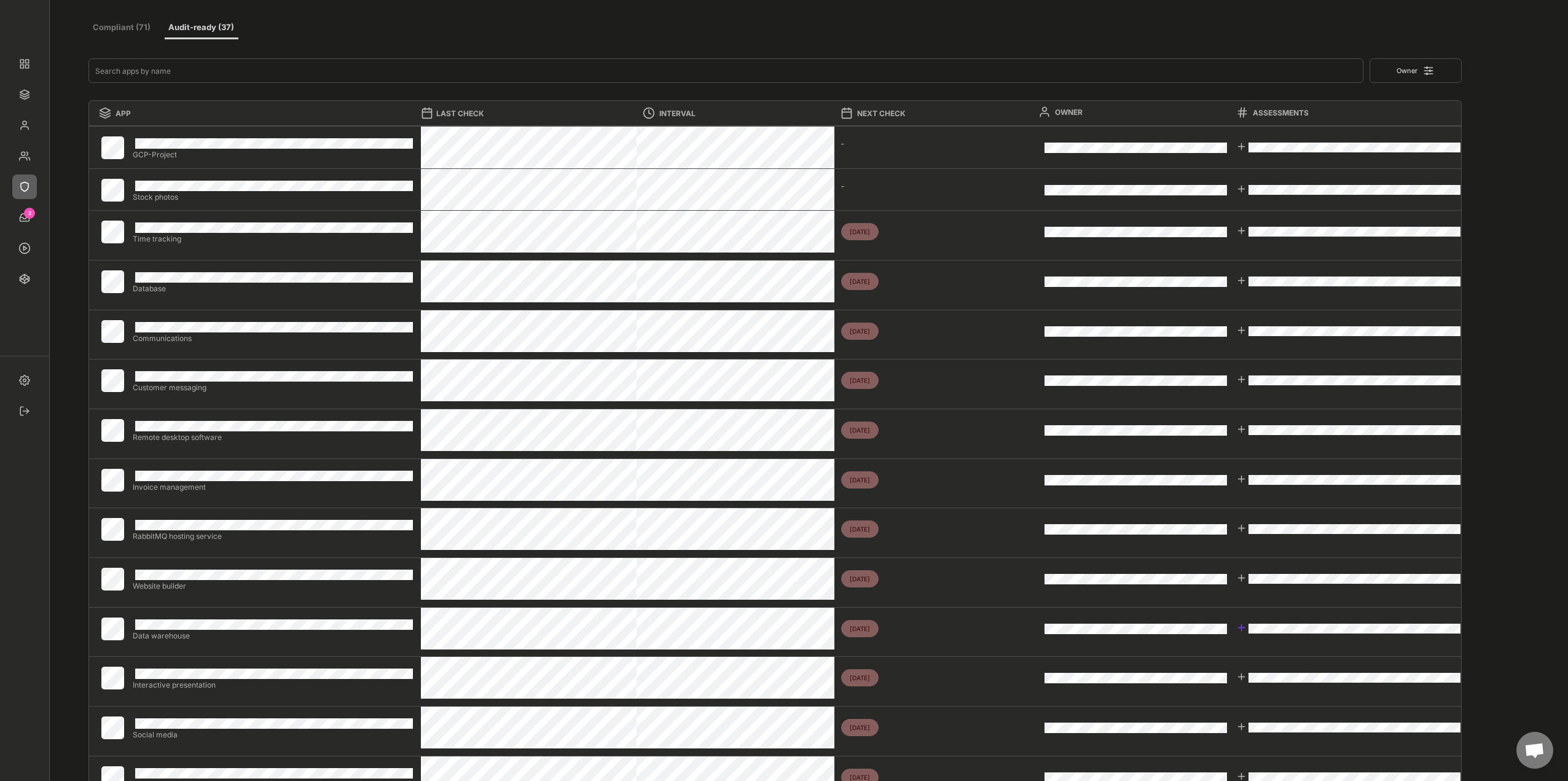
click at [1244, 627] on div at bounding box center [1242, 628] width 11 height 11
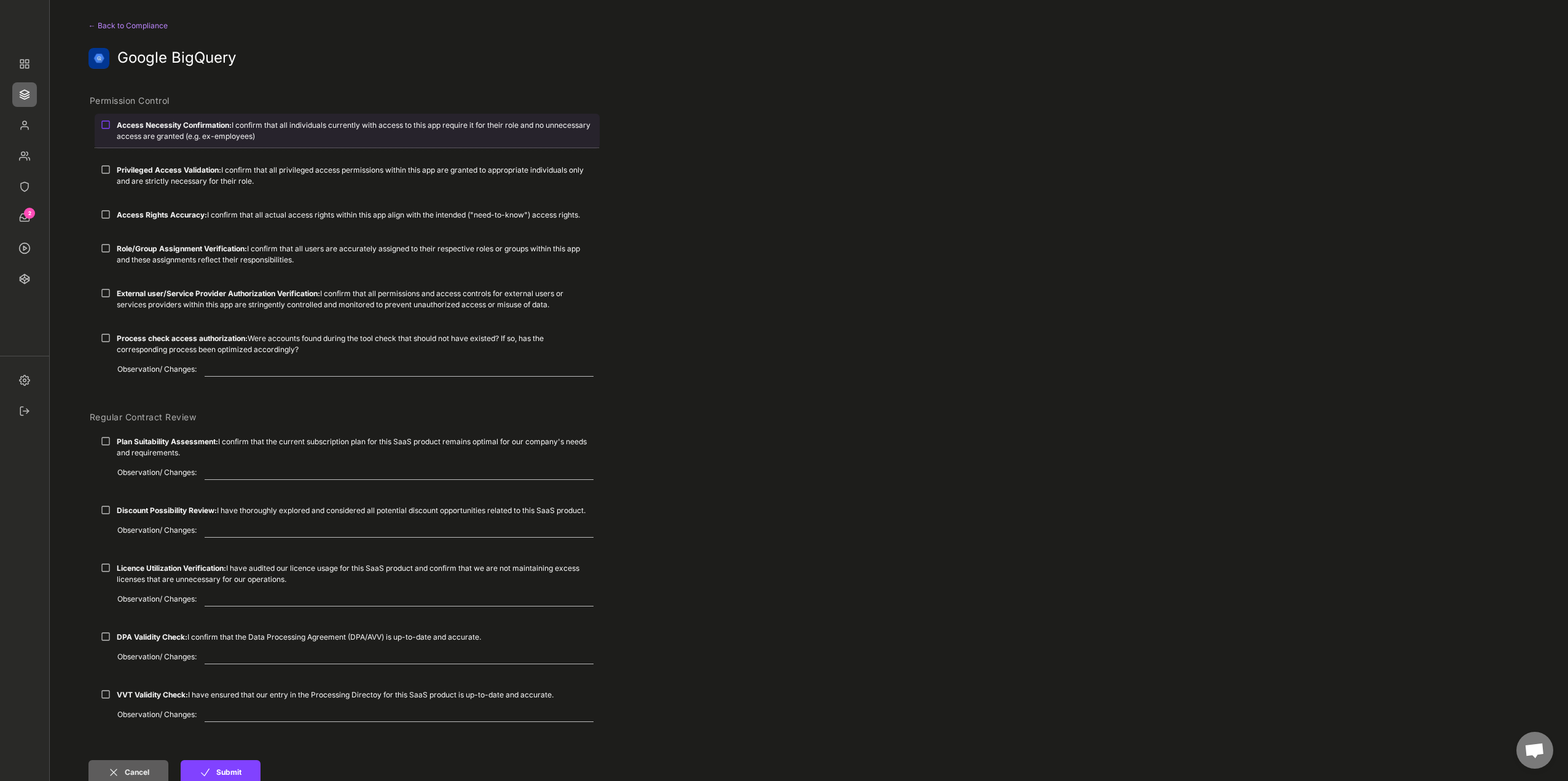
click at [184, 119] on div "Access Necessity Confirmation: I confirm that all individuals currently with ac…" at bounding box center [347, 130] width 505 height 34
click at [158, 171] on strong "Privileged Access Validation:" at bounding box center [169, 170] width 104 height 9
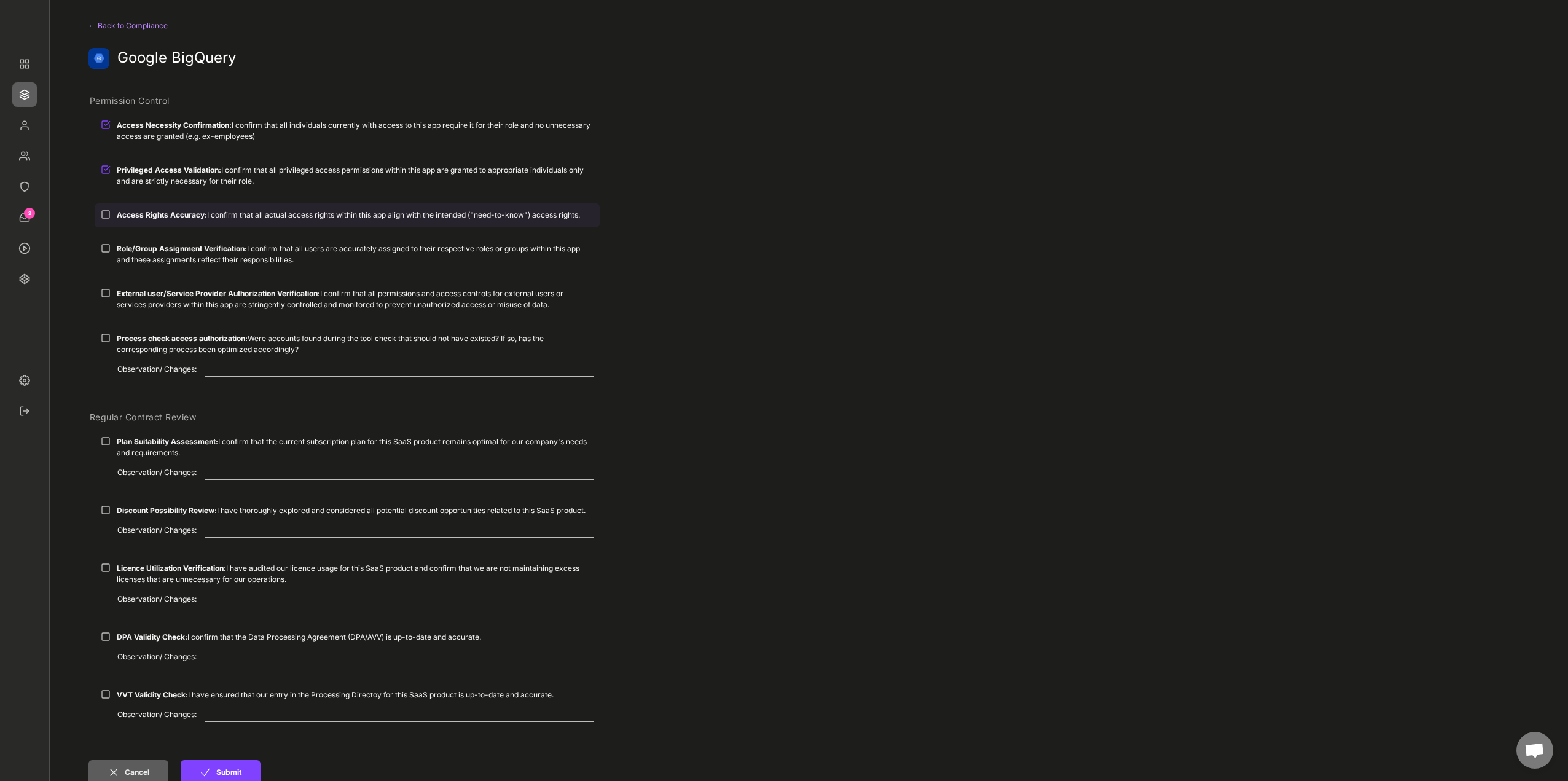
click at [140, 219] on strong "Access Rights Accuracy:" at bounding box center [162, 214] width 90 height 9
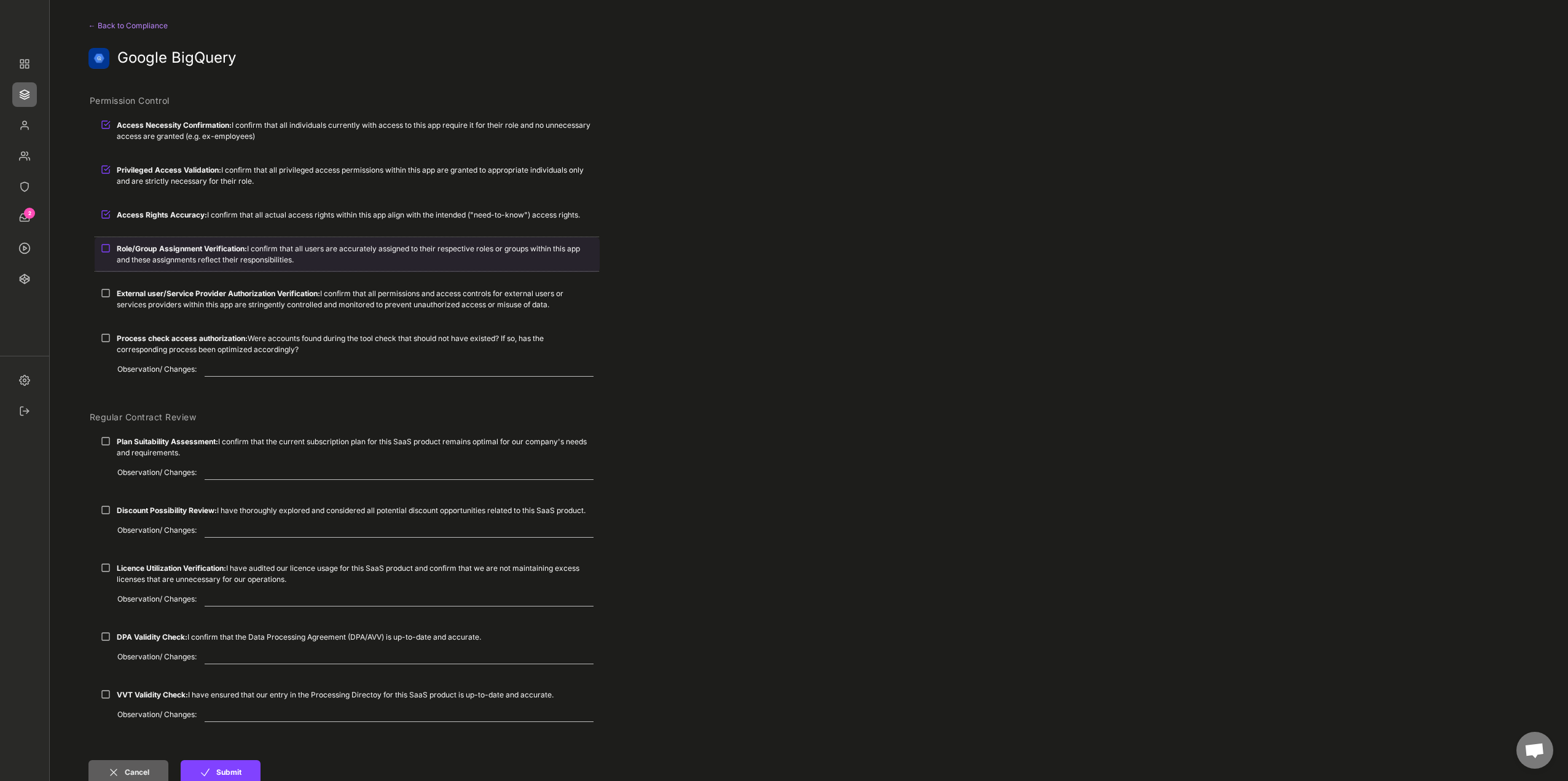
click at [141, 250] on strong "Role/Group Assignment Verification:" at bounding box center [182, 248] width 130 height 9
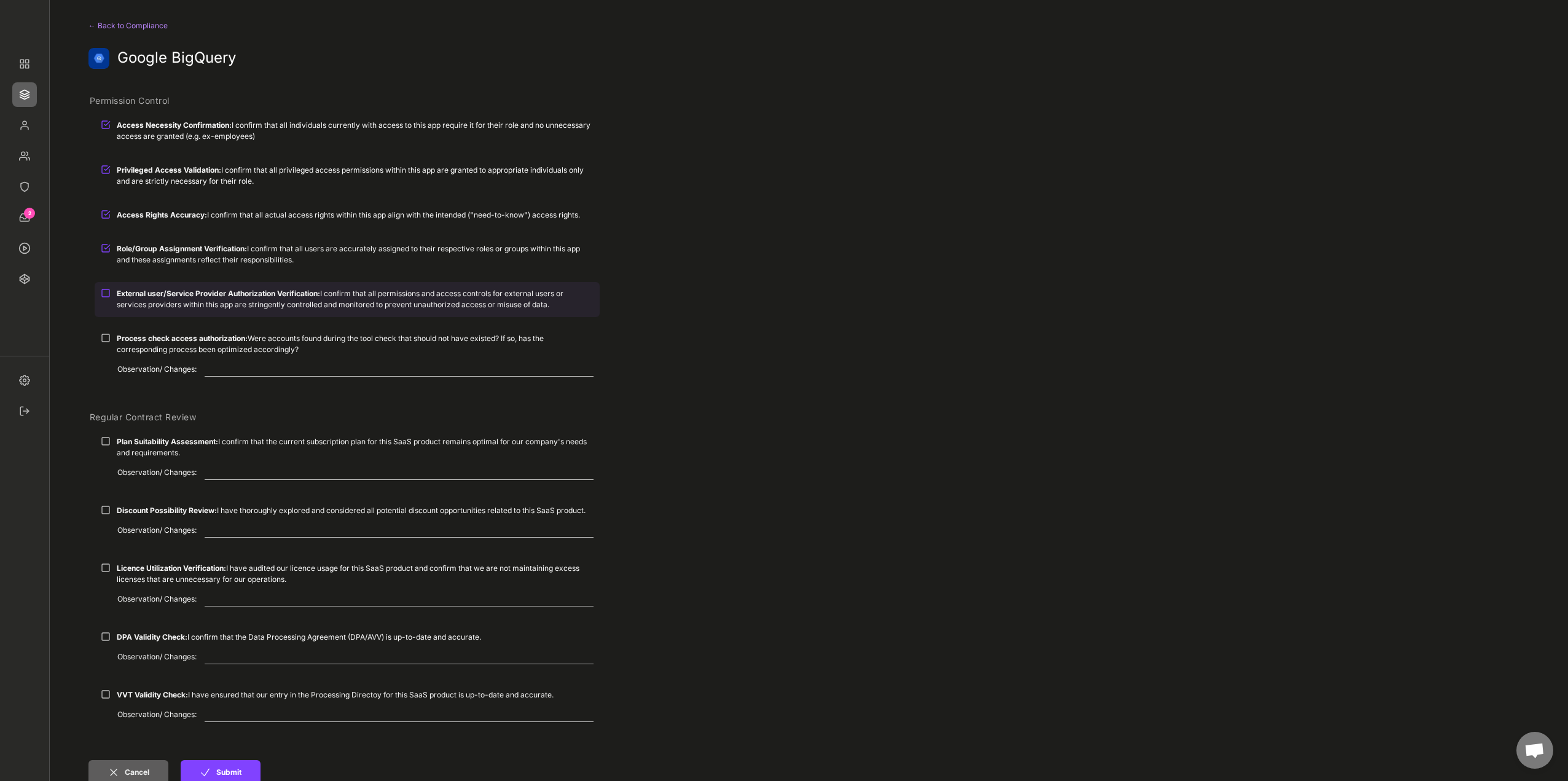
click at [153, 310] on div "External user/Service Provider Authorization Verification: I confirm that all p…" at bounding box center [355, 300] width 477 height 22
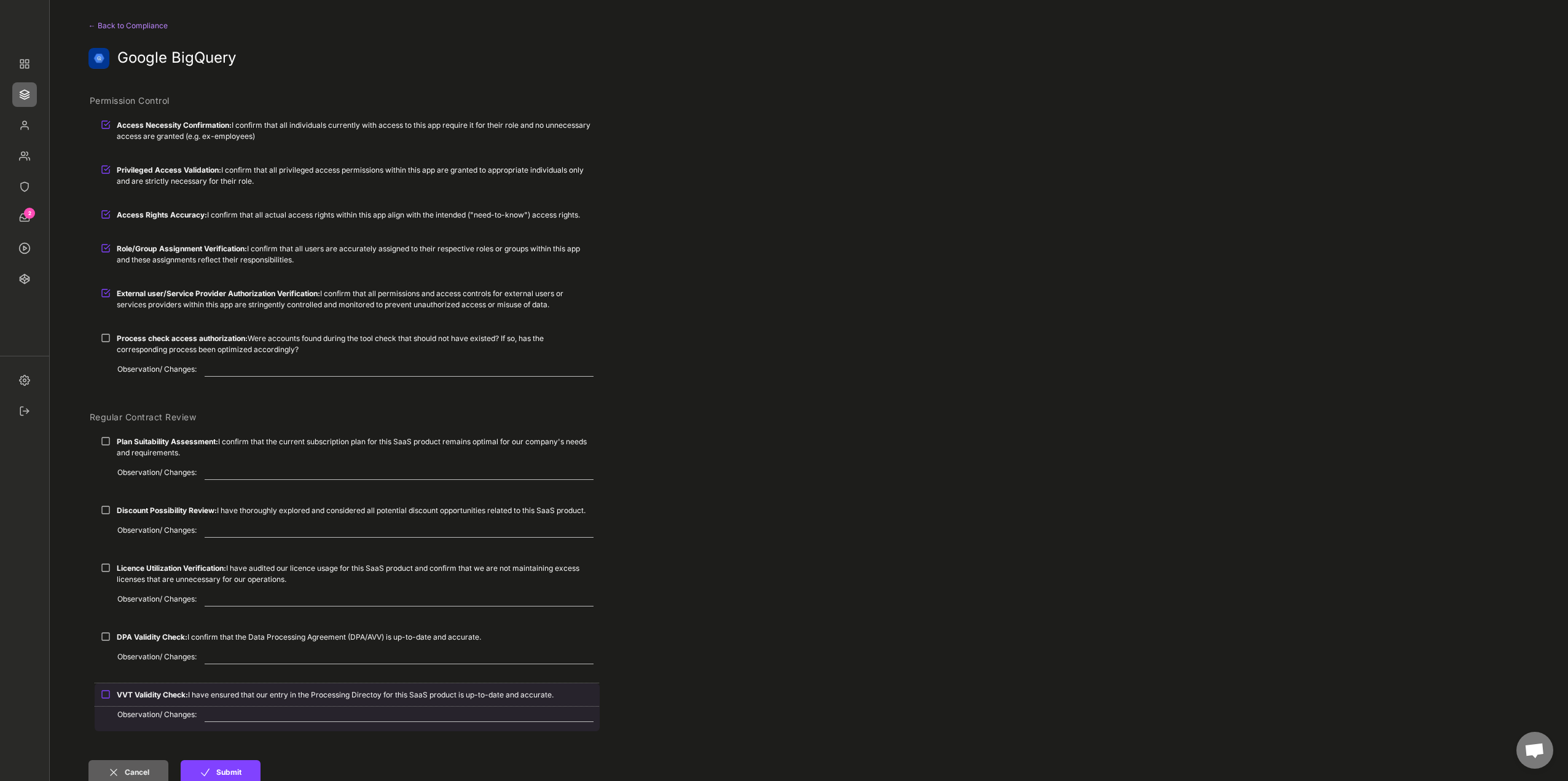
click at [145, 701] on div "VVT Validity Check: I have ensured that our entry in the Processing Directoy fo…" at bounding box center [347, 695] width 505 height 22
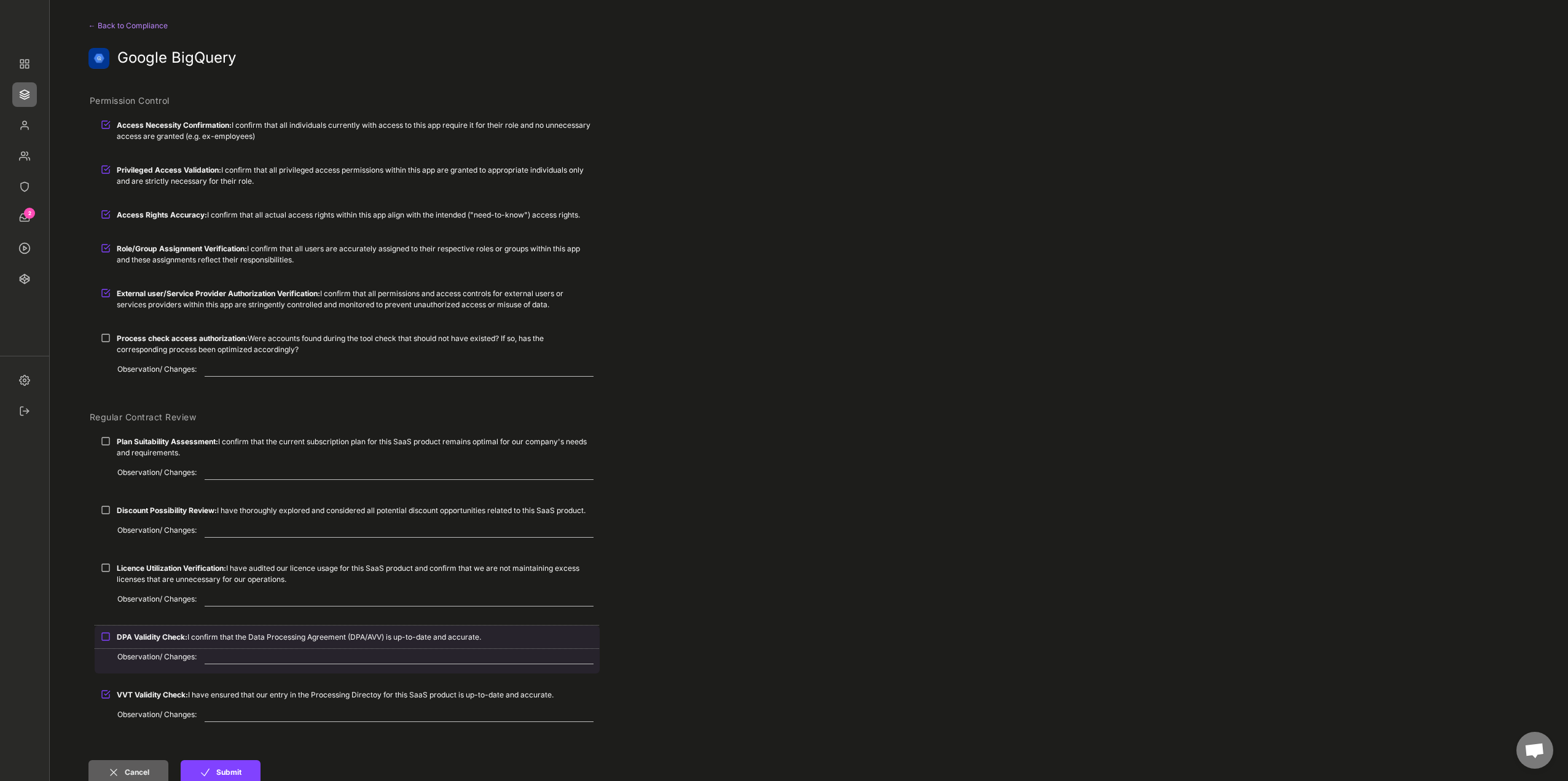
click at [132, 639] on strong "DPA Validity Check:" at bounding box center [152, 637] width 71 height 9
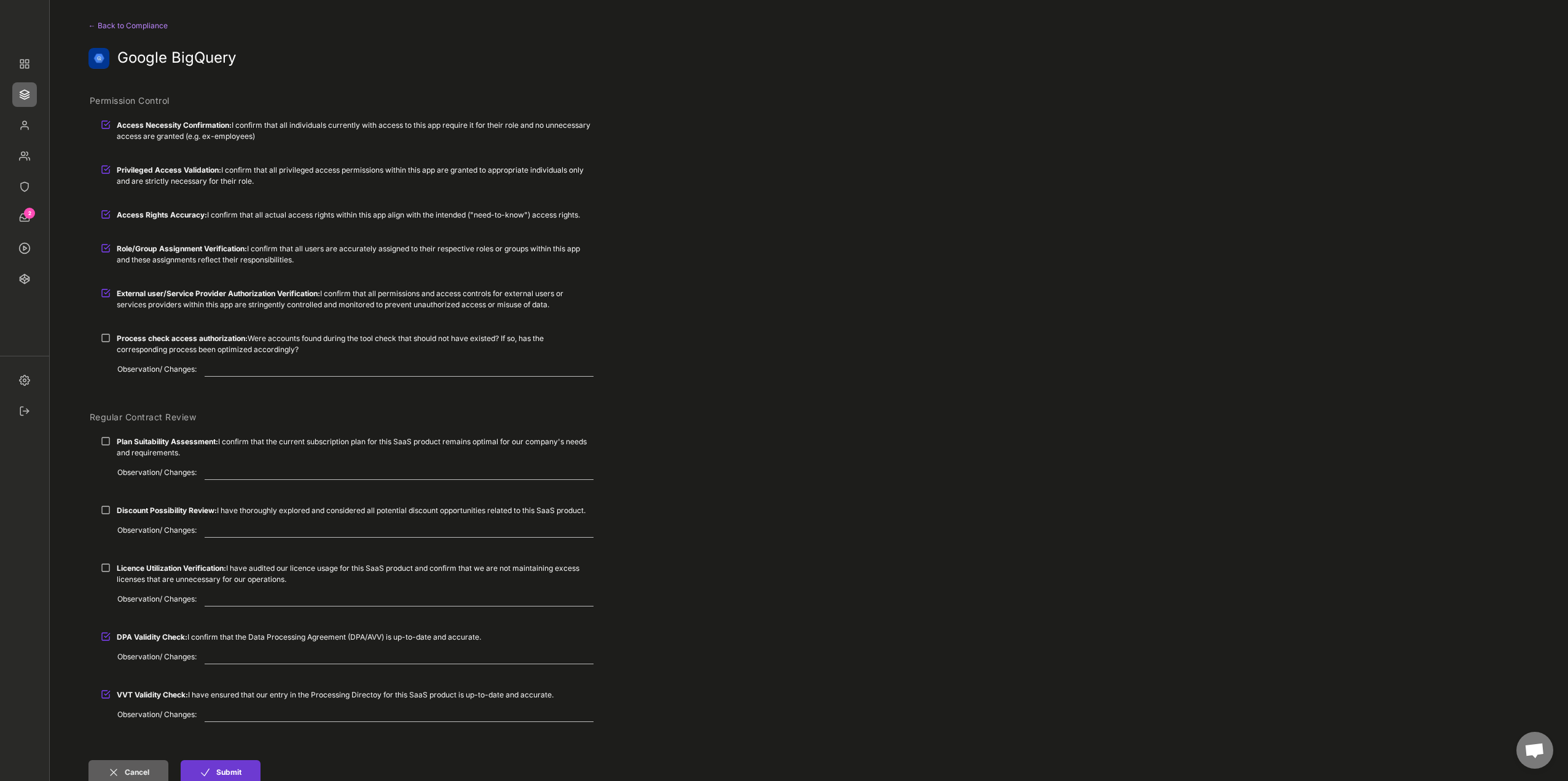
click at [207, 769] on icon at bounding box center [205, 773] width 13 height 13
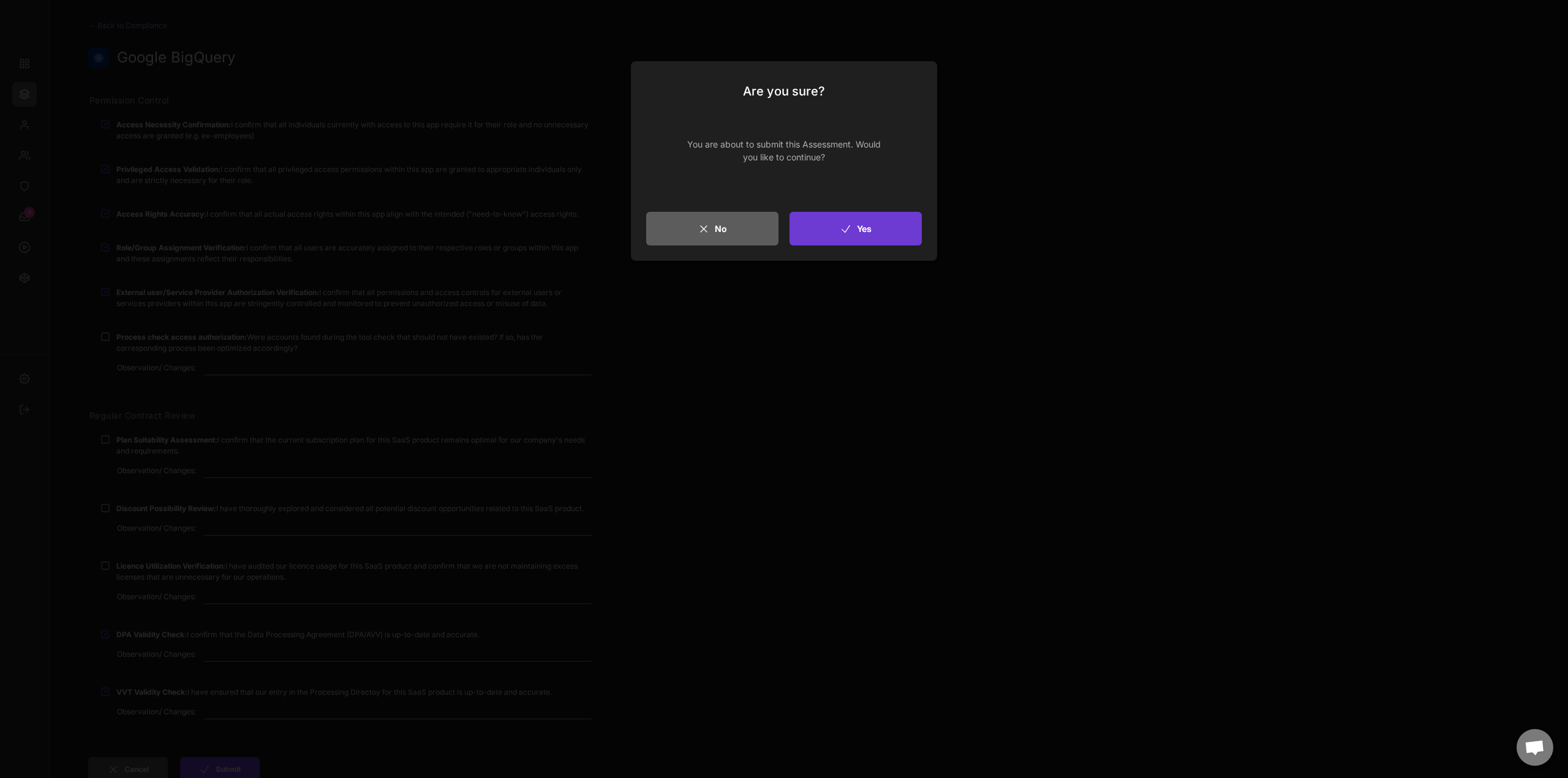
click at [829, 243] on button "Yes" at bounding box center [856, 229] width 133 height 33
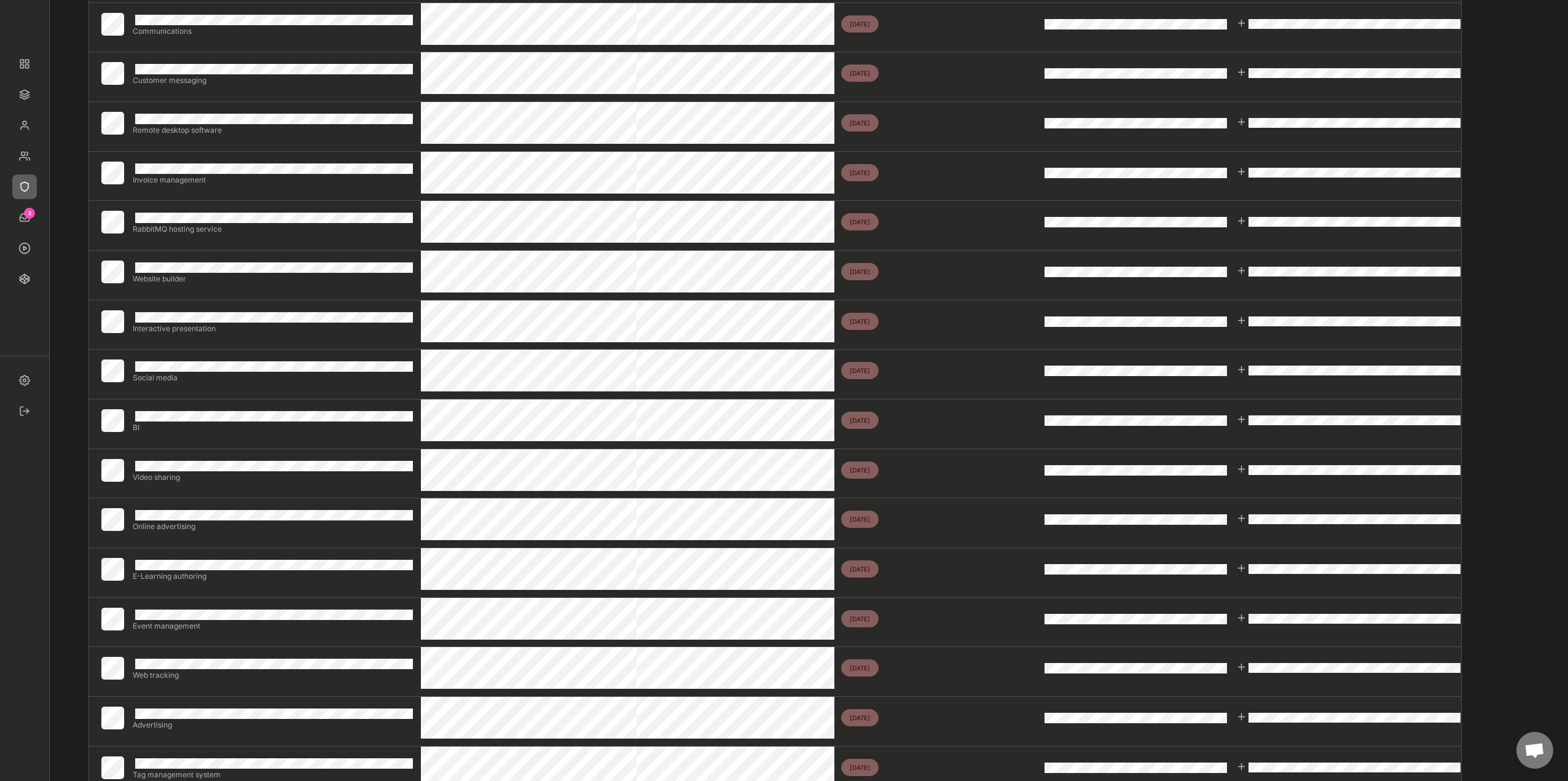
scroll to position [307, 0]
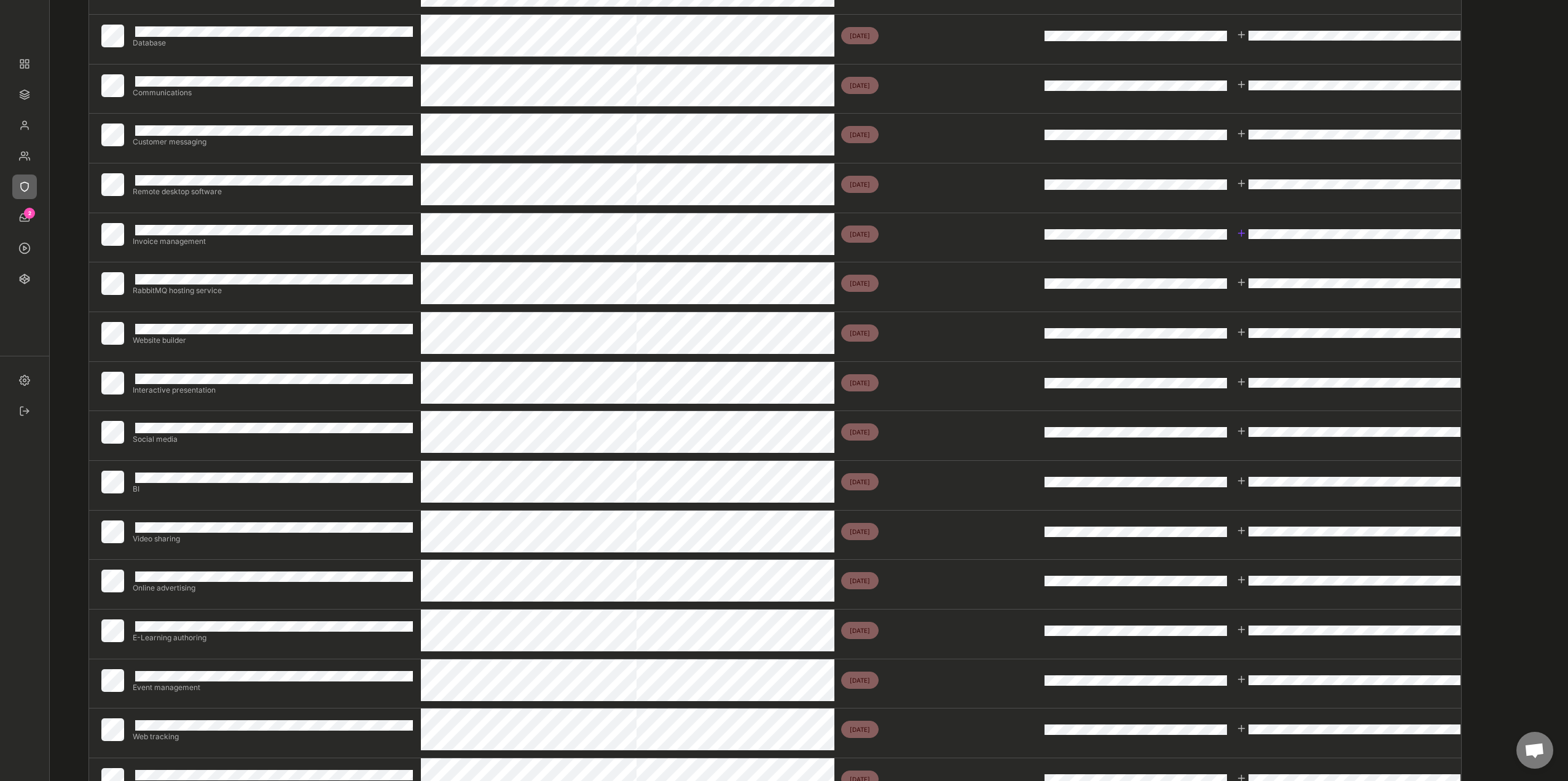
click at [1247, 233] on div at bounding box center [1349, 234] width 225 height 13
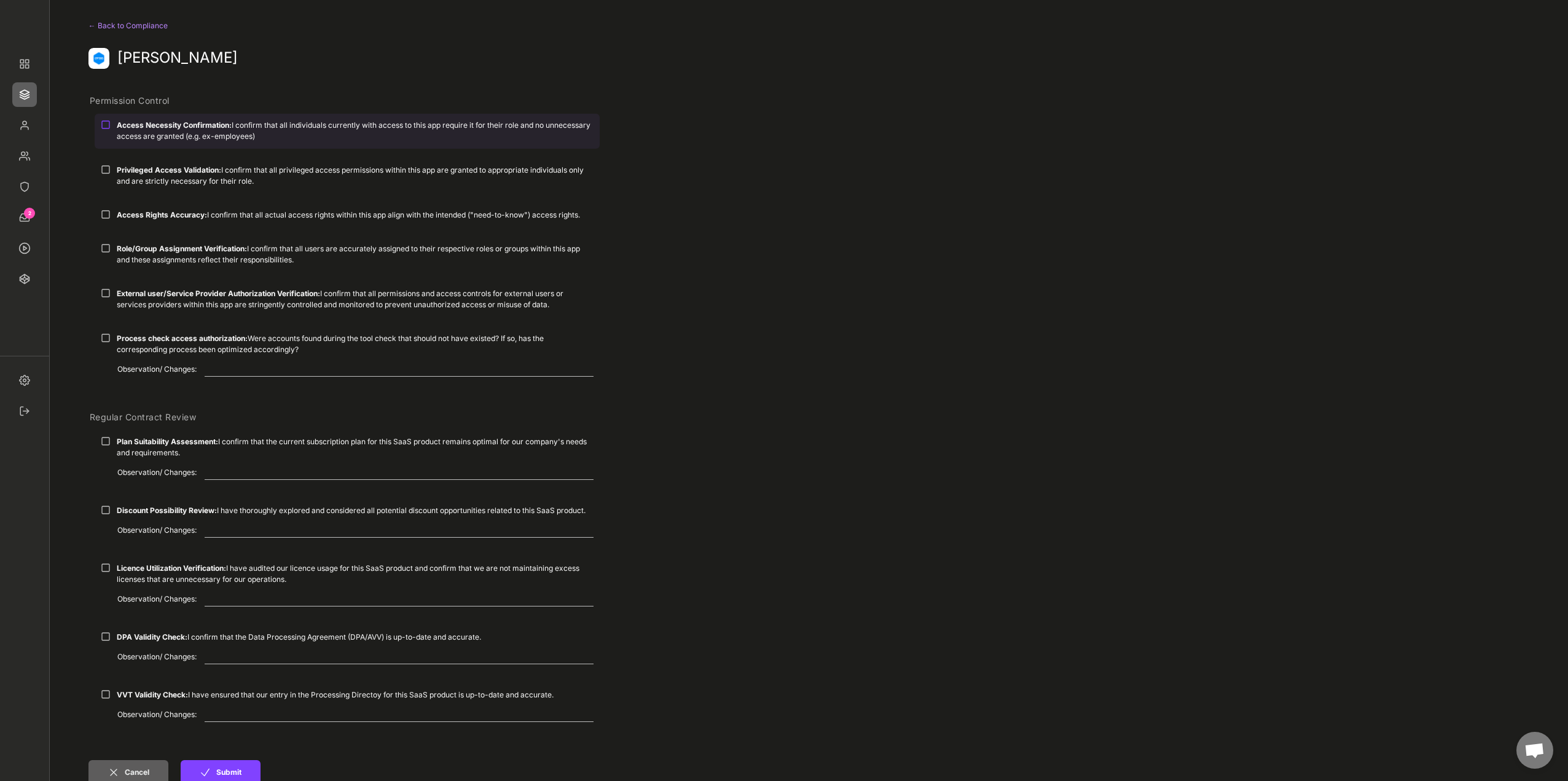
click at [133, 130] on div "Access Necessity Confirmation: I confirm that all individuals currently with ac…" at bounding box center [355, 131] width 477 height 22
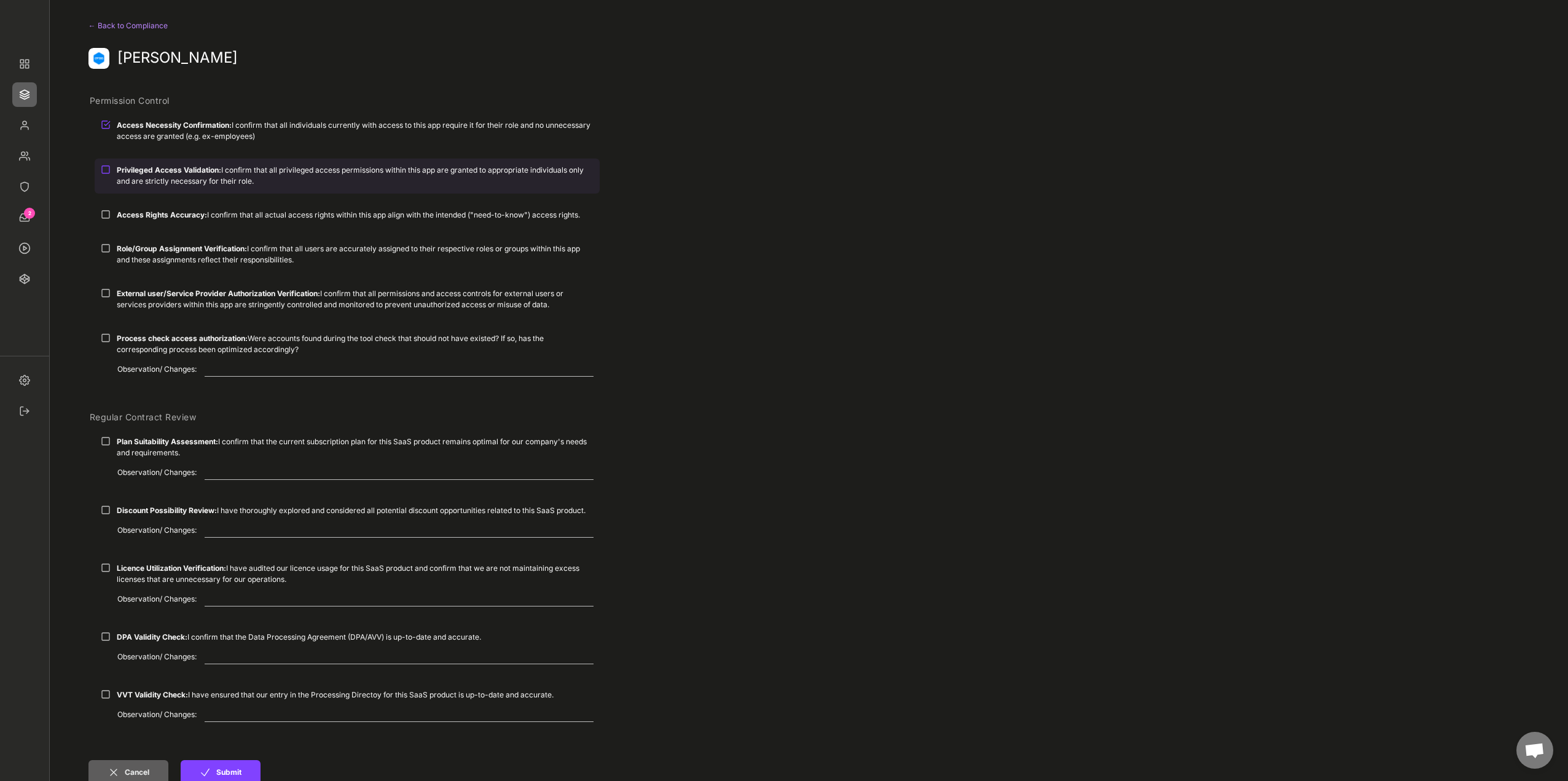
click at [132, 162] on div "Privileged Access Validation: I confirm that all privileged access permissions …" at bounding box center [347, 175] width 505 height 34
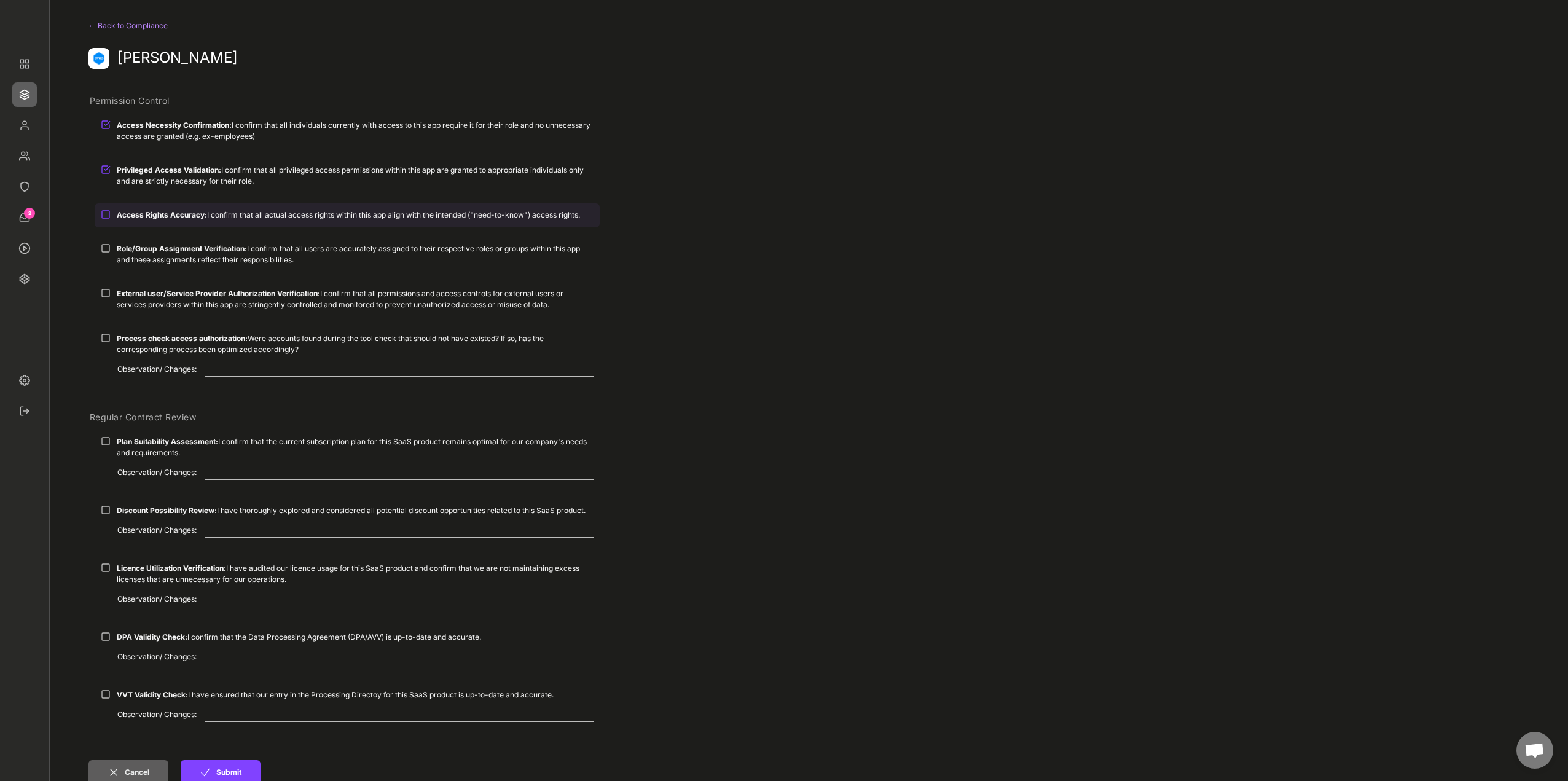
click at [133, 213] on strong "Access Rights Accuracy:" at bounding box center [162, 214] width 90 height 9
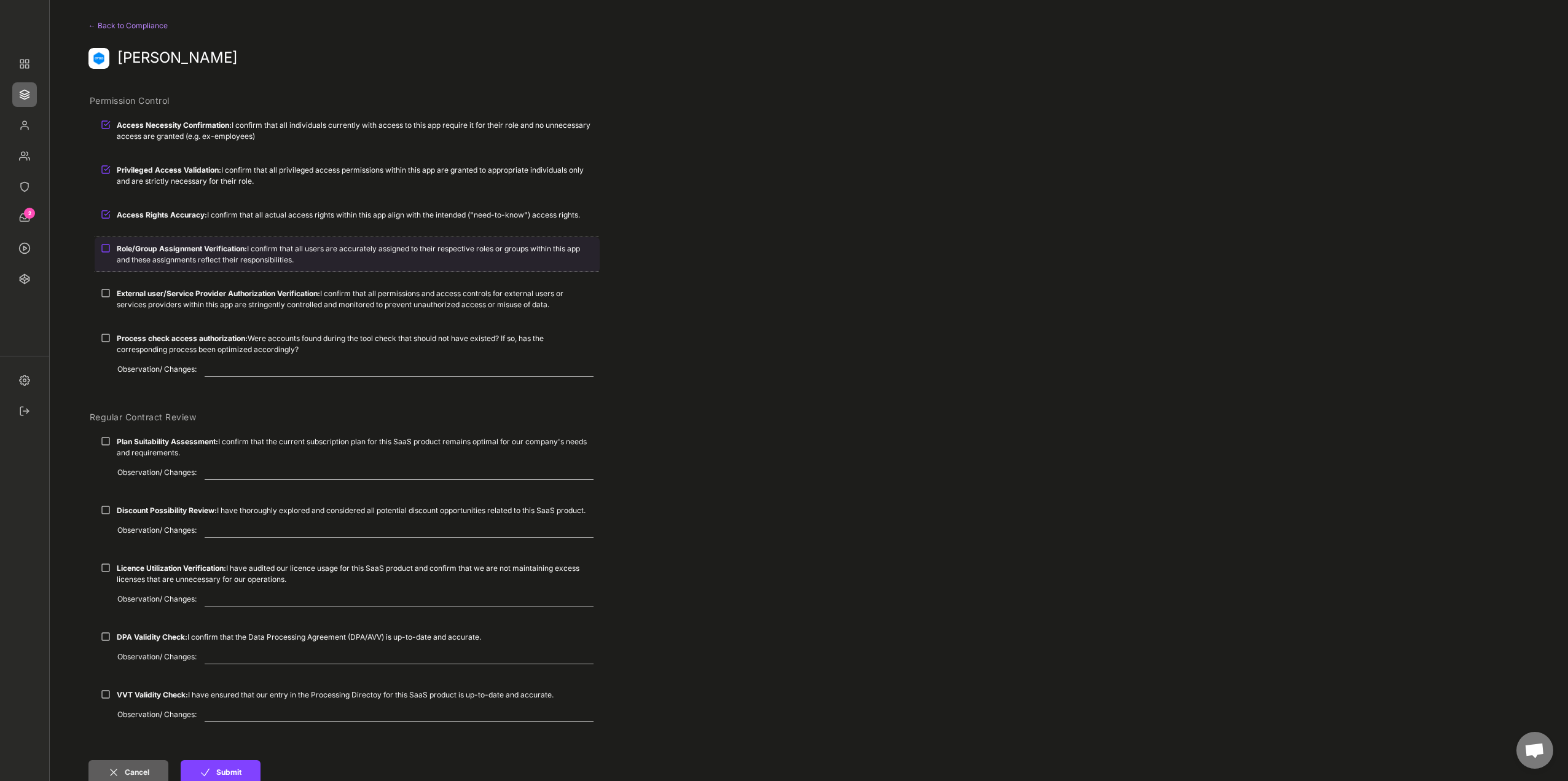
click at [143, 252] on strong "Role/Group Assignment Verification:" at bounding box center [182, 248] width 130 height 9
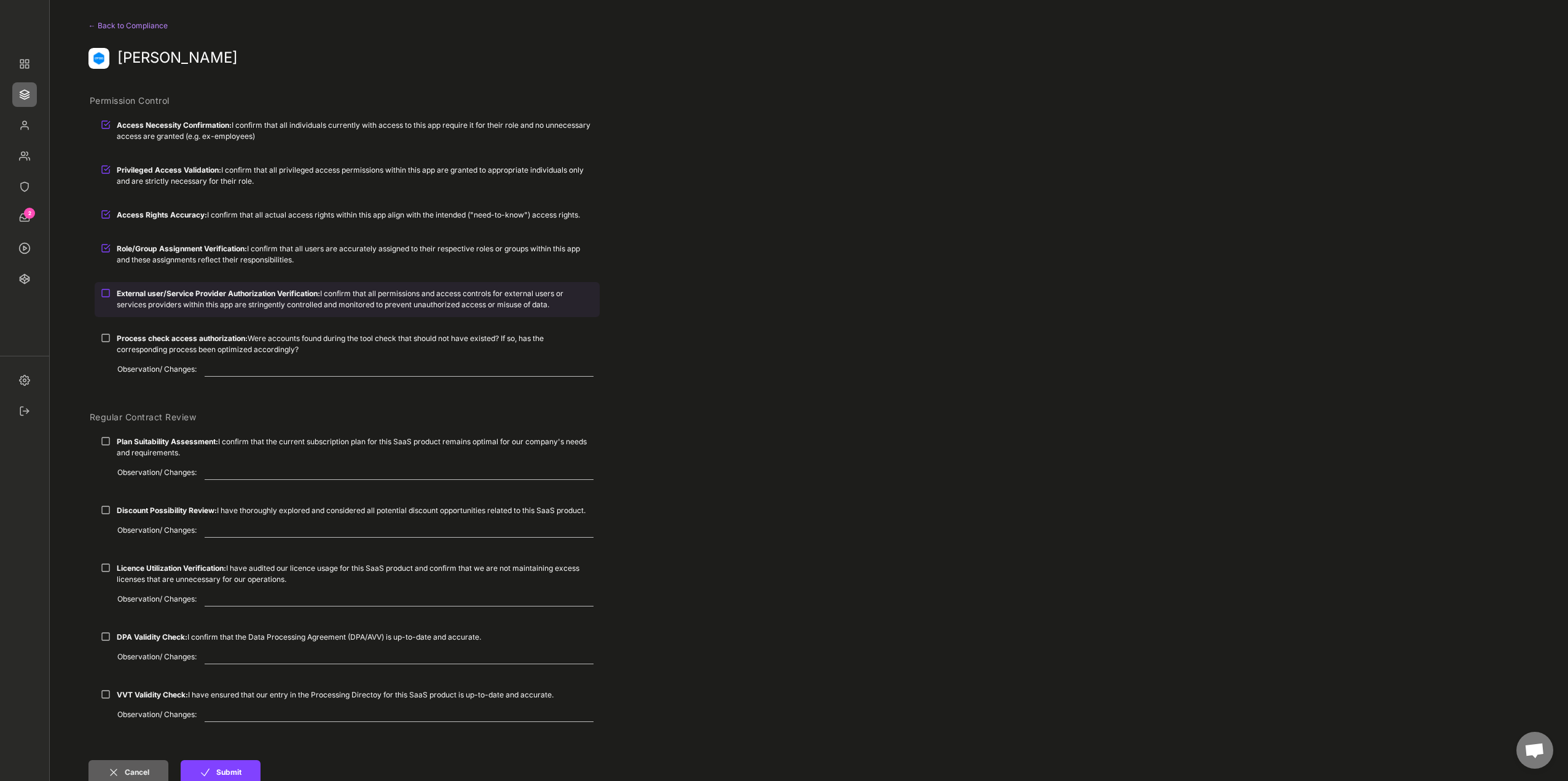
click at [153, 297] on strong "External user/Service Provider Authorization Verification:" at bounding box center [218, 293] width 203 height 9
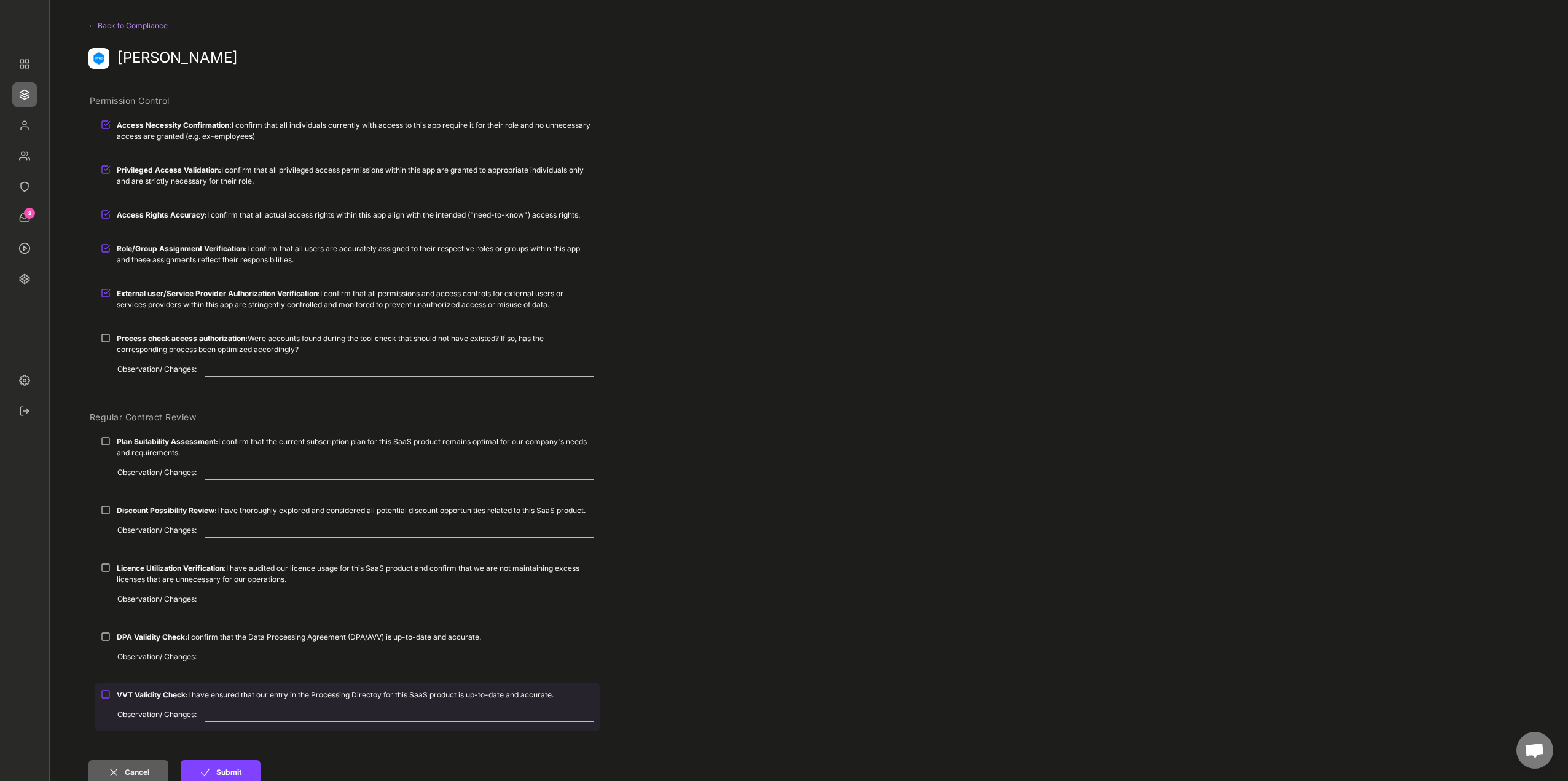
click at [144, 691] on strong "VVT Validity Check:" at bounding box center [153, 694] width 71 height 9
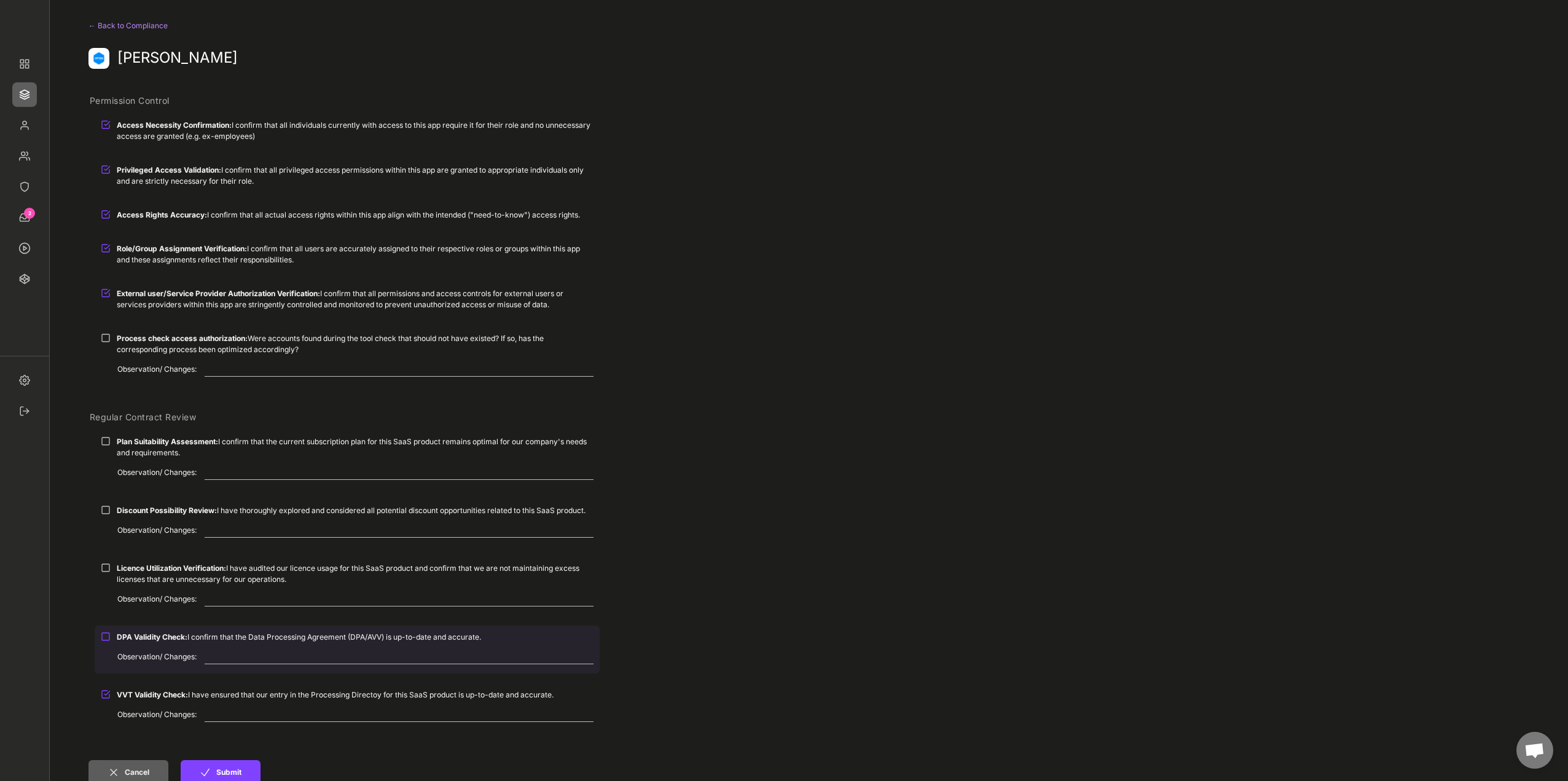
click at [132, 638] on strong "DPA Validity Check:" at bounding box center [152, 637] width 71 height 9
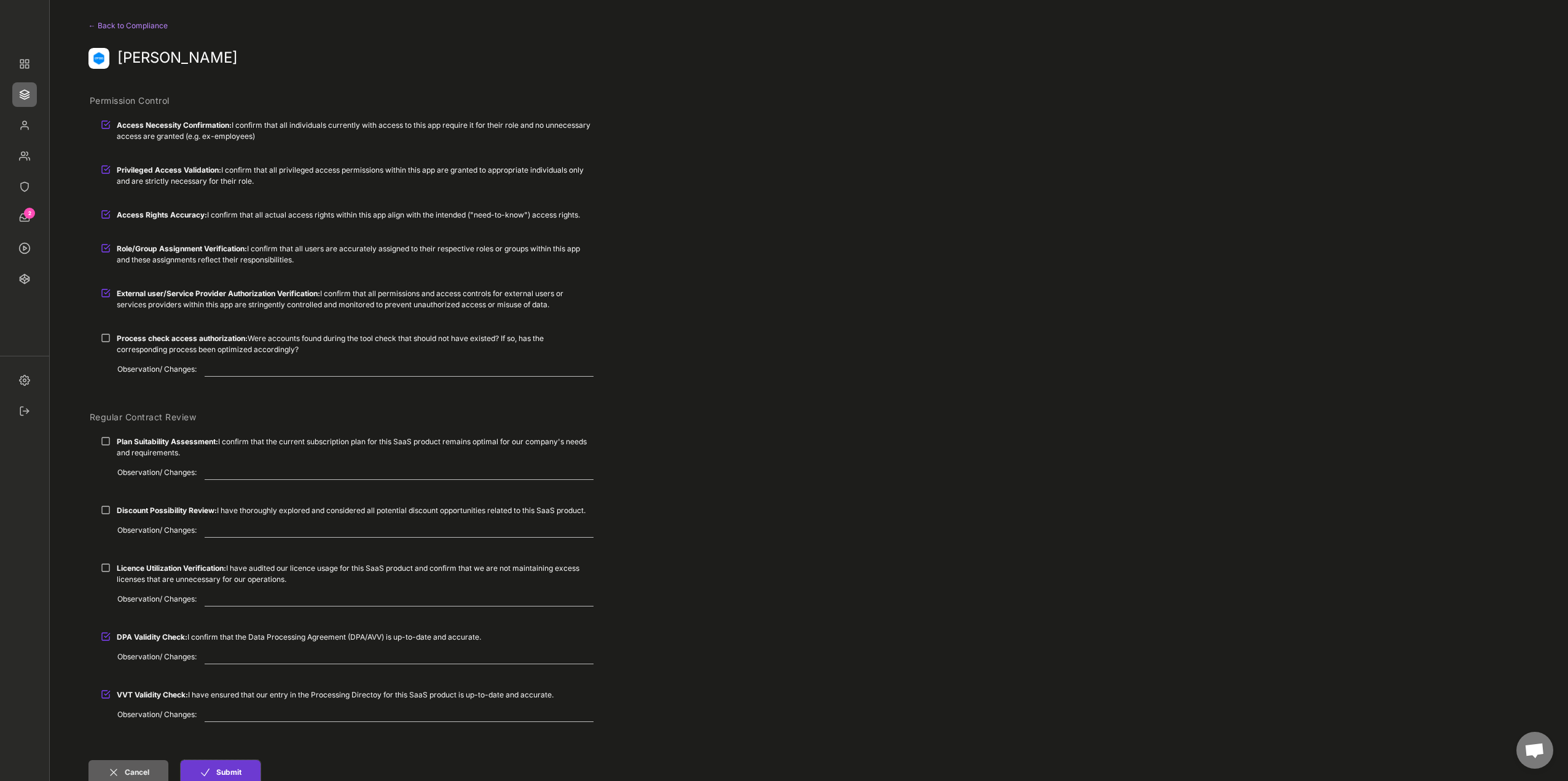
click at [206, 770] on icon at bounding box center [205, 773] width 13 height 13
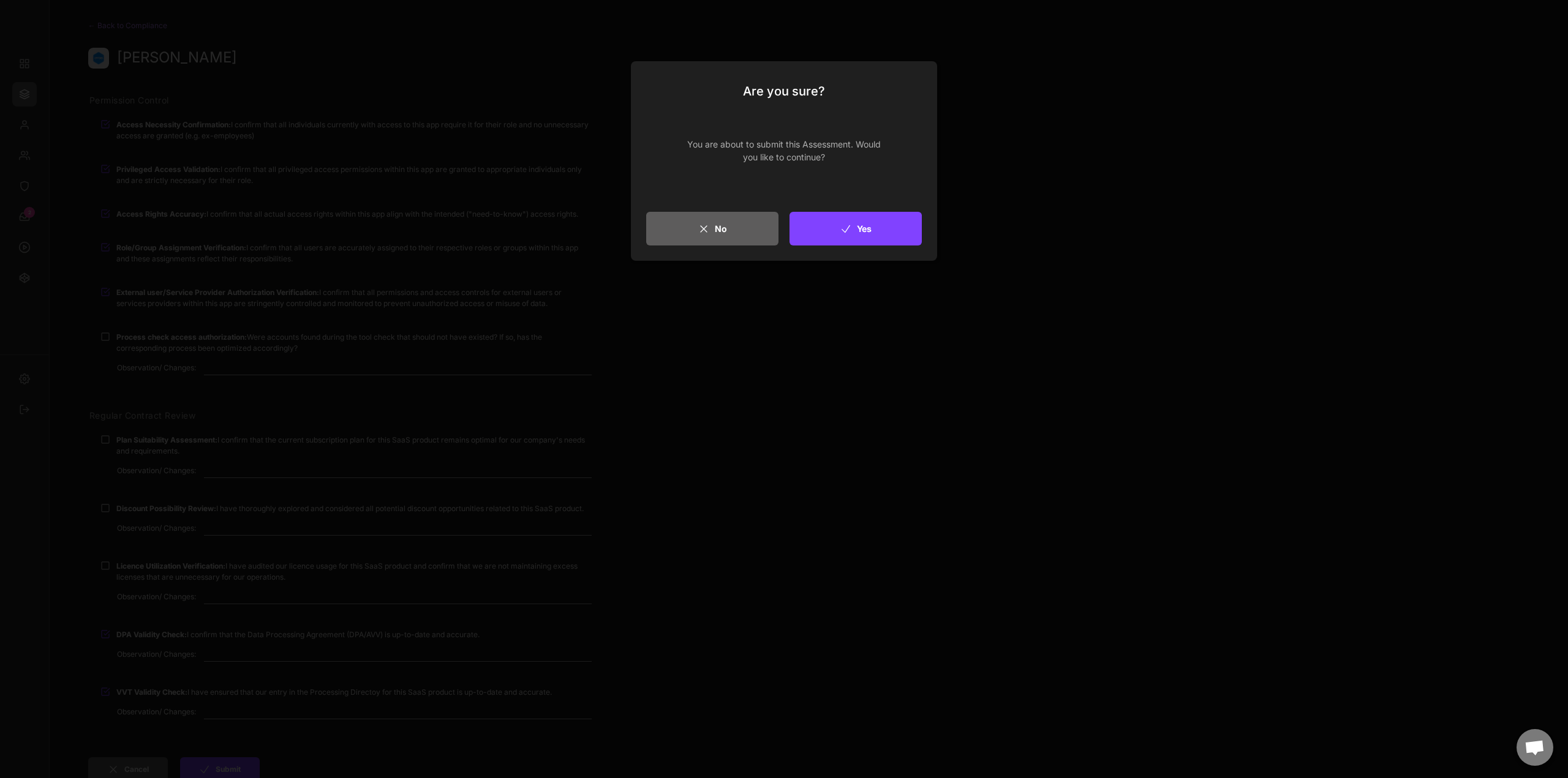
click at [883, 237] on button "Yes" at bounding box center [856, 229] width 133 height 33
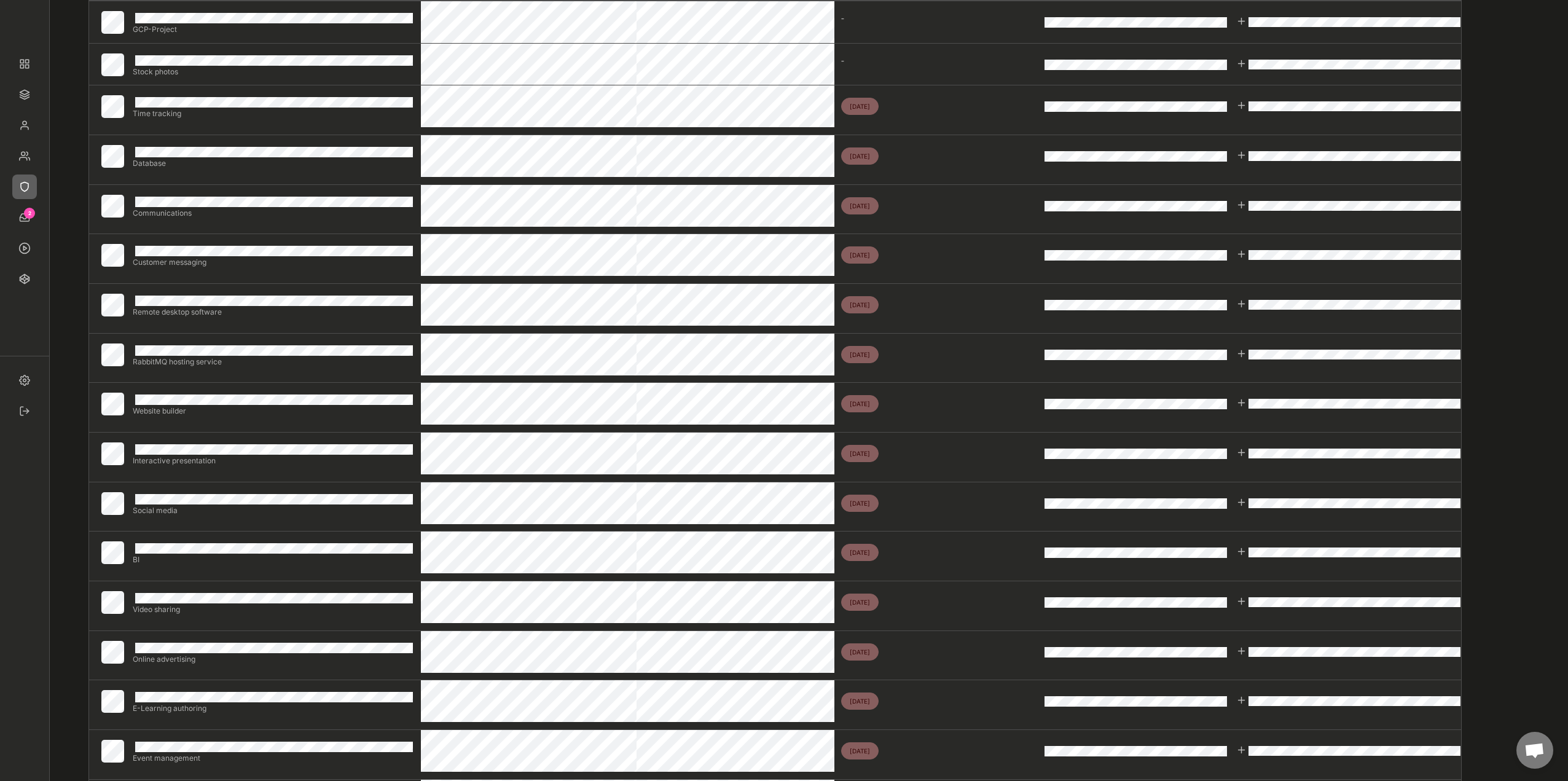
scroll to position [184, 0]
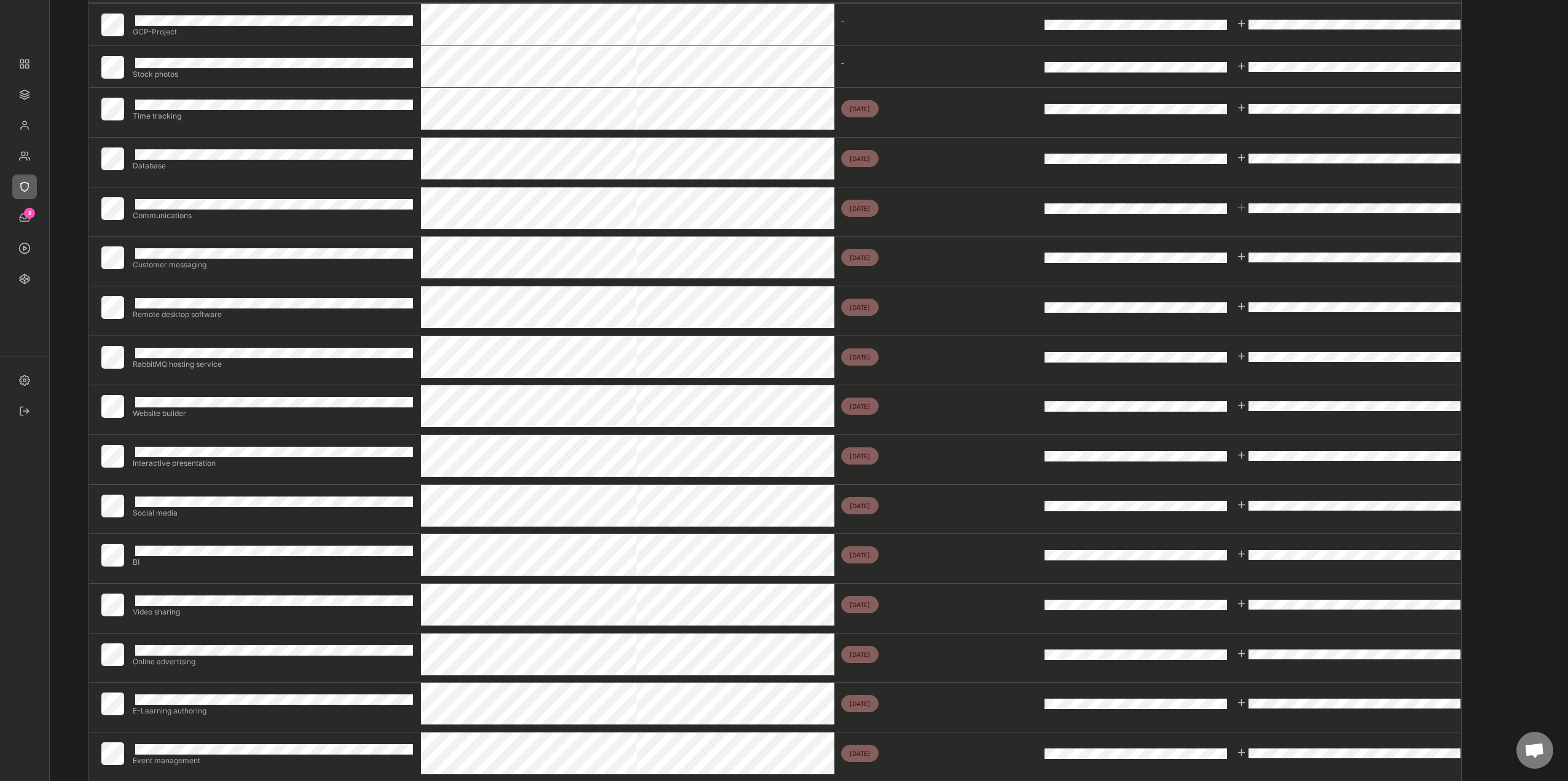
drag, startPoint x: 1245, startPoint y: 205, endPoint x: 1249, endPoint y: 258, distance: 53.2
click at [1245, 205] on div at bounding box center [1242, 207] width 11 height 11
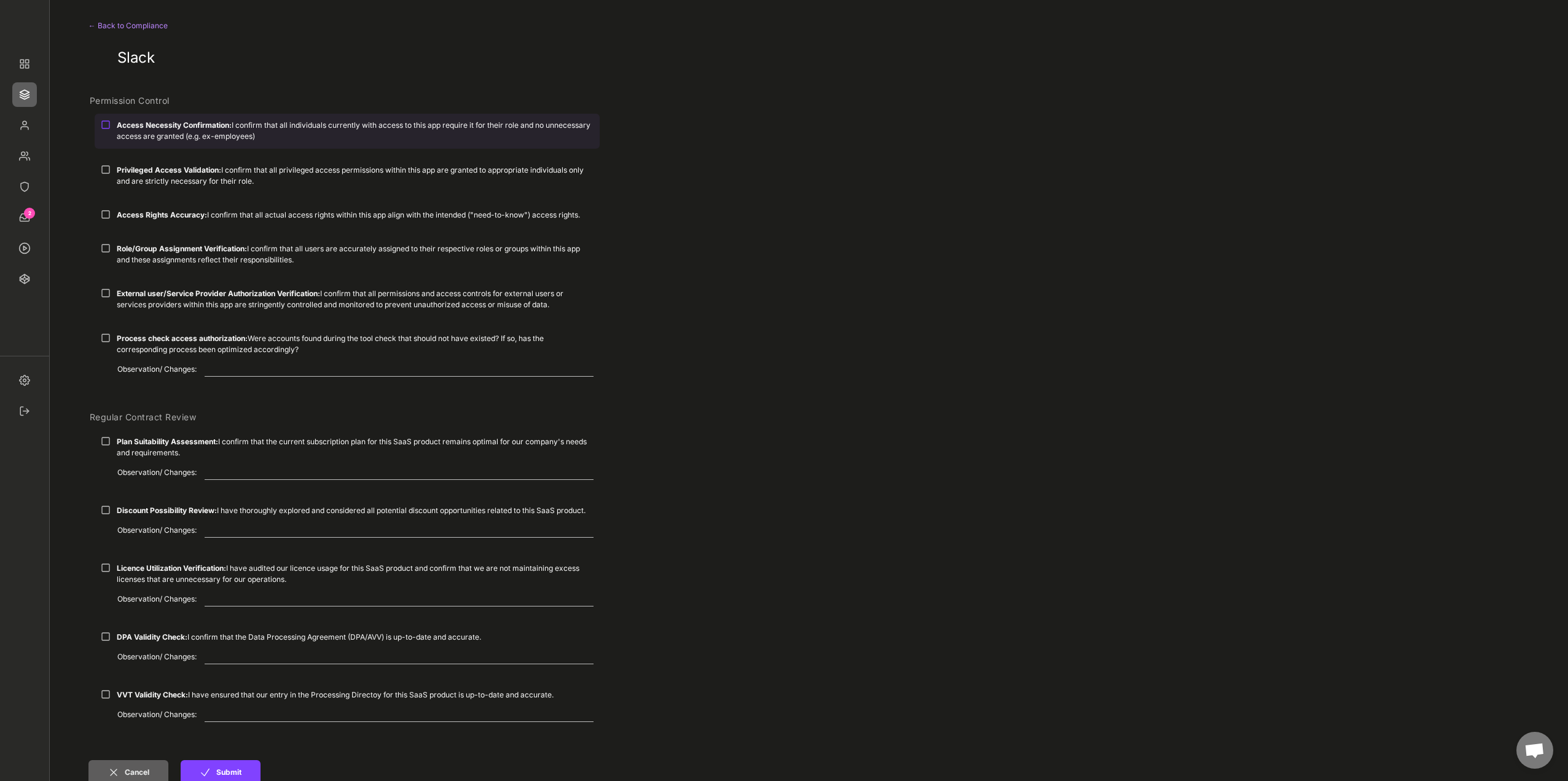
click at [258, 125] on div "Access Necessity Confirmation: I confirm that all individuals currently with ac…" at bounding box center [355, 131] width 477 height 22
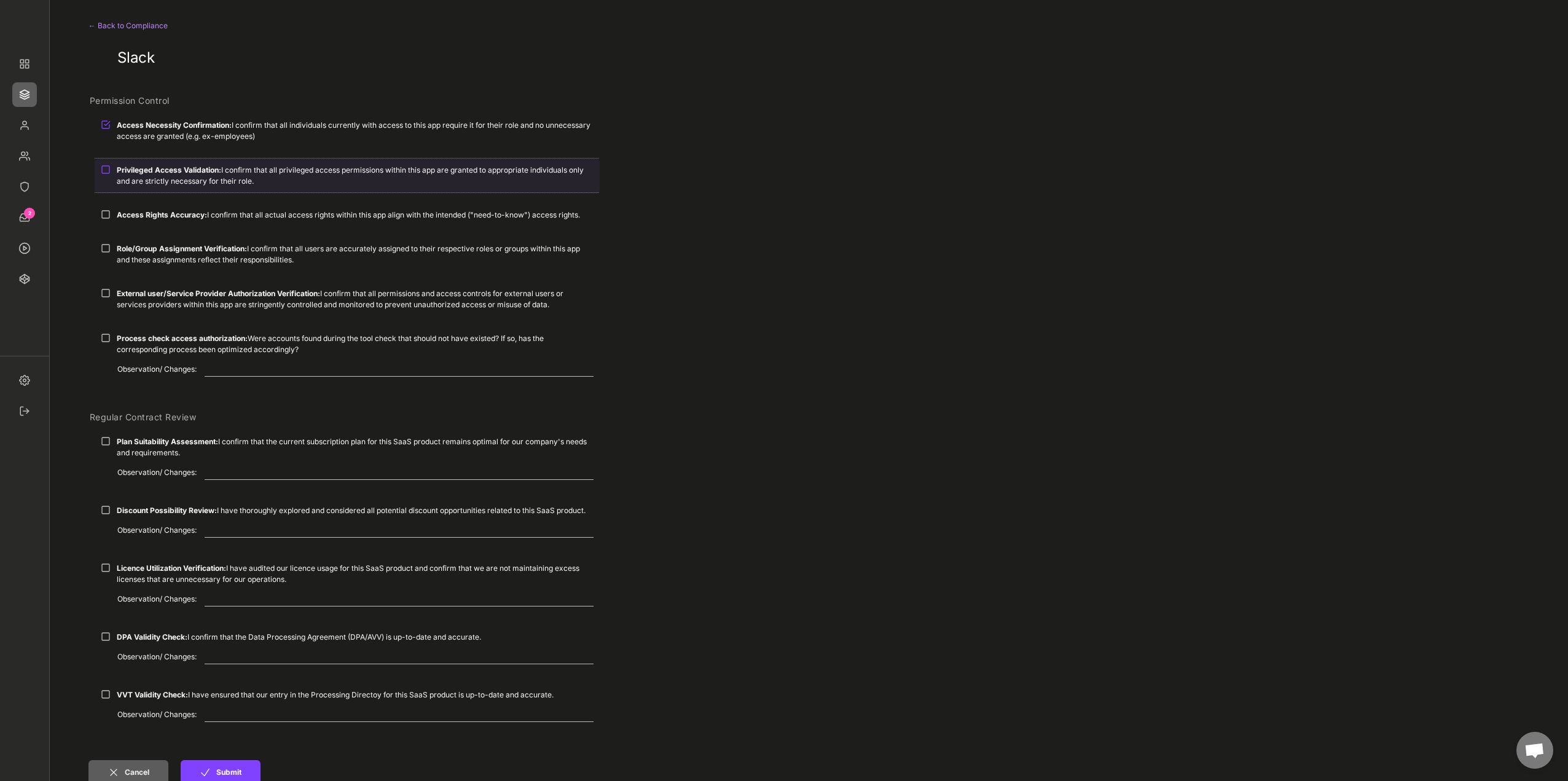
click at [235, 176] on div "Privileged Access Validation: I confirm that all privileged access permissions …" at bounding box center [355, 176] width 477 height 22
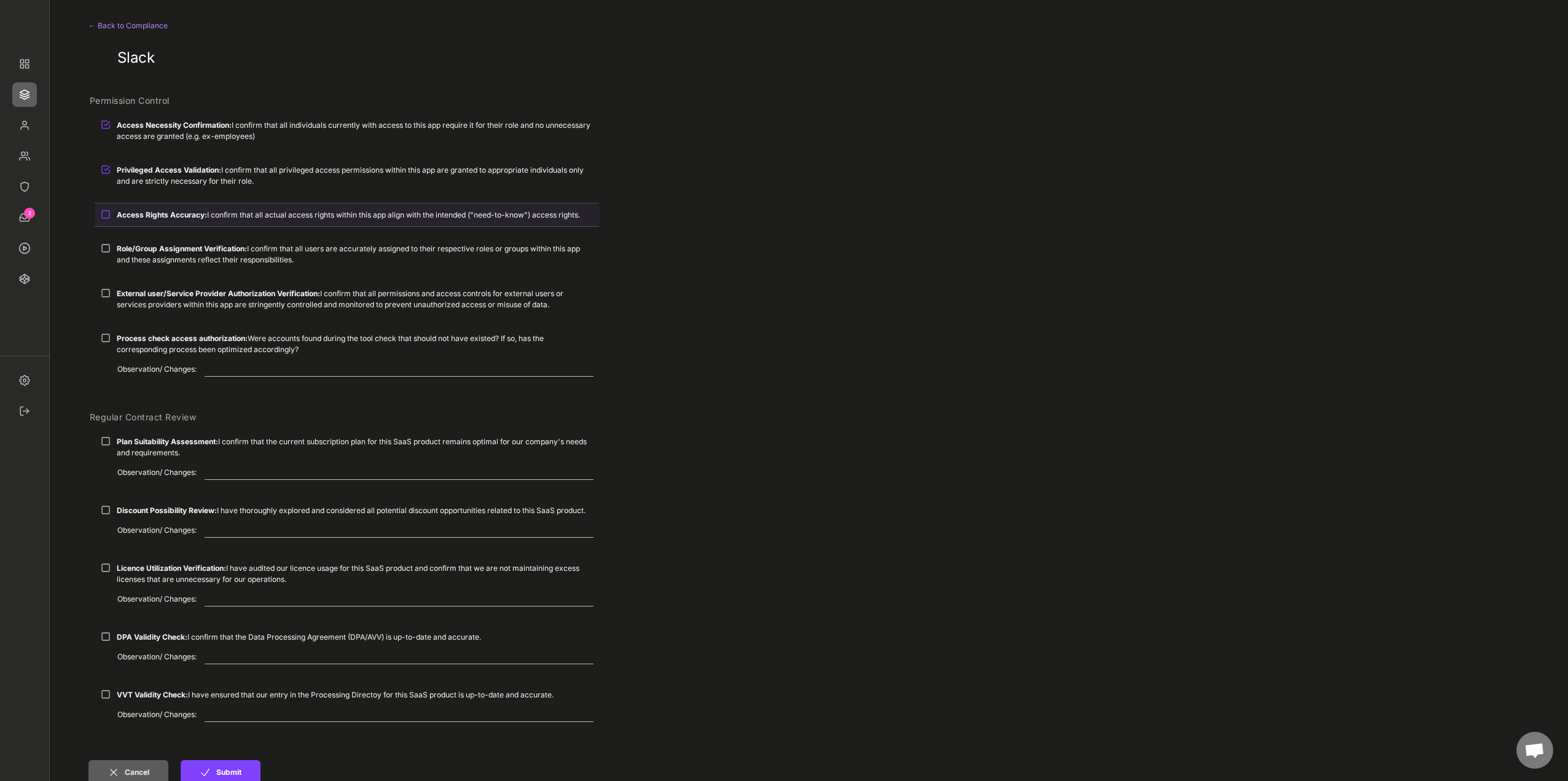
click at [230, 214] on div "Access Rights Accuracy: I confirm that all actual access rights within this app…" at bounding box center [355, 215] width 477 height 11
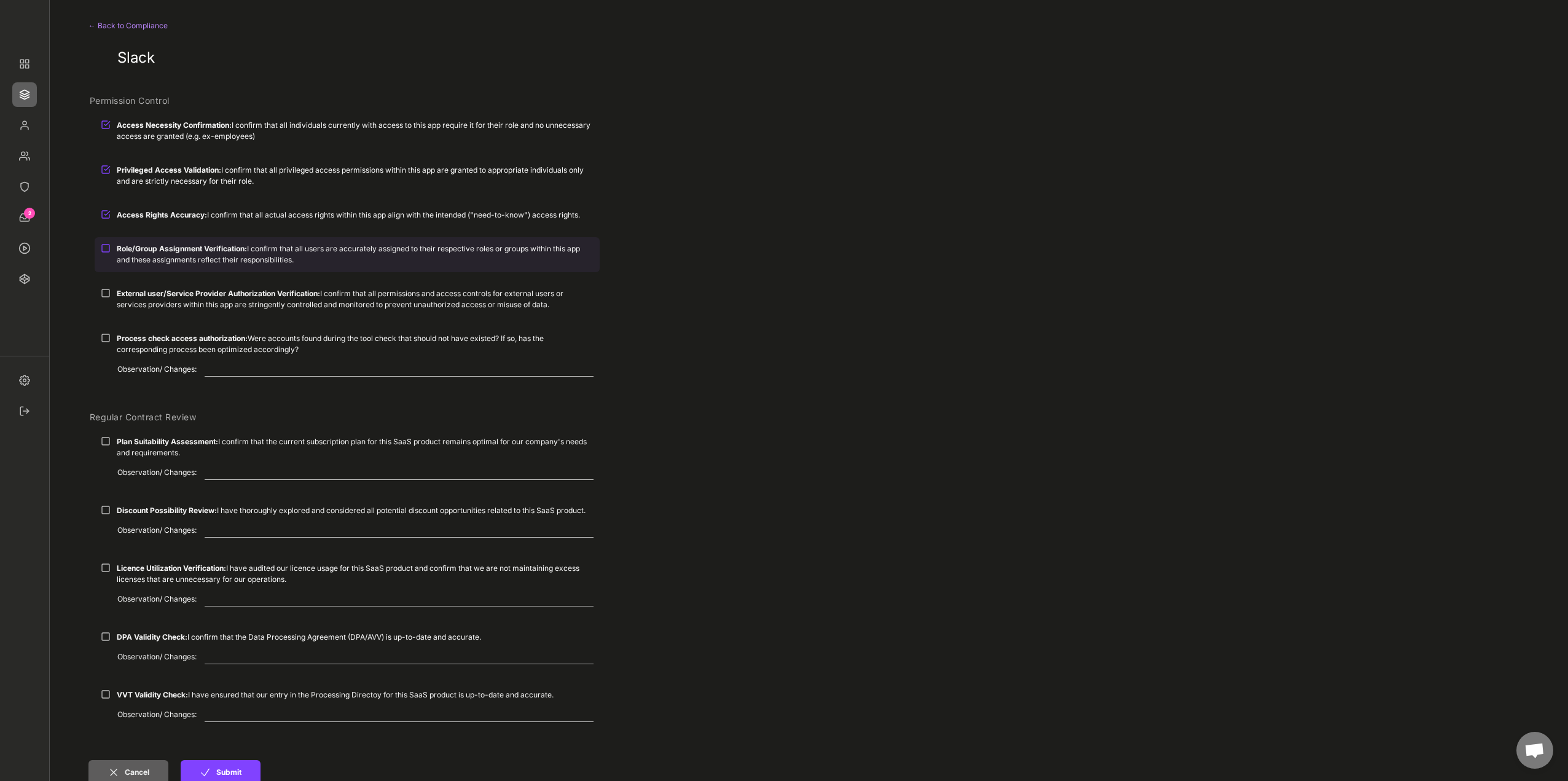
click at [226, 248] on strong "Role/Group Assignment Verification:" at bounding box center [182, 248] width 130 height 9
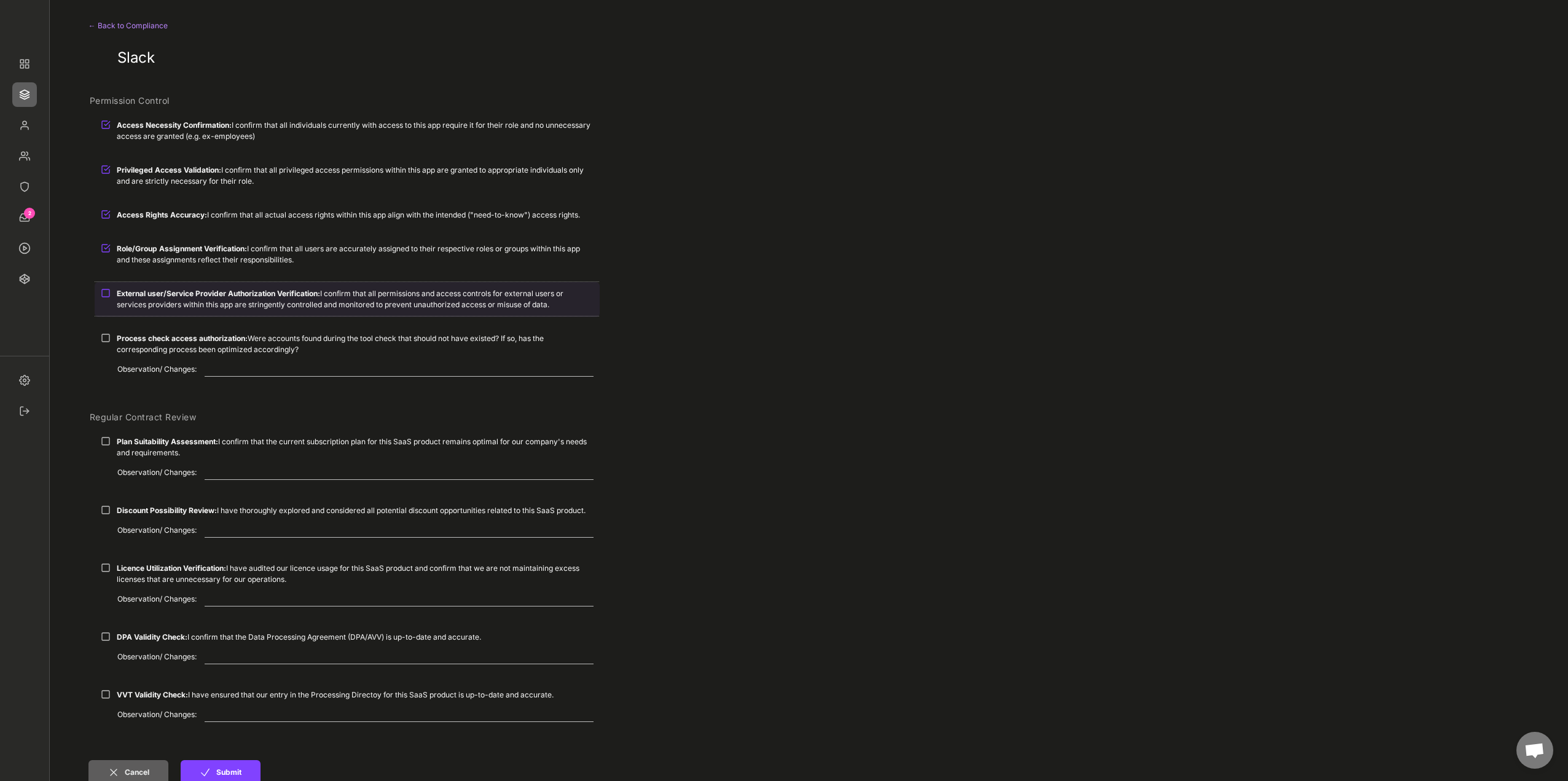
click at [240, 295] on strong "External user/Service Provider Authorization Verification:" at bounding box center [218, 293] width 203 height 9
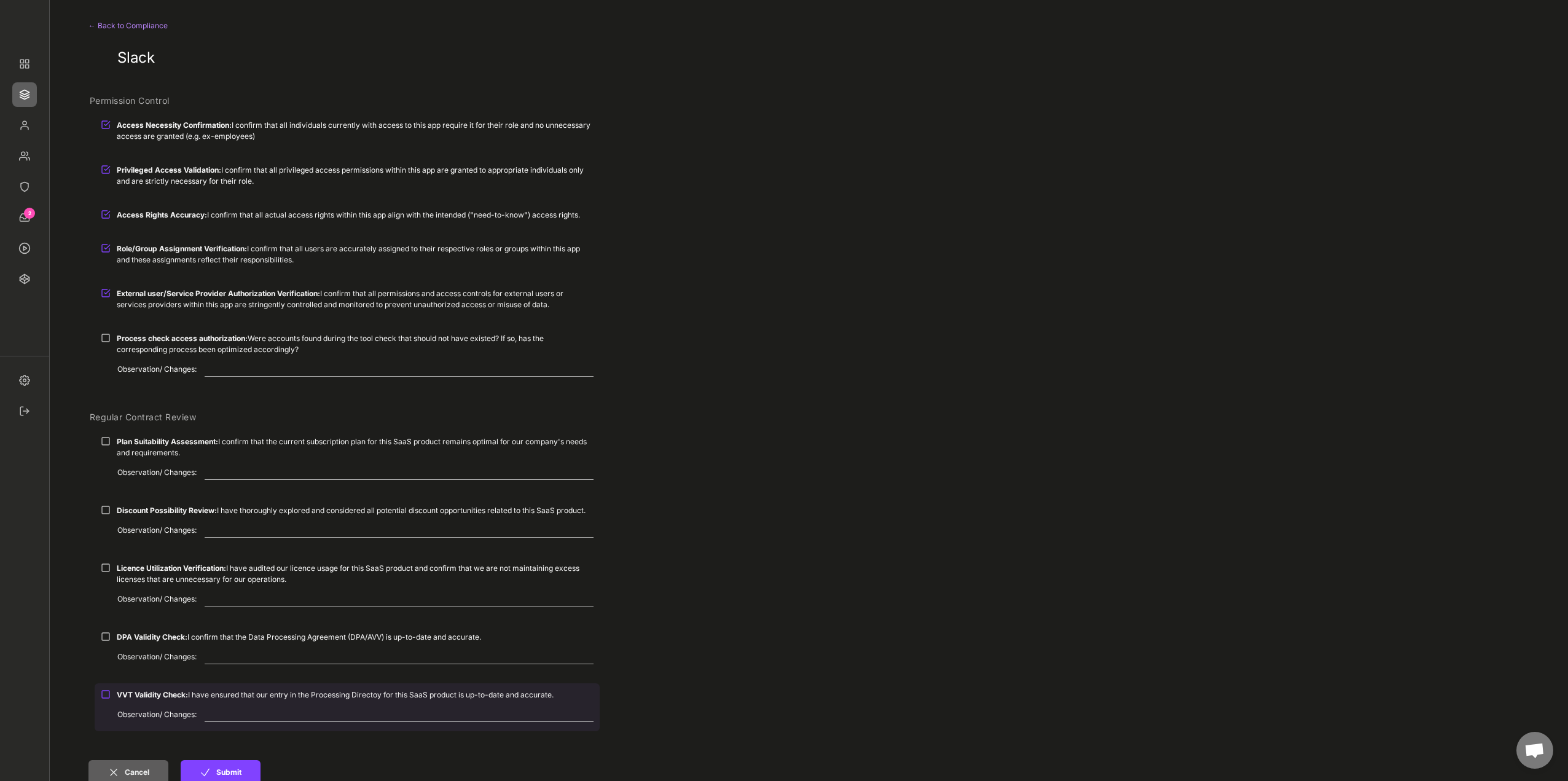
click at [256, 690] on div "VVT Validity Check: I have ensured that our entry in the Processing Directoy fo…" at bounding box center [355, 696] width 477 height 11
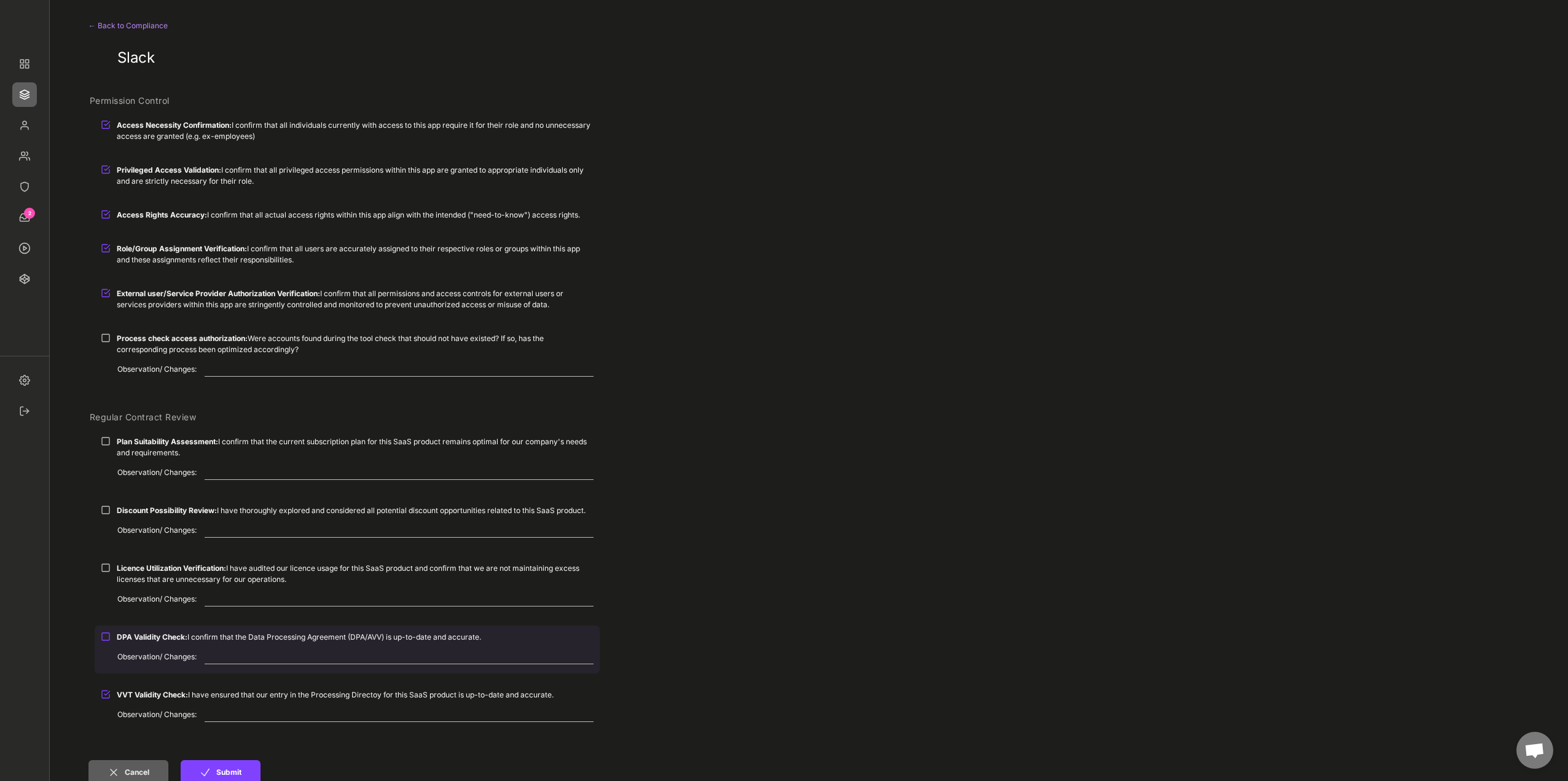
click at [243, 633] on div "DPA Validity Check: I confirm that the Data Processing Agreement (DPA/AVV) is u…" at bounding box center [355, 637] width 477 height 11
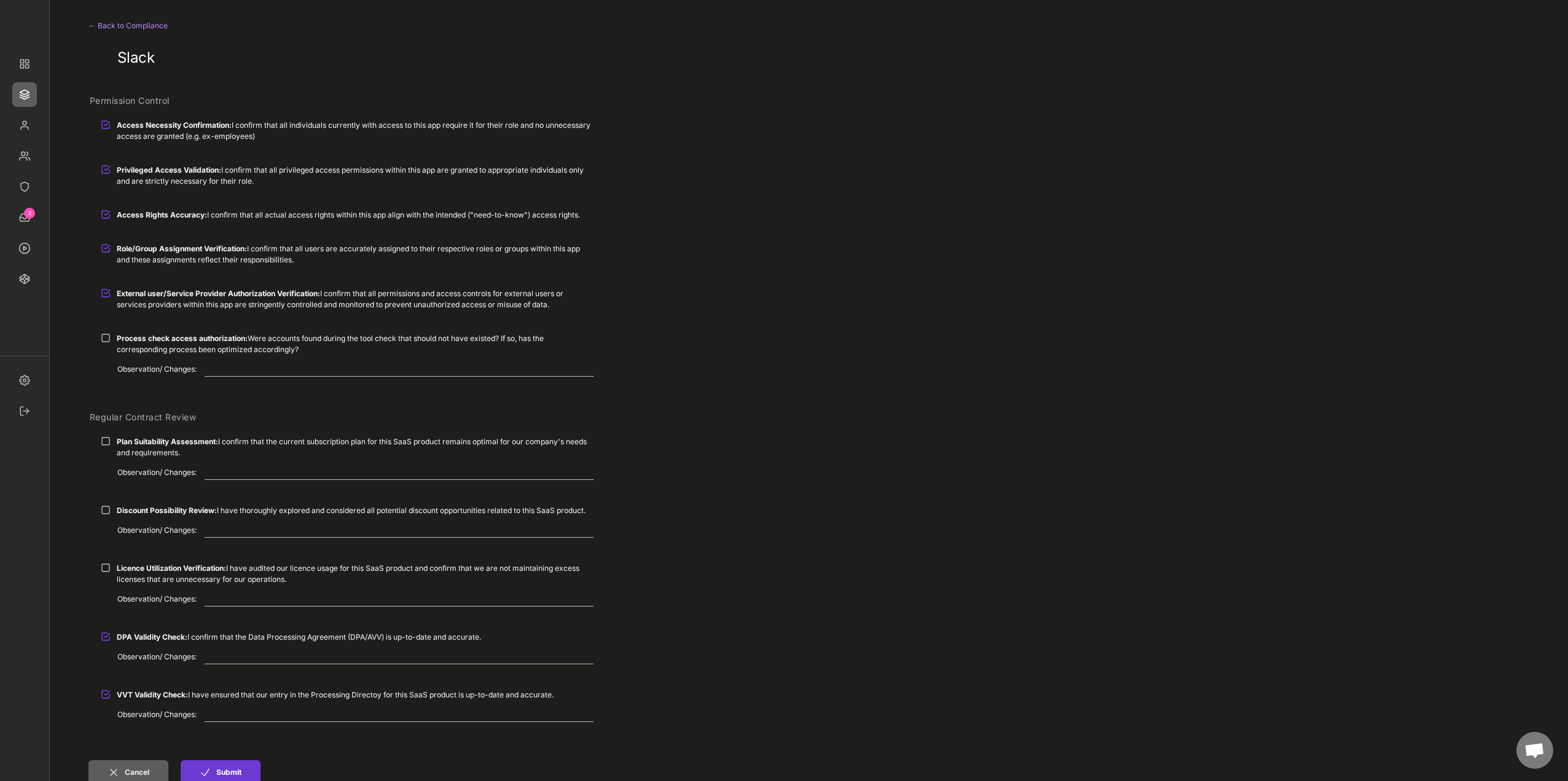
click at [233, 768] on button "Submit" at bounding box center [221, 772] width 80 height 25
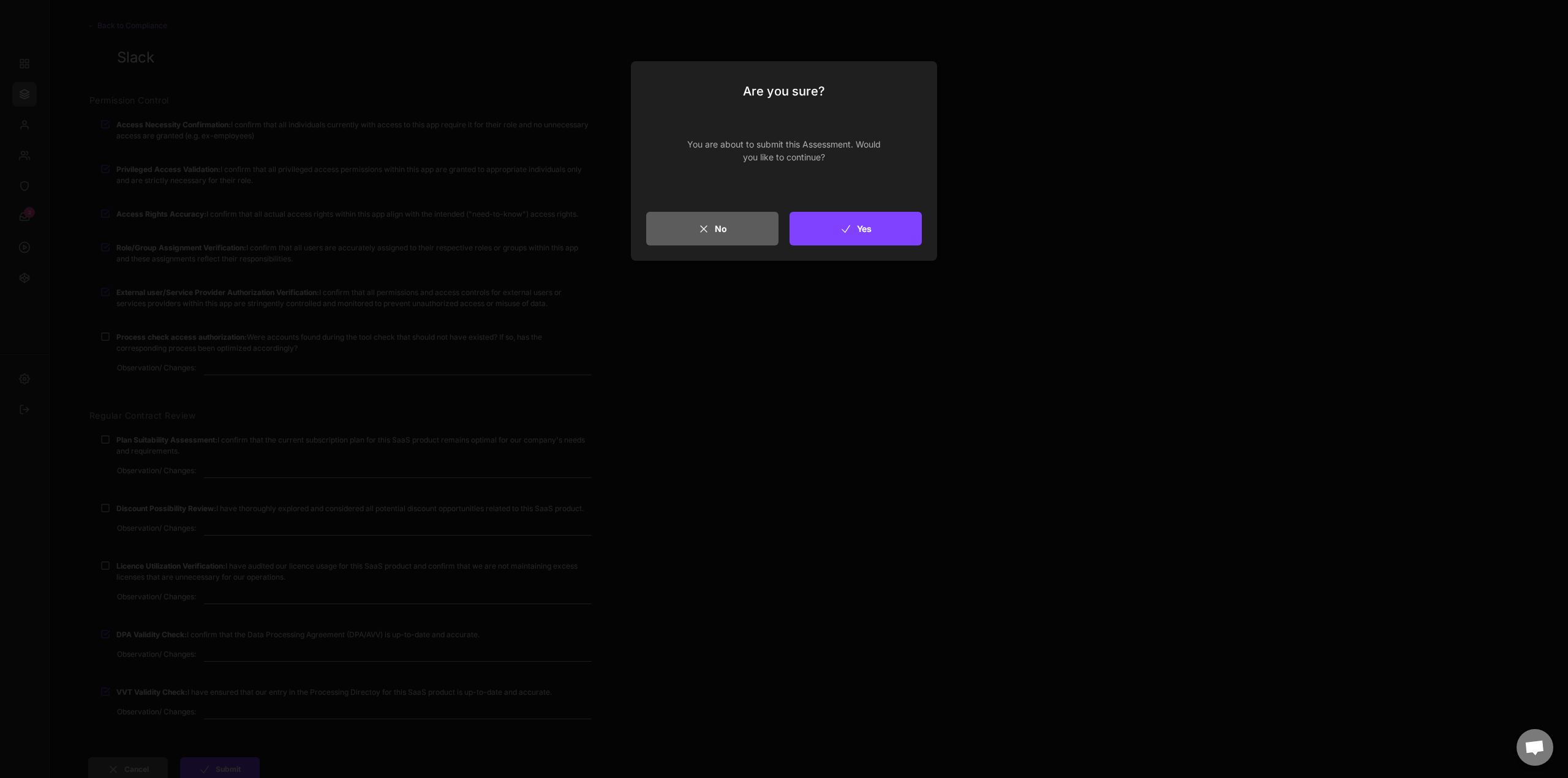
click at [843, 227] on icon at bounding box center [846, 229] width 13 height 13
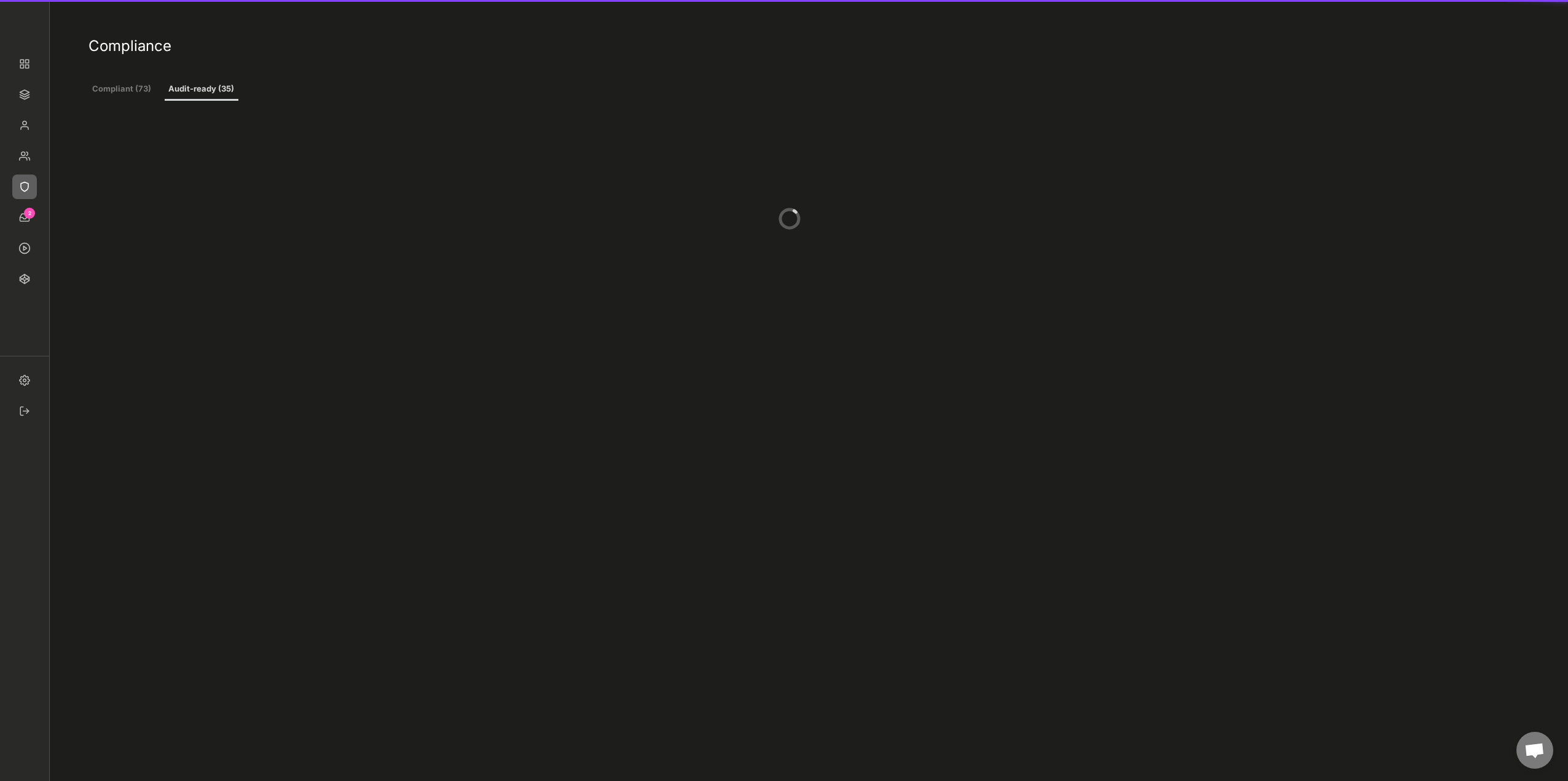
scroll to position [184, 0]
